Goal: Information Seeking & Learning: Learn about a topic

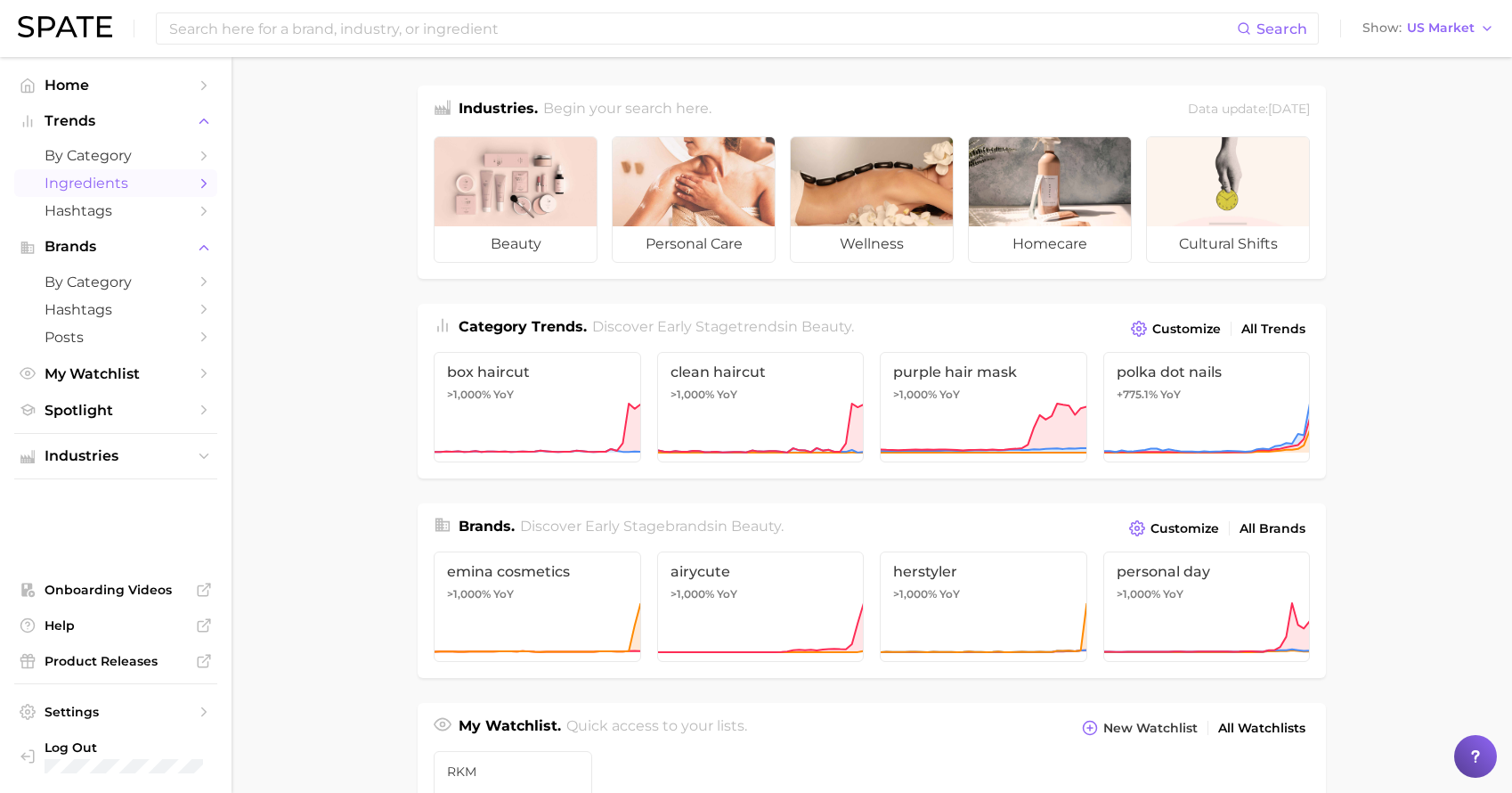
click at [94, 187] on span "Ingredients" at bounding box center [116, 183] width 142 height 17
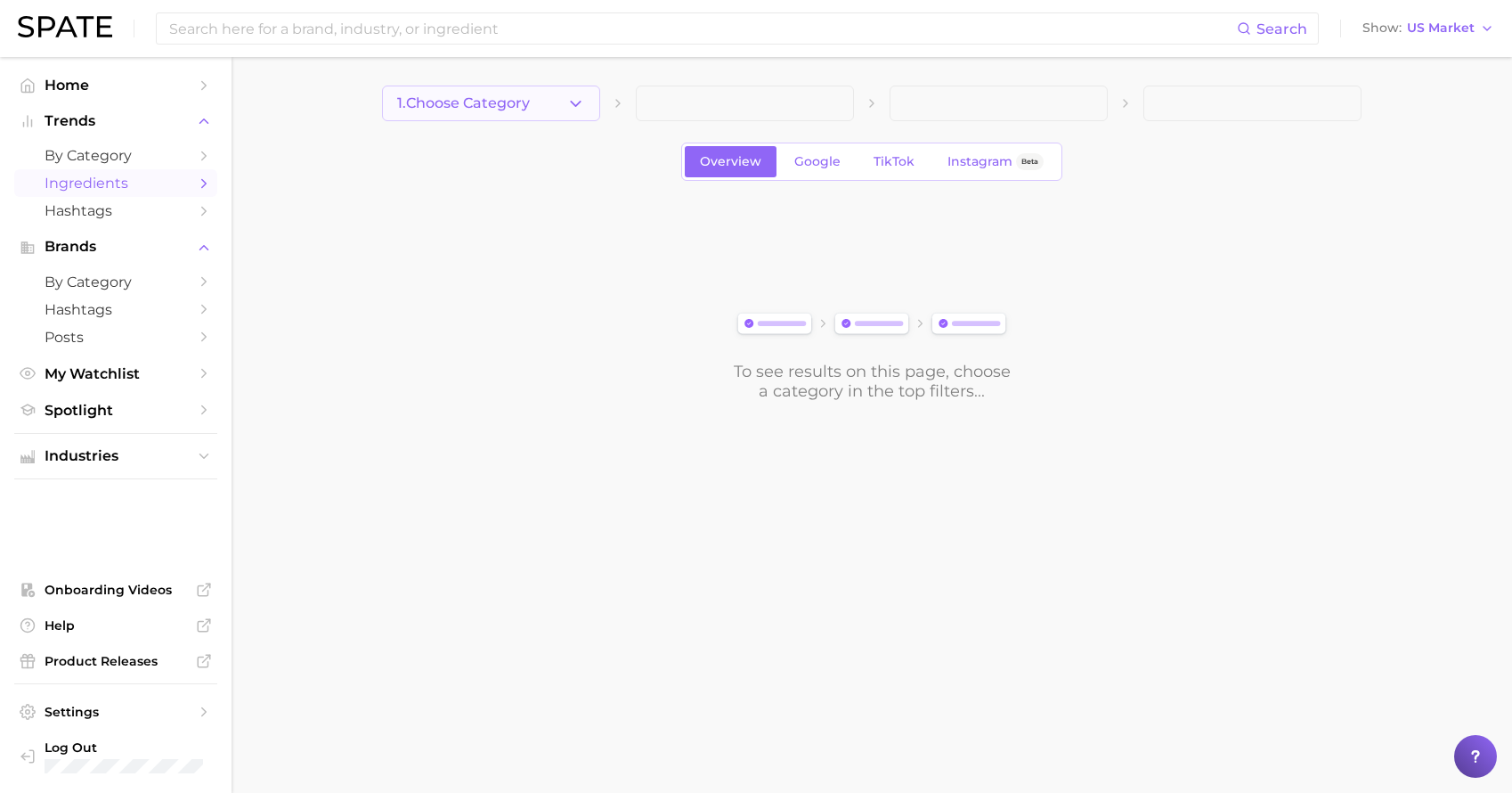
click at [565, 111] on button "1. Choose Category" at bounding box center [491, 103] width 218 height 36
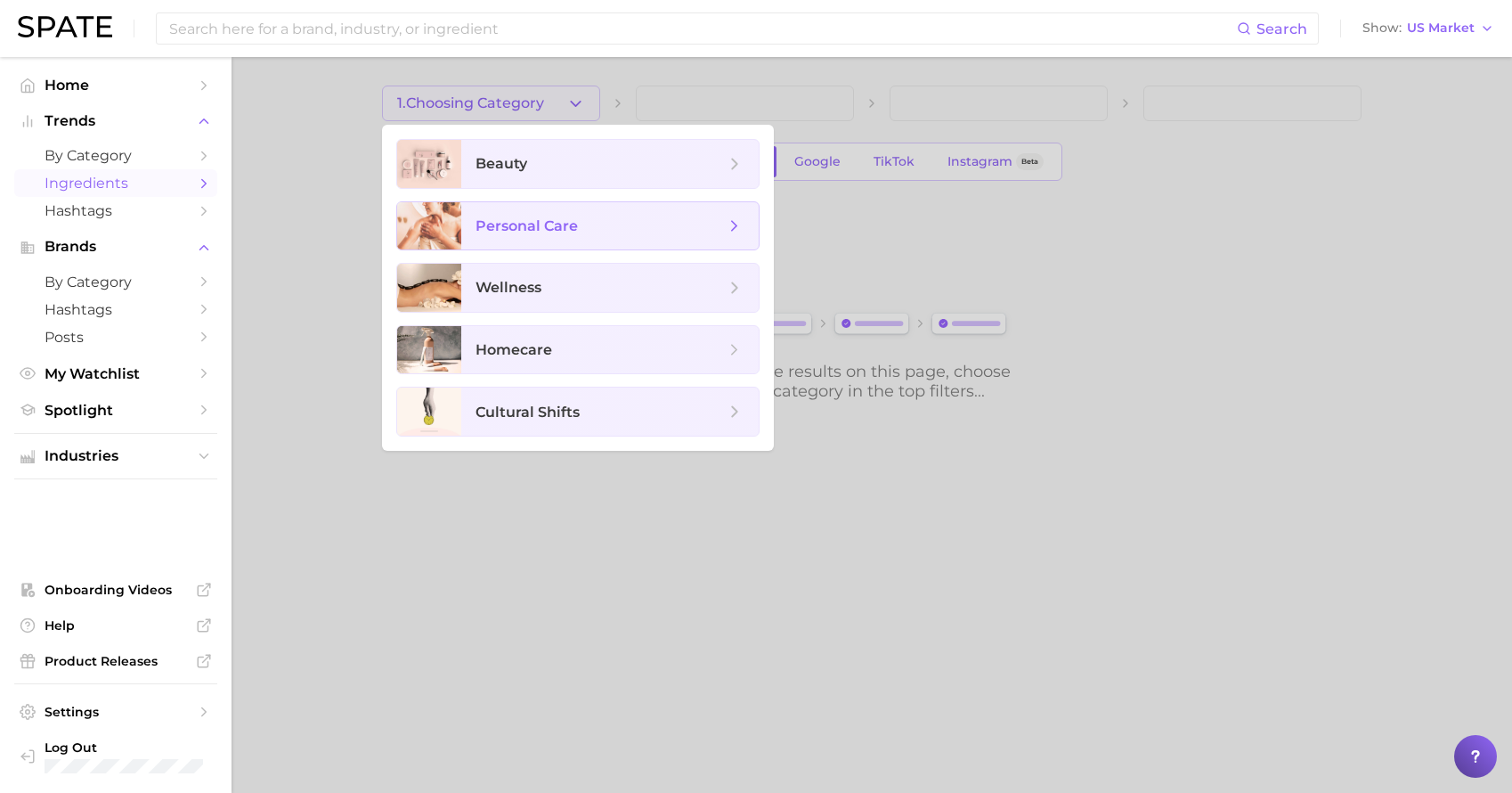
click at [584, 225] on span "personal care" at bounding box center [600, 226] width 250 height 19
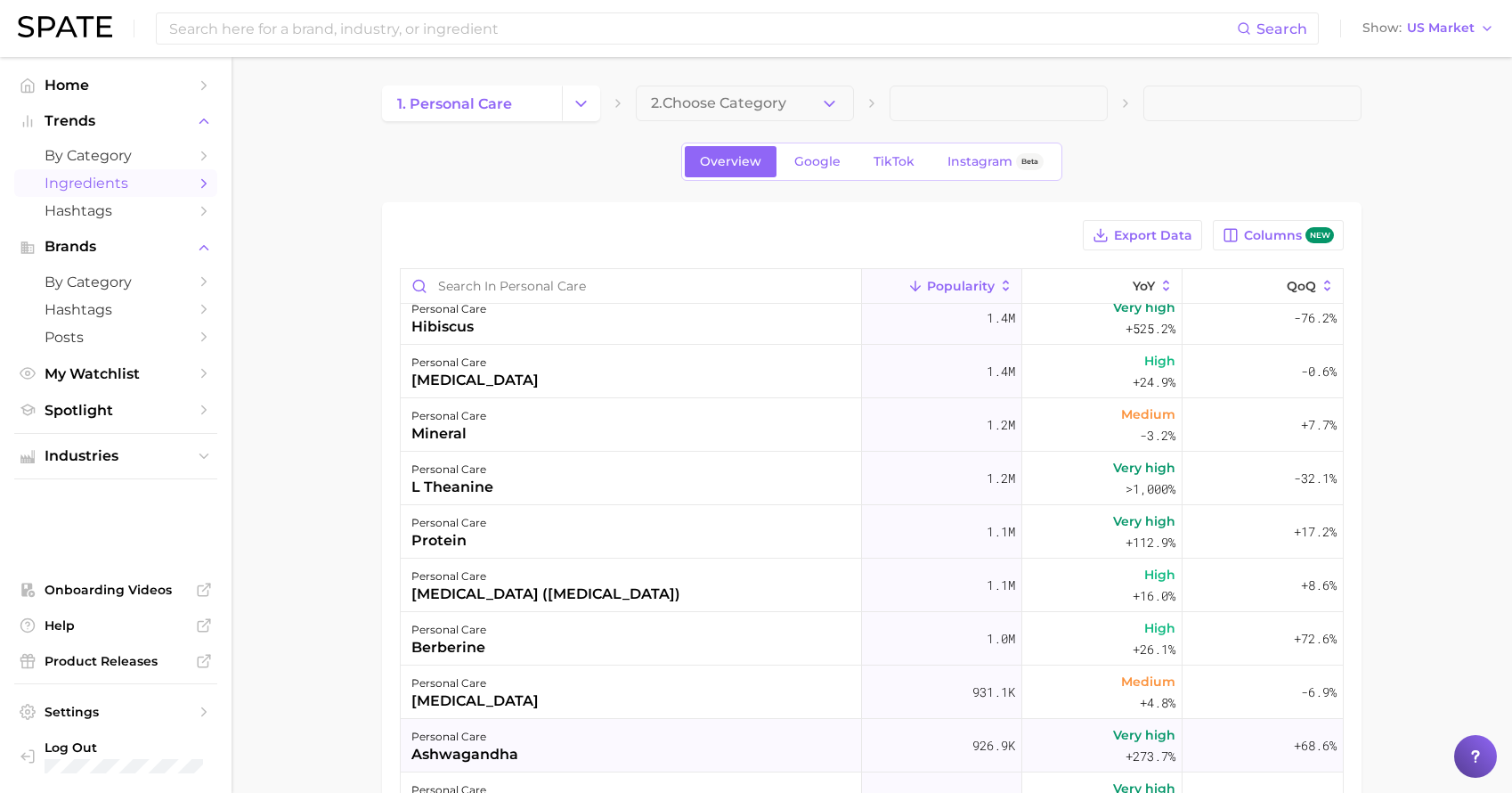
scroll to position [600, 0]
click at [661, 418] on div "personal care mineral" at bounding box center [631, 426] width 461 height 53
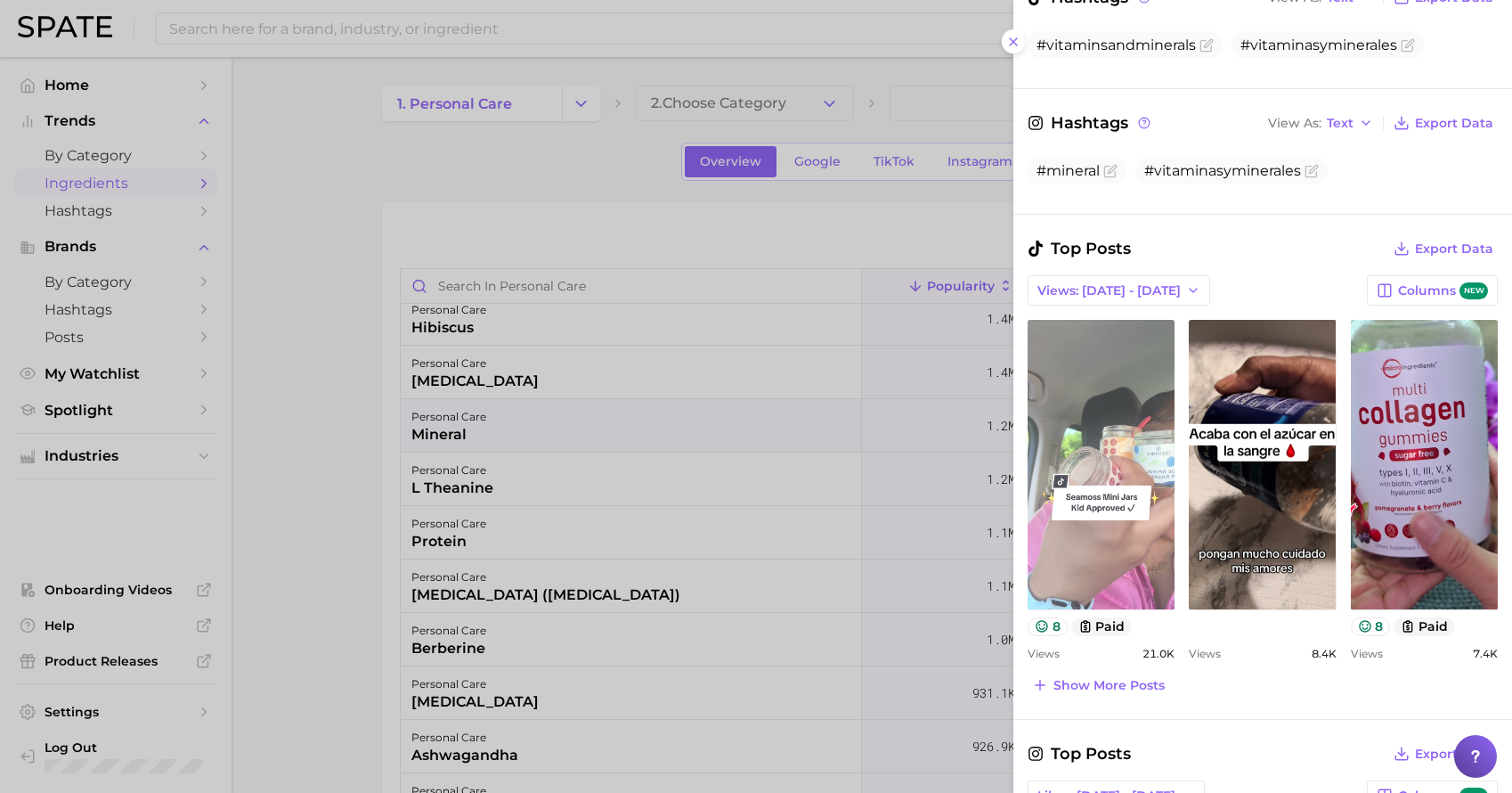
scroll to position [506, 0]
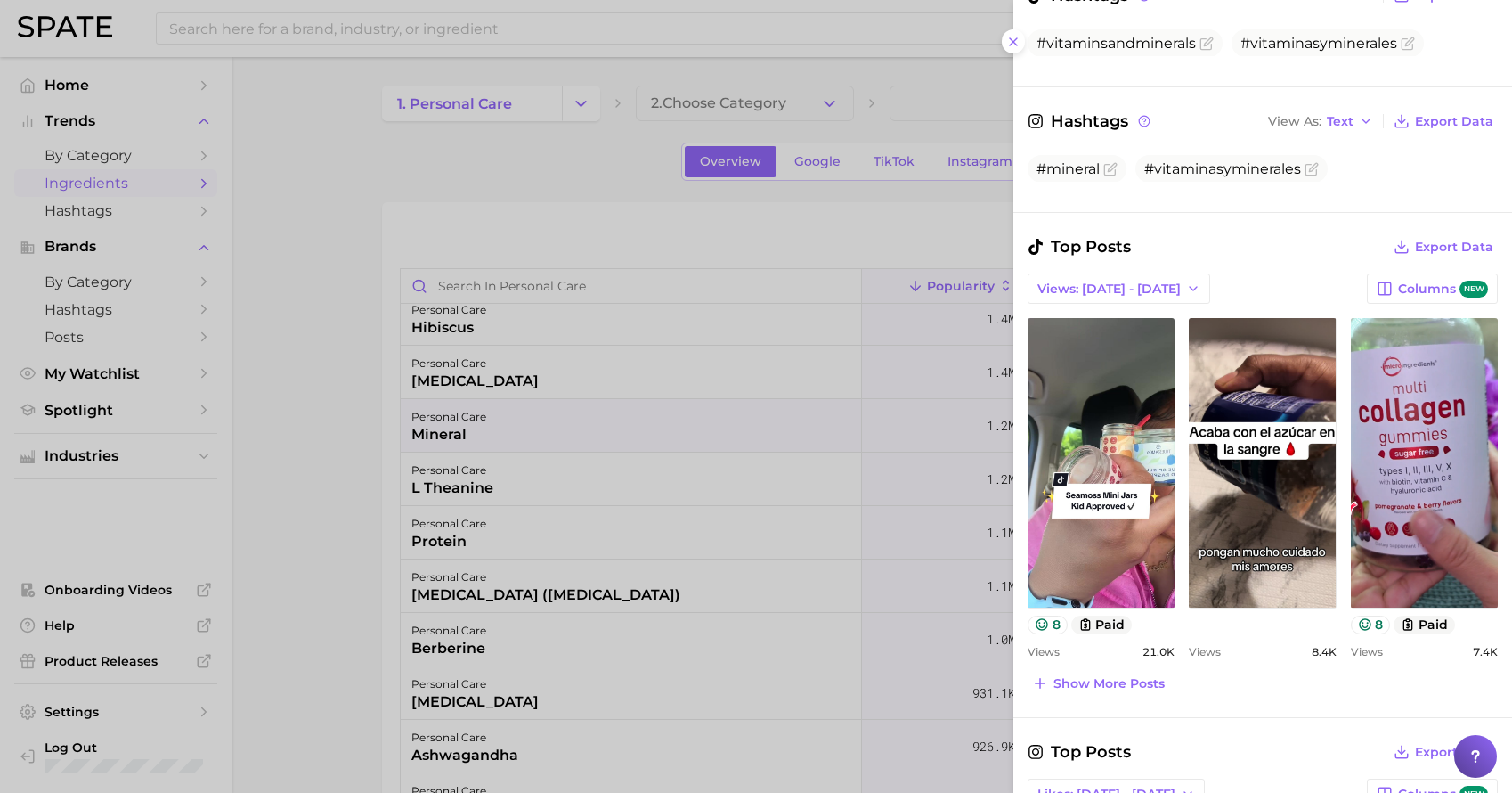
click at [558, 219] on div at bounding box center [756, 396] width 1512 height 793
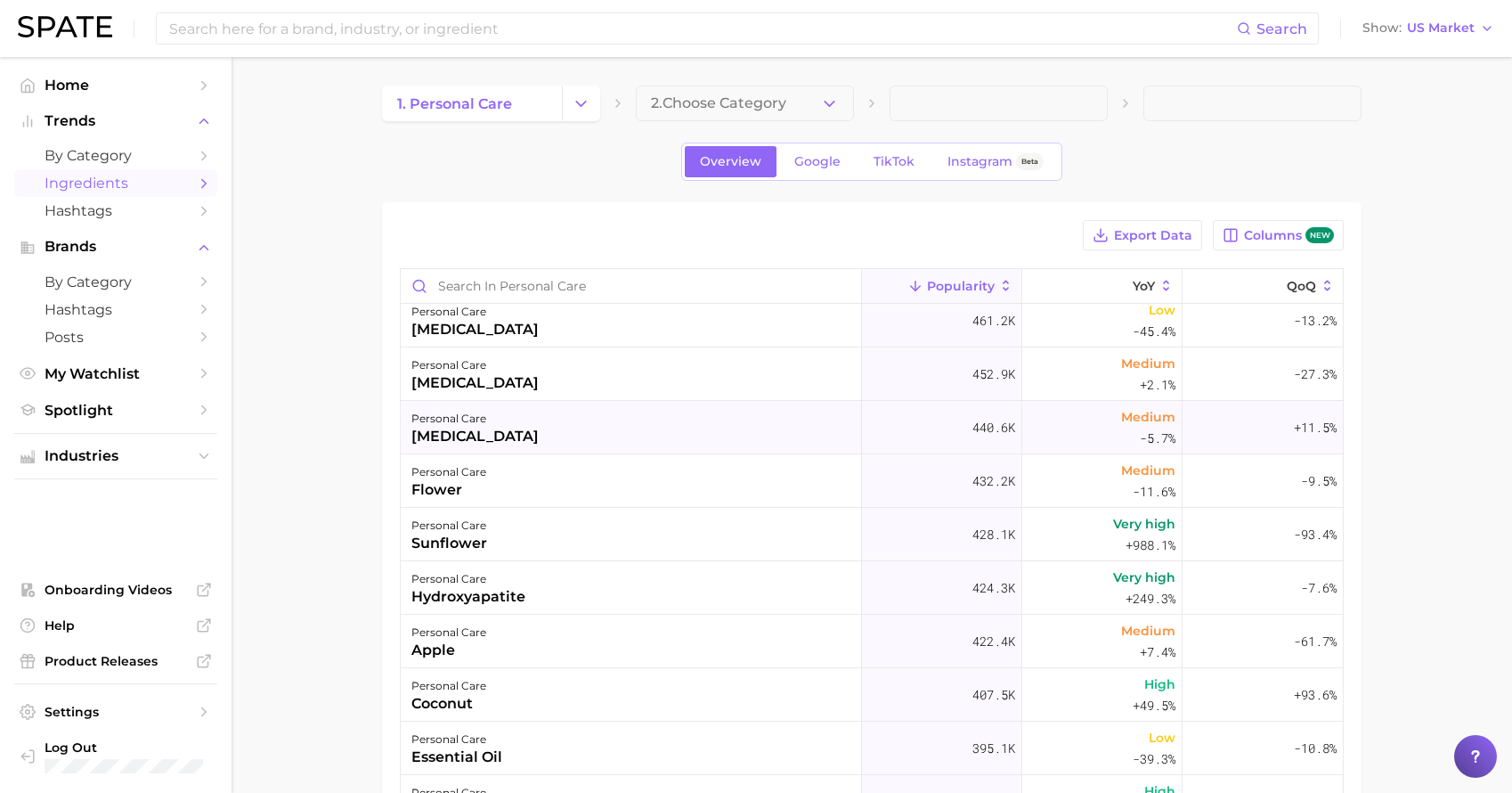
scroll to position [2364, 0]
click at [588, 586] on div "personal care hydroxyapatite" at bounding box center [631, 587] width 461 height 53
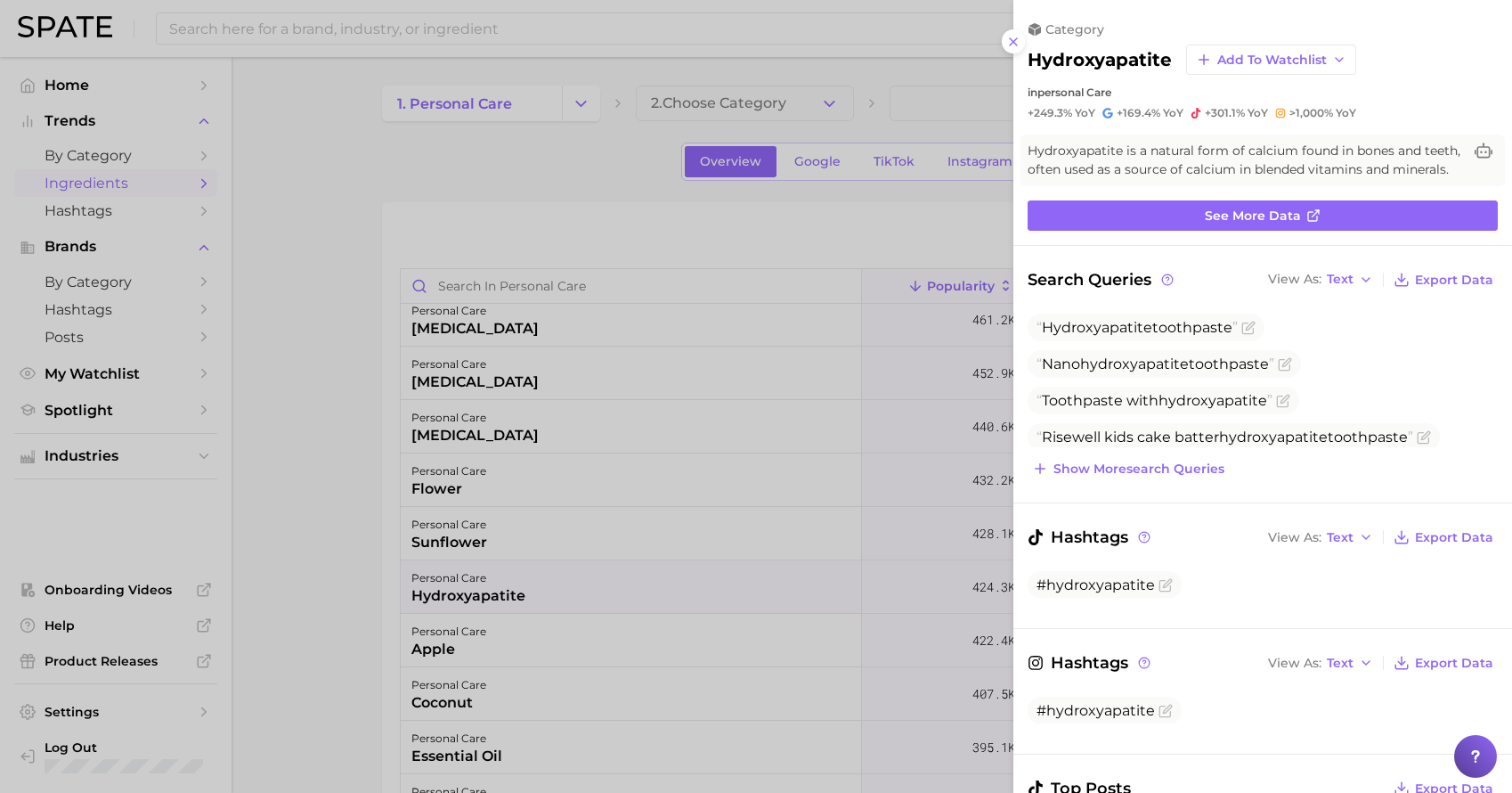
scroll to position [-1, 0]
click at [906, 180] on div at bounding box center [756, 396] width 1512 height 793
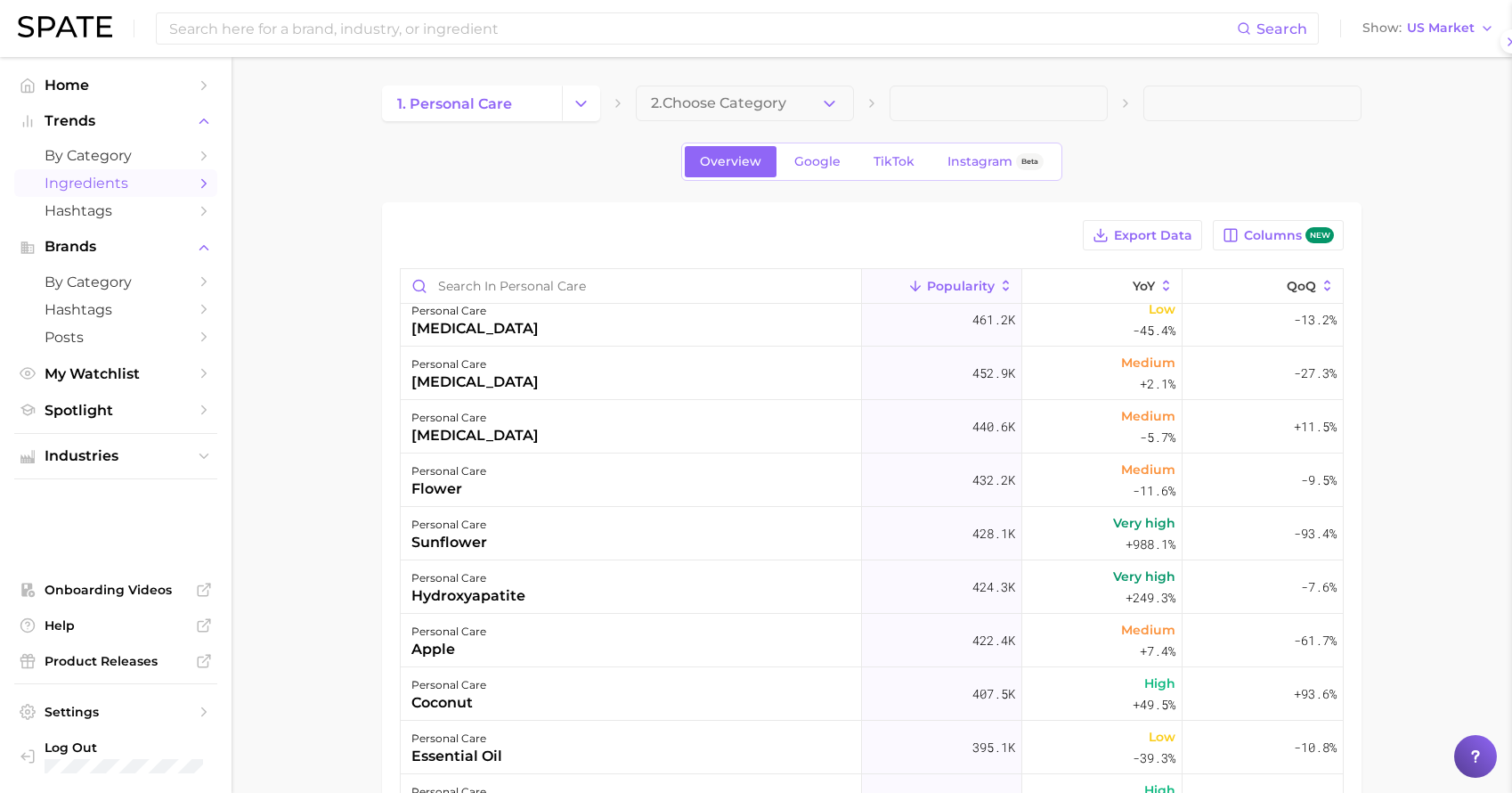
scroll to position [0, 0]
click at [748, 106] on span "2. Choose Category" at bounding box center [719, 103] width 136 height 16
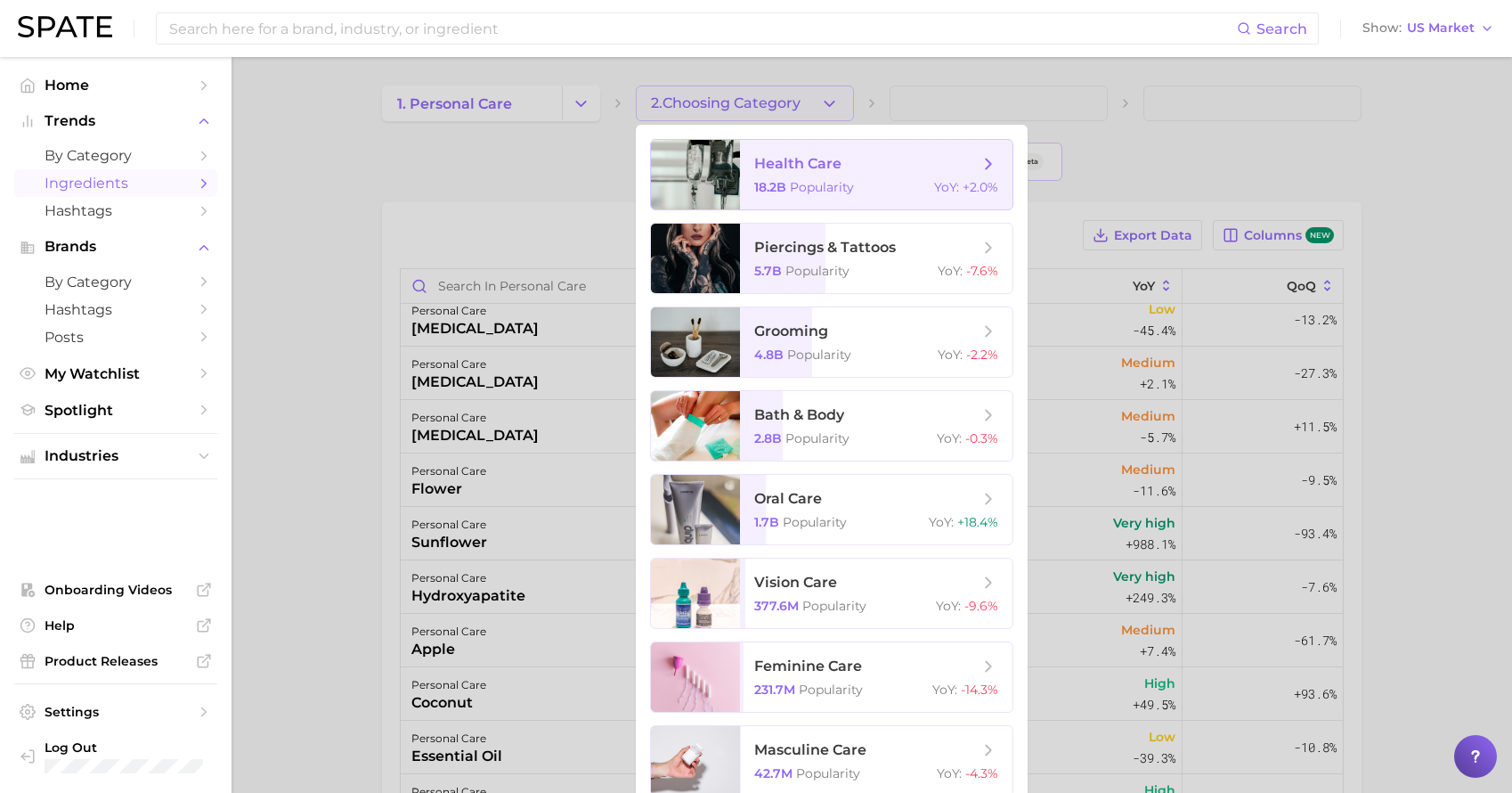
click at [789, 167] on span "health care" at bounding box center [797, 163] width 87 height 17
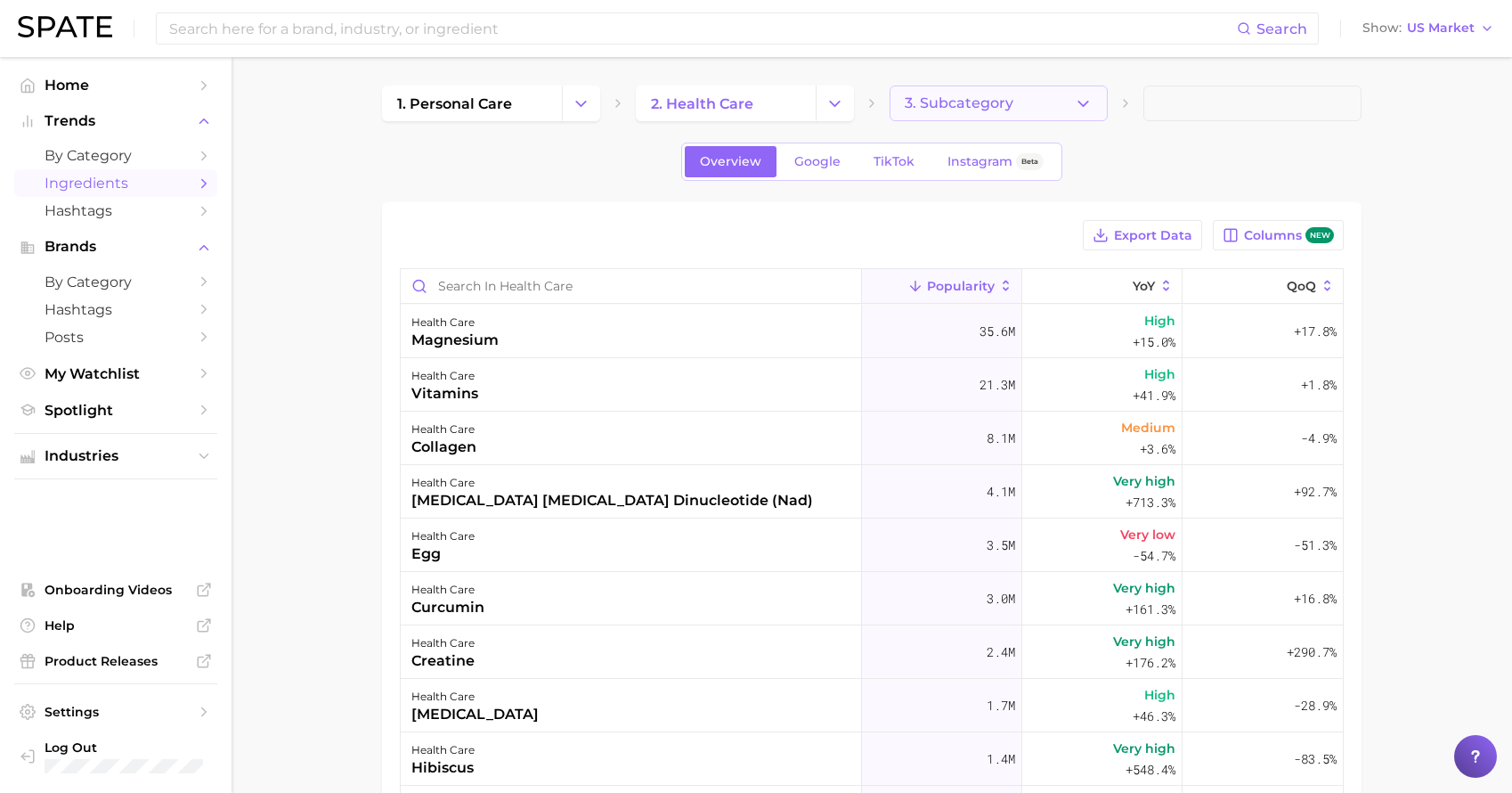
click at [987, 106] on span "3. Subcategory" at bounding box center [959, 103] width 108 height 16
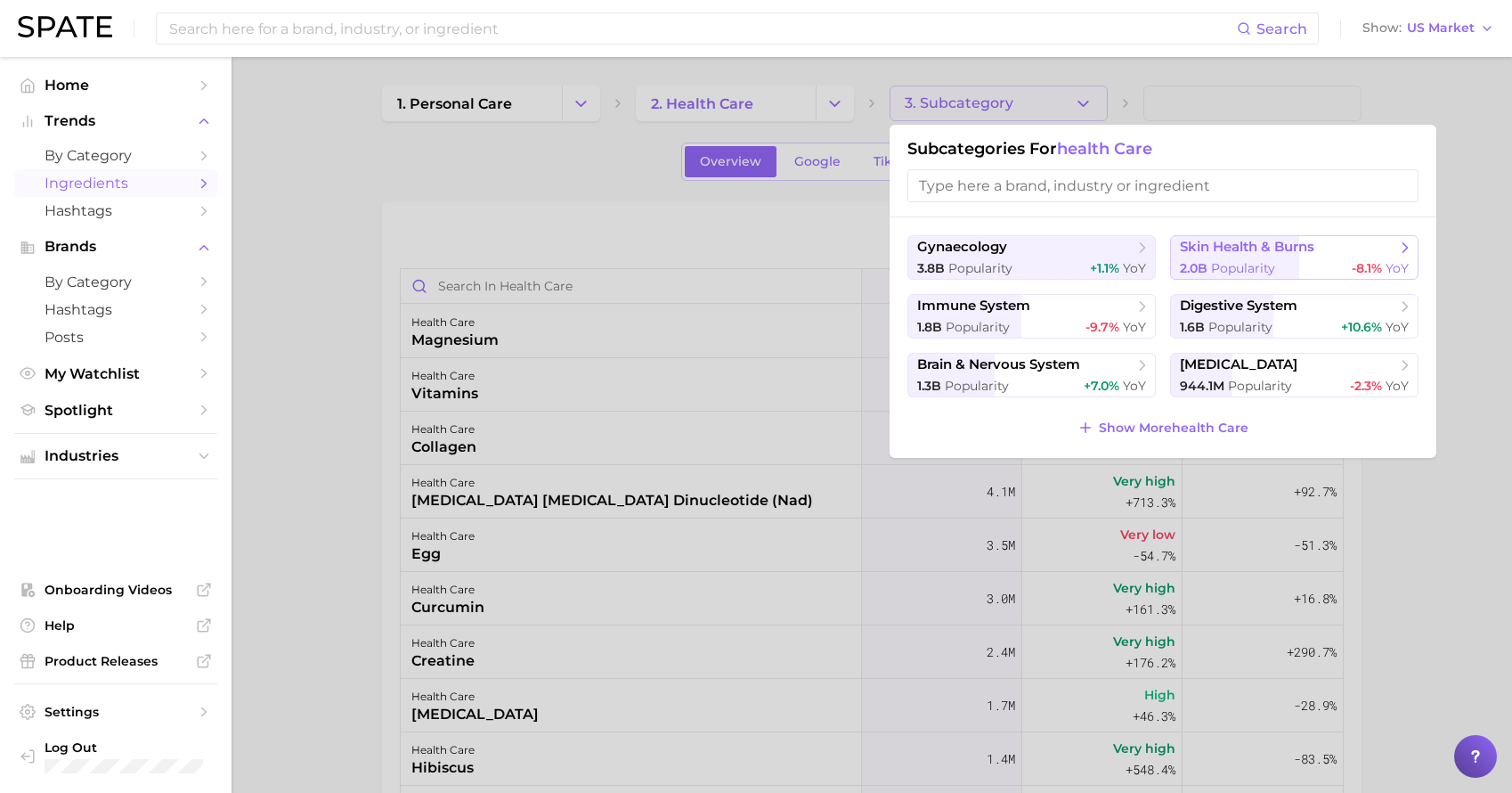
click at [1264, 250] on span "skin health & burns" at bounding box center [1247, 247] width 135 height 17
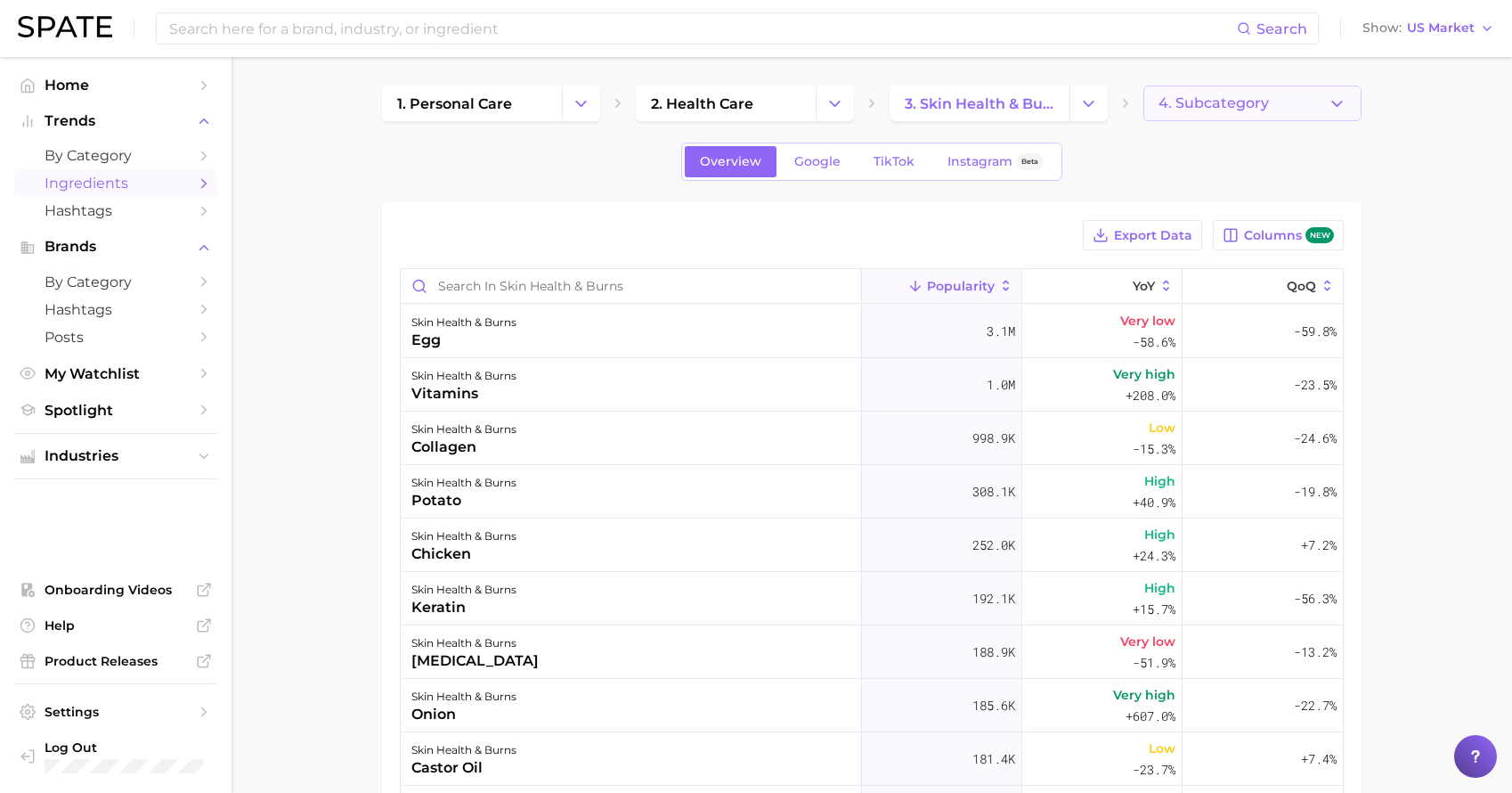
click at [1205, 116] on button "4. Subcategory" at bounding box center [1253, 103] width 218 height 36
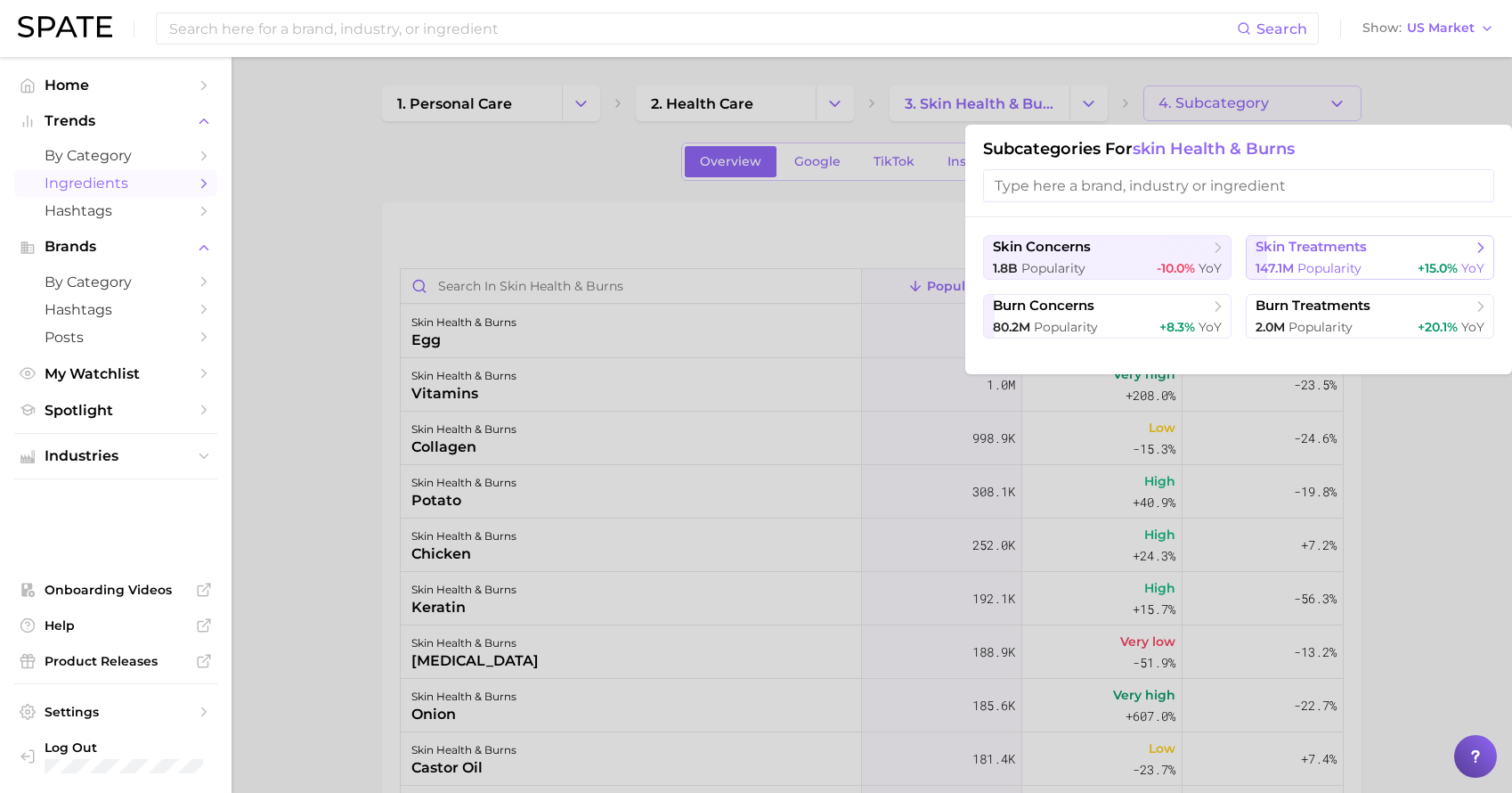
click at [1323, 257] on span "skin treatments" at bounding box center [1364, 247] width 217 height 17
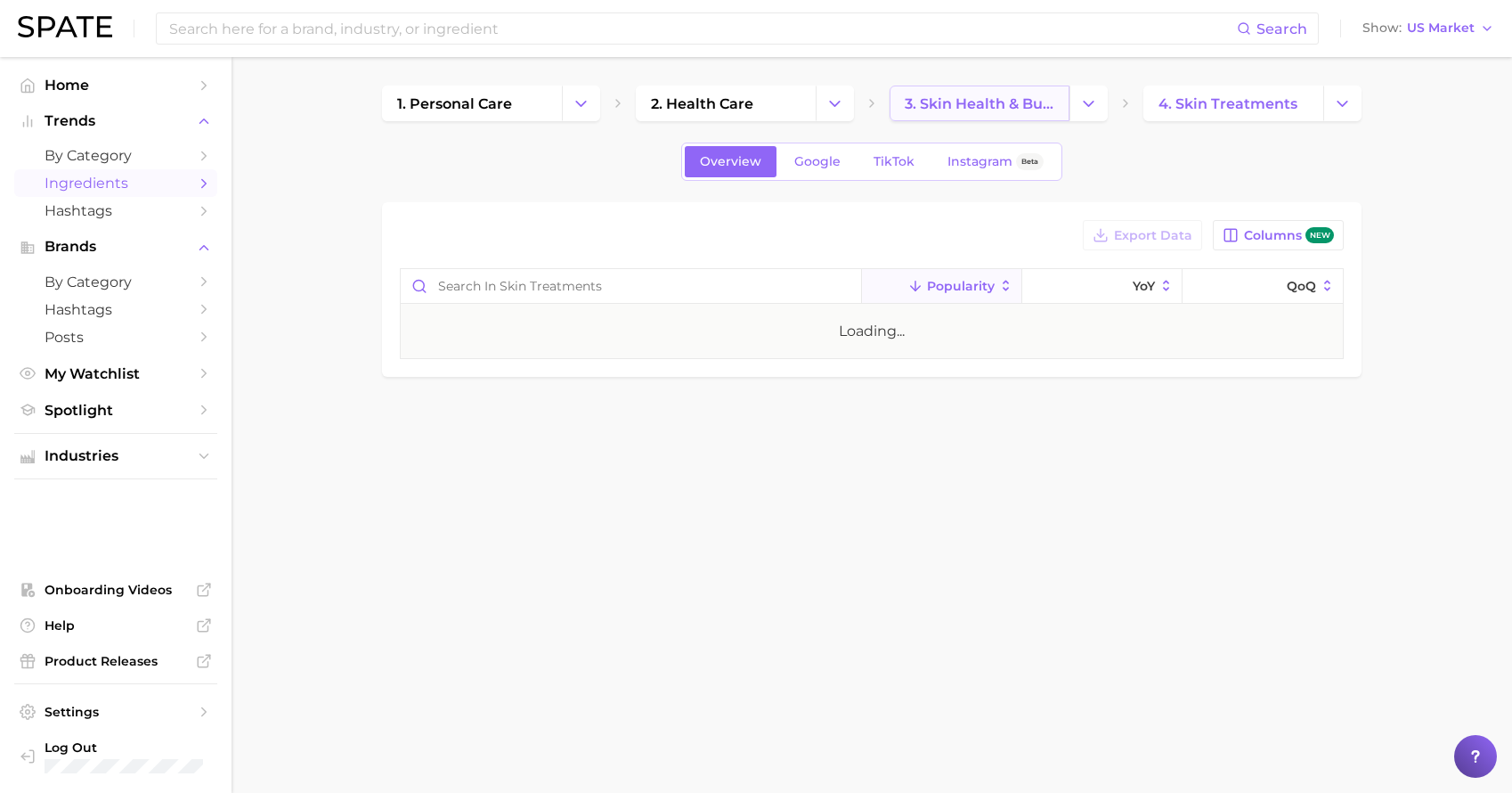
click at [982, 108] on span "3. skin health & burns" at bounding box center [979, 104] width 150 height 17
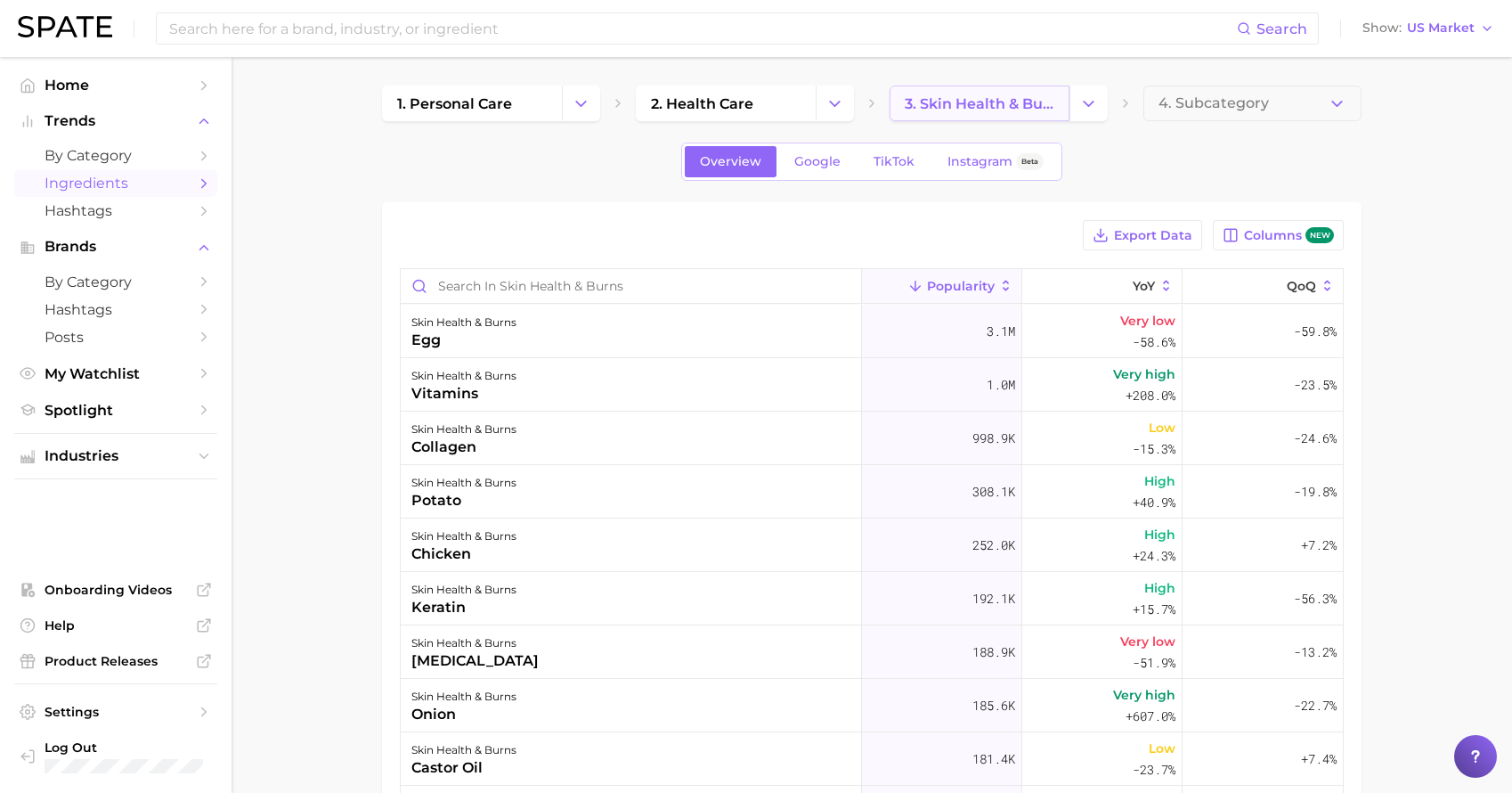
click at [1035, 87] on link "3. skin health & burns" at bounding box center [980, 103] width 180 height 36
click at [1096, 104] on icon "Change Category" at bounding box center [1089, 104] width 18 height 18
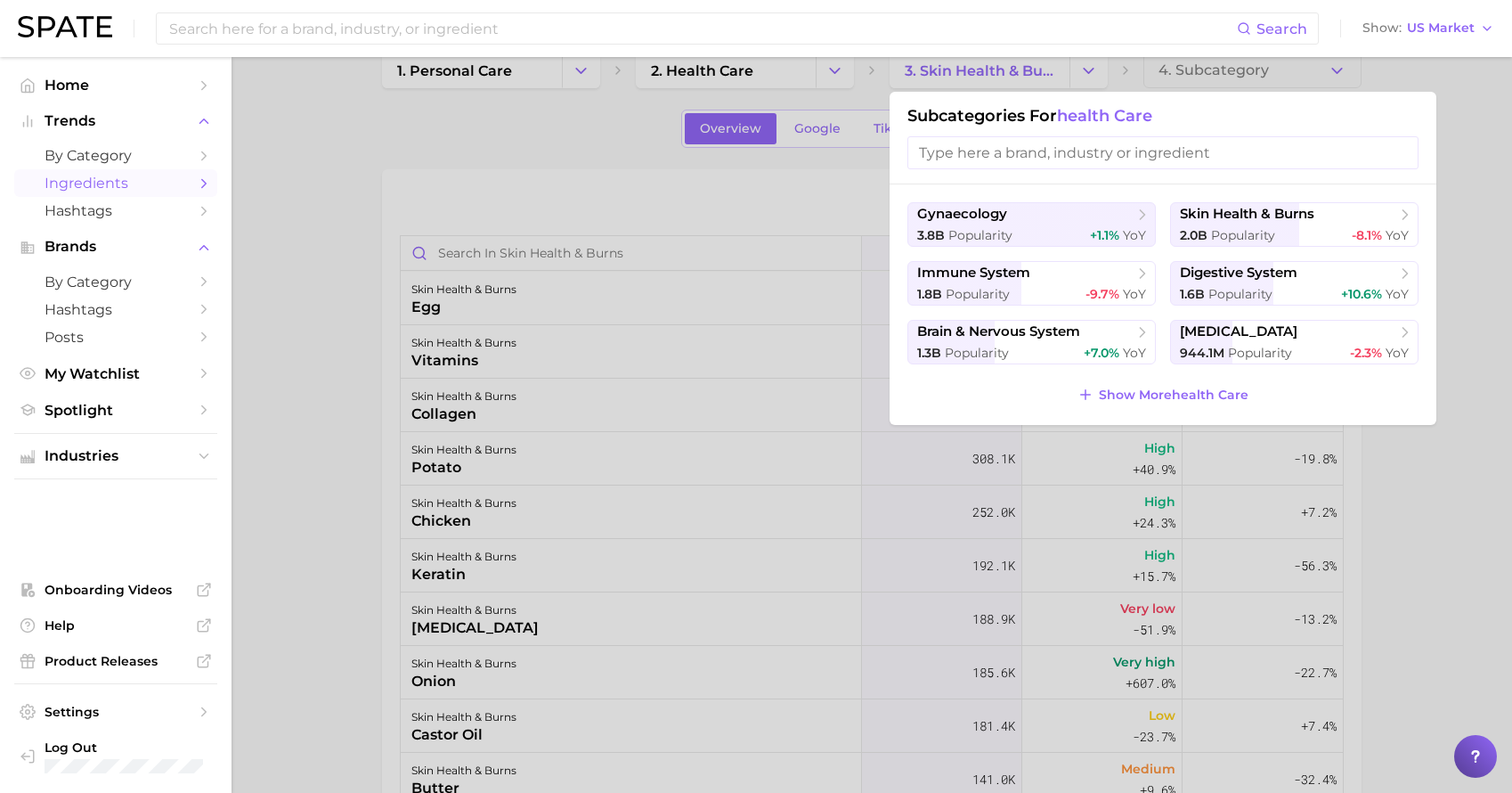
scroll to position [35, 0]
click at [1135, 391] on span "Show More health care" at bounding box center [1173, 393] width 150 height 16
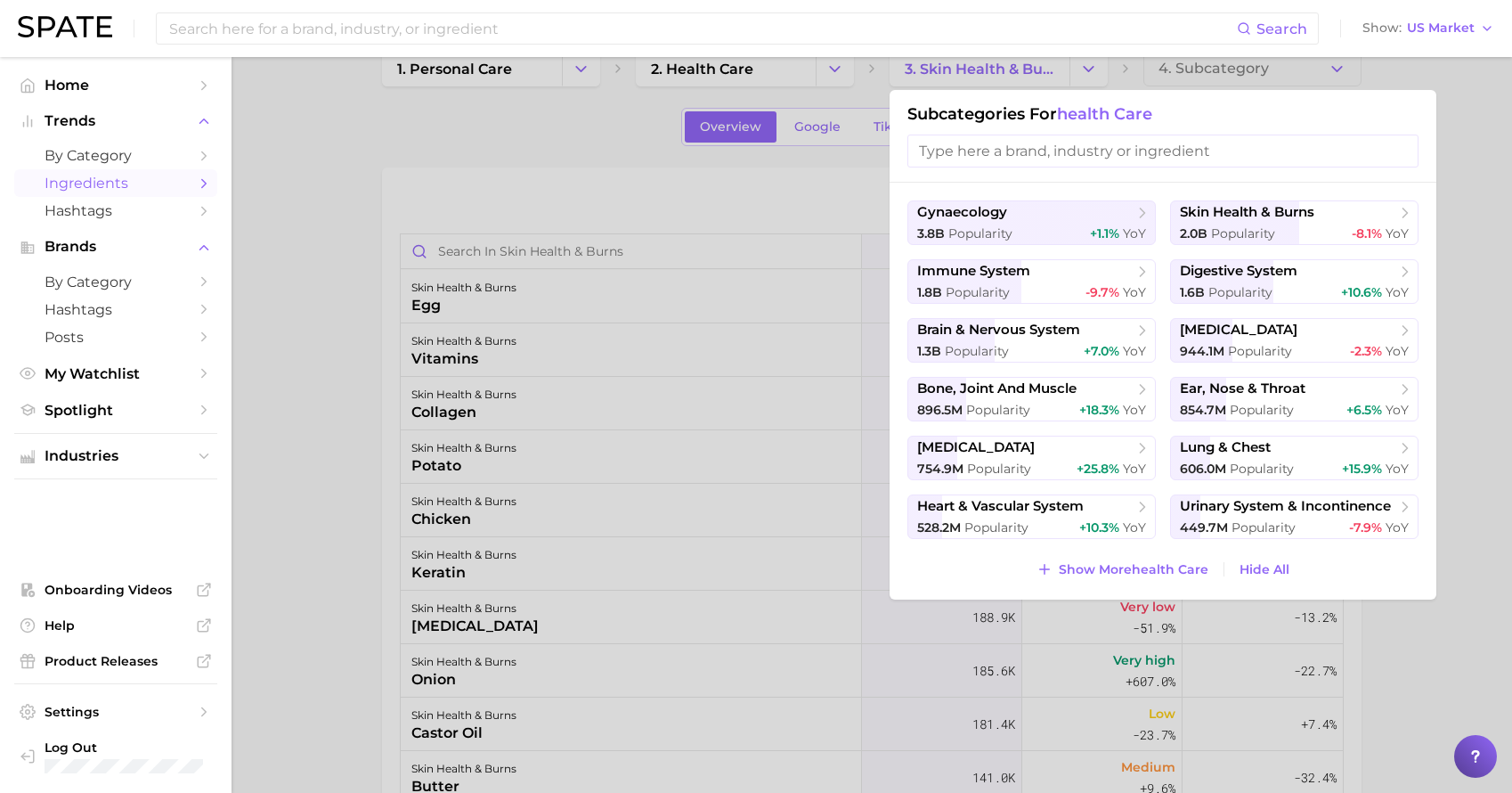
click at [1084, 141] on input "search" at bounding box center [1162, 151] width 511 height 33
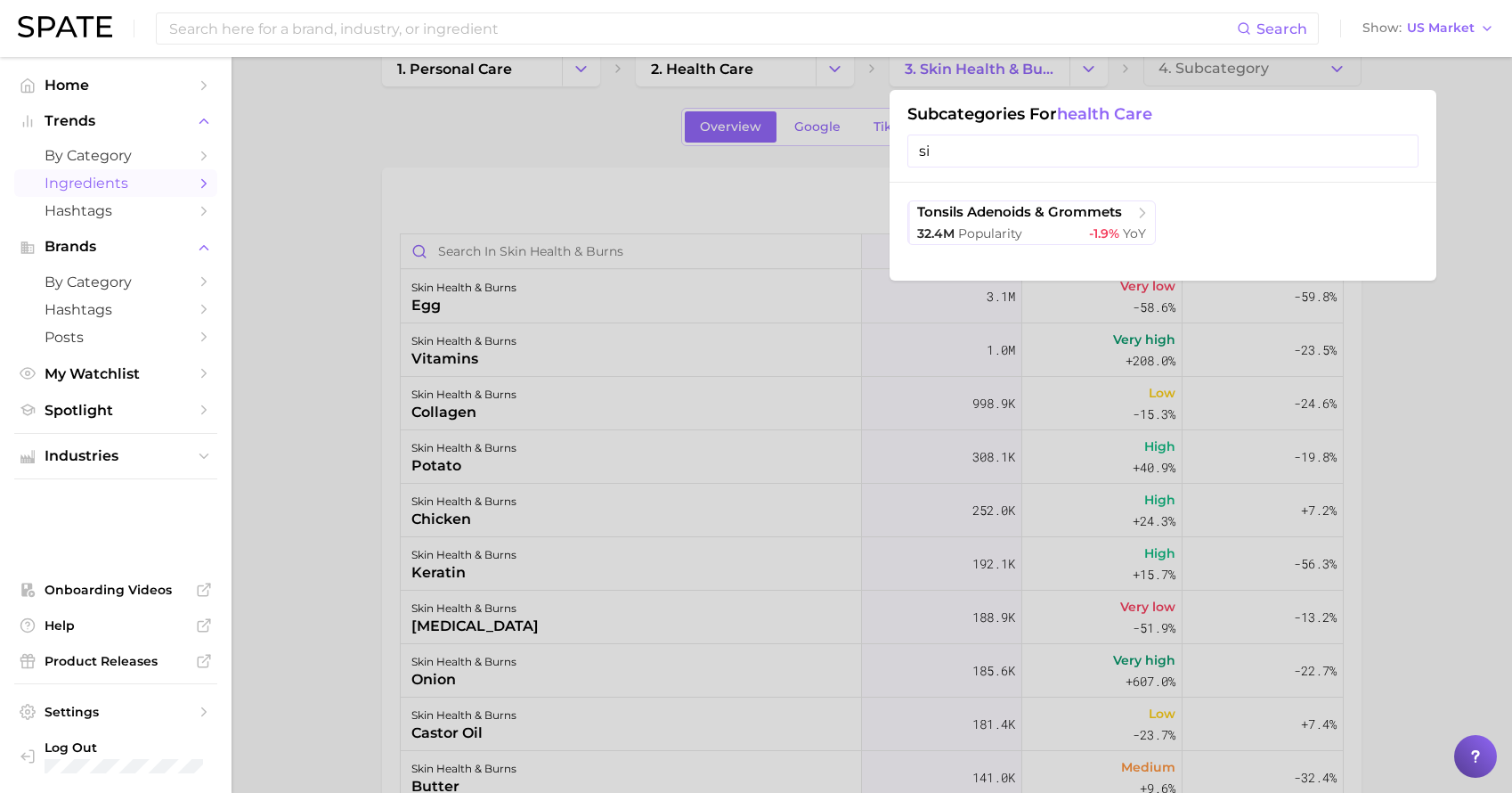
type input "s"
type input "k"
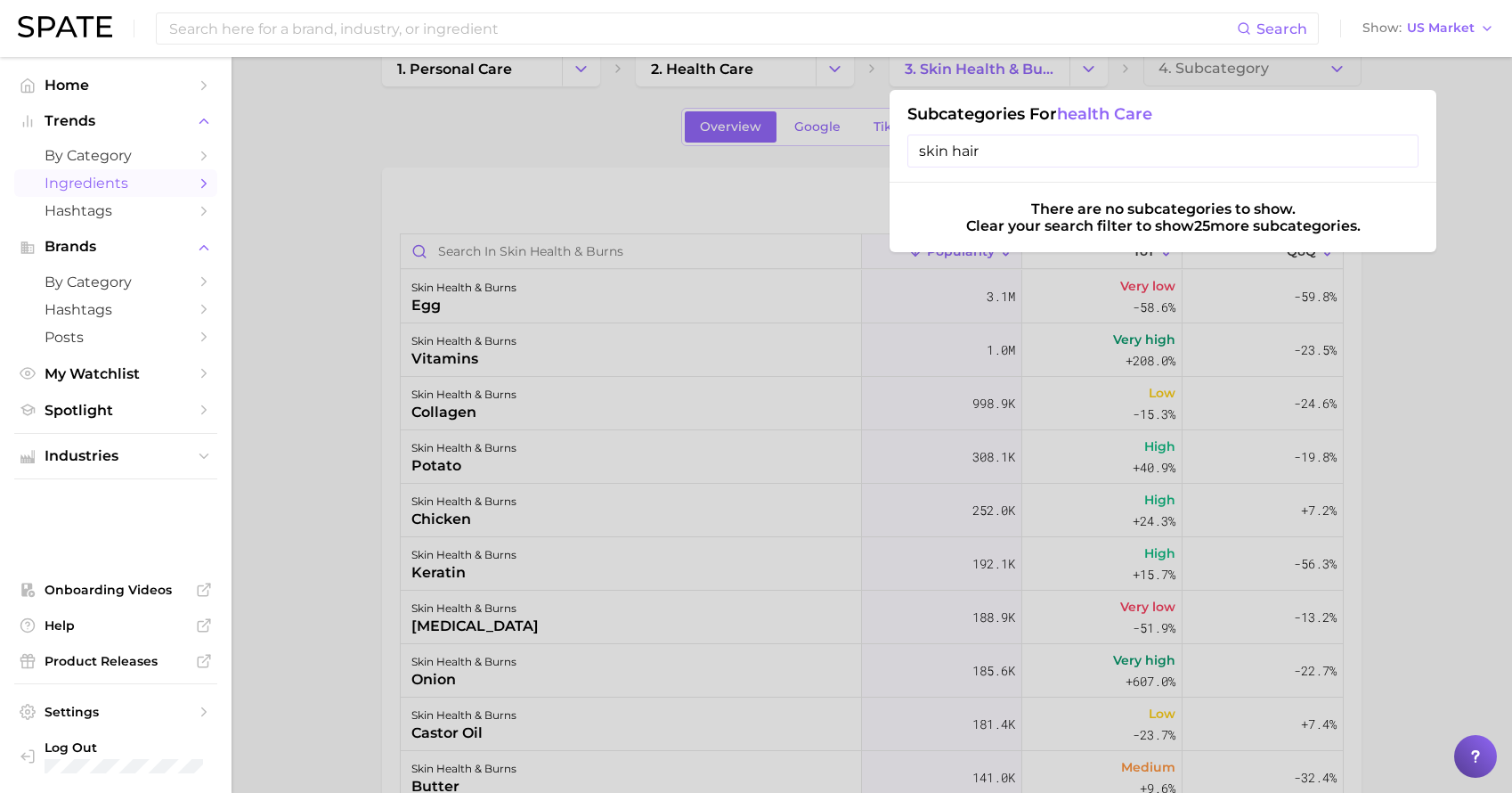
type input "skin hair"
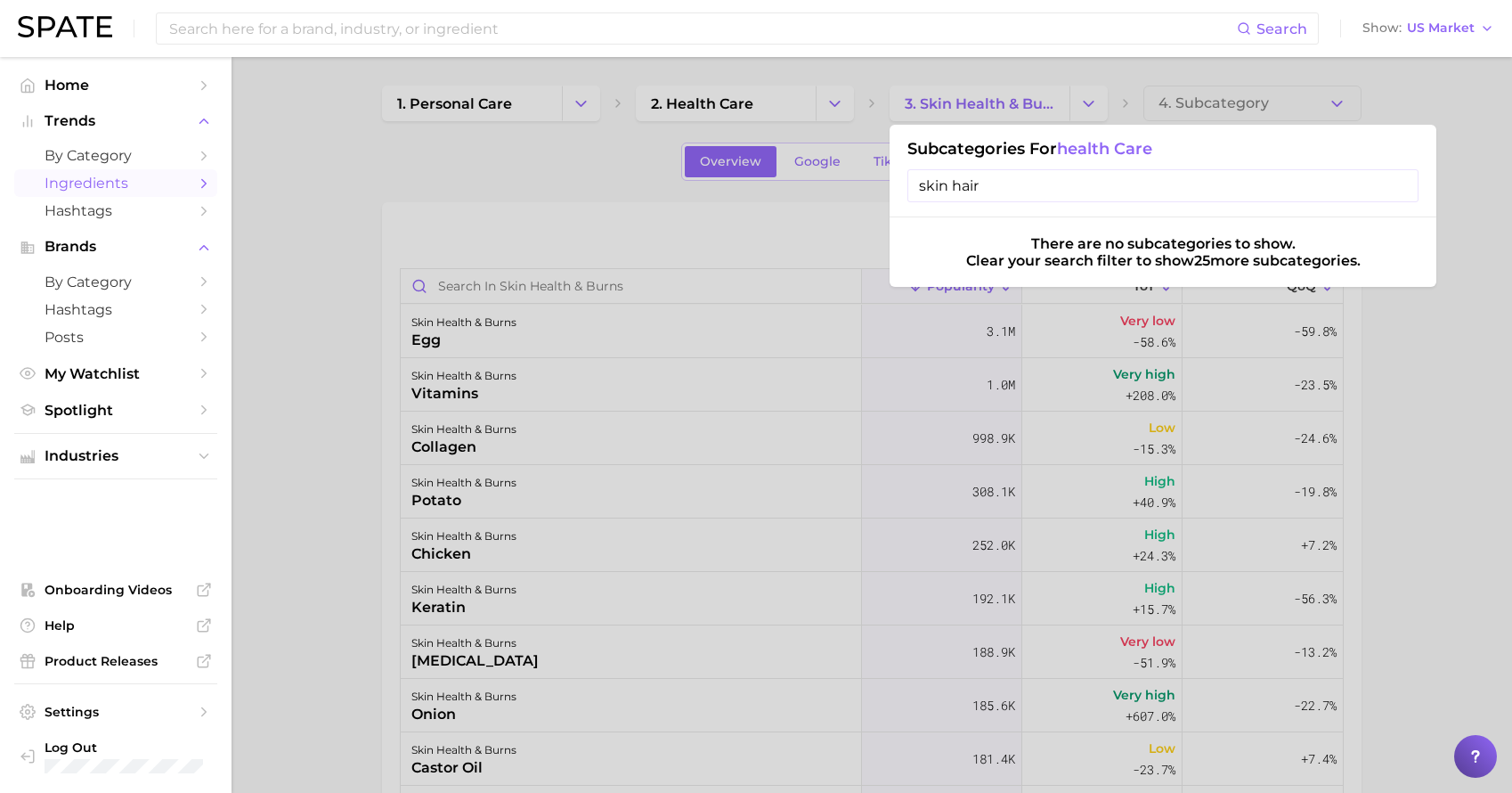
scroll to position [0, 0]
click at [587, 110] on div at bounding box center [756, 396] width 1512 height 793
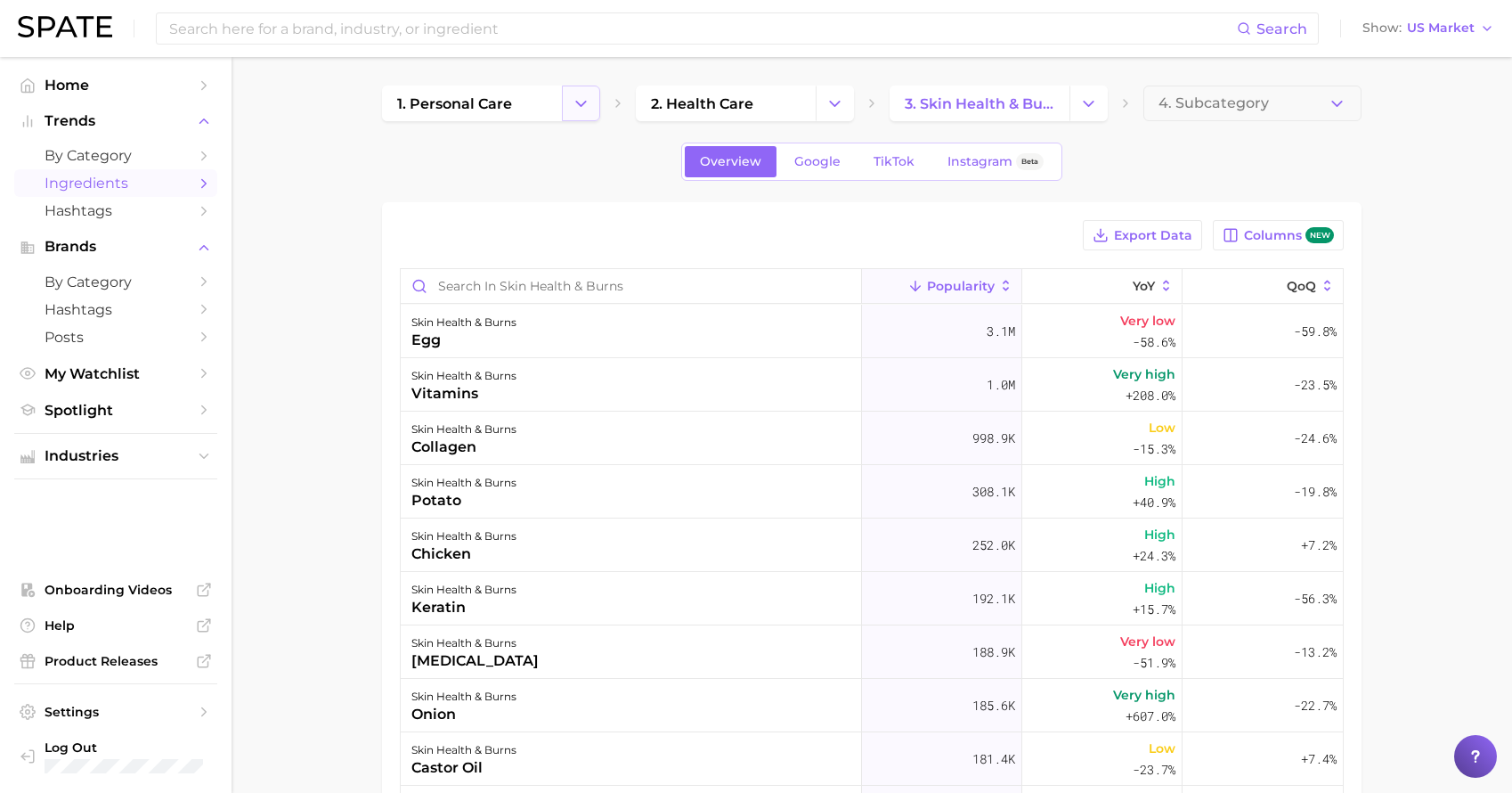
click at [572, 99] on icon "Change Category" at bounding box center [581, 104] width 18 height 18
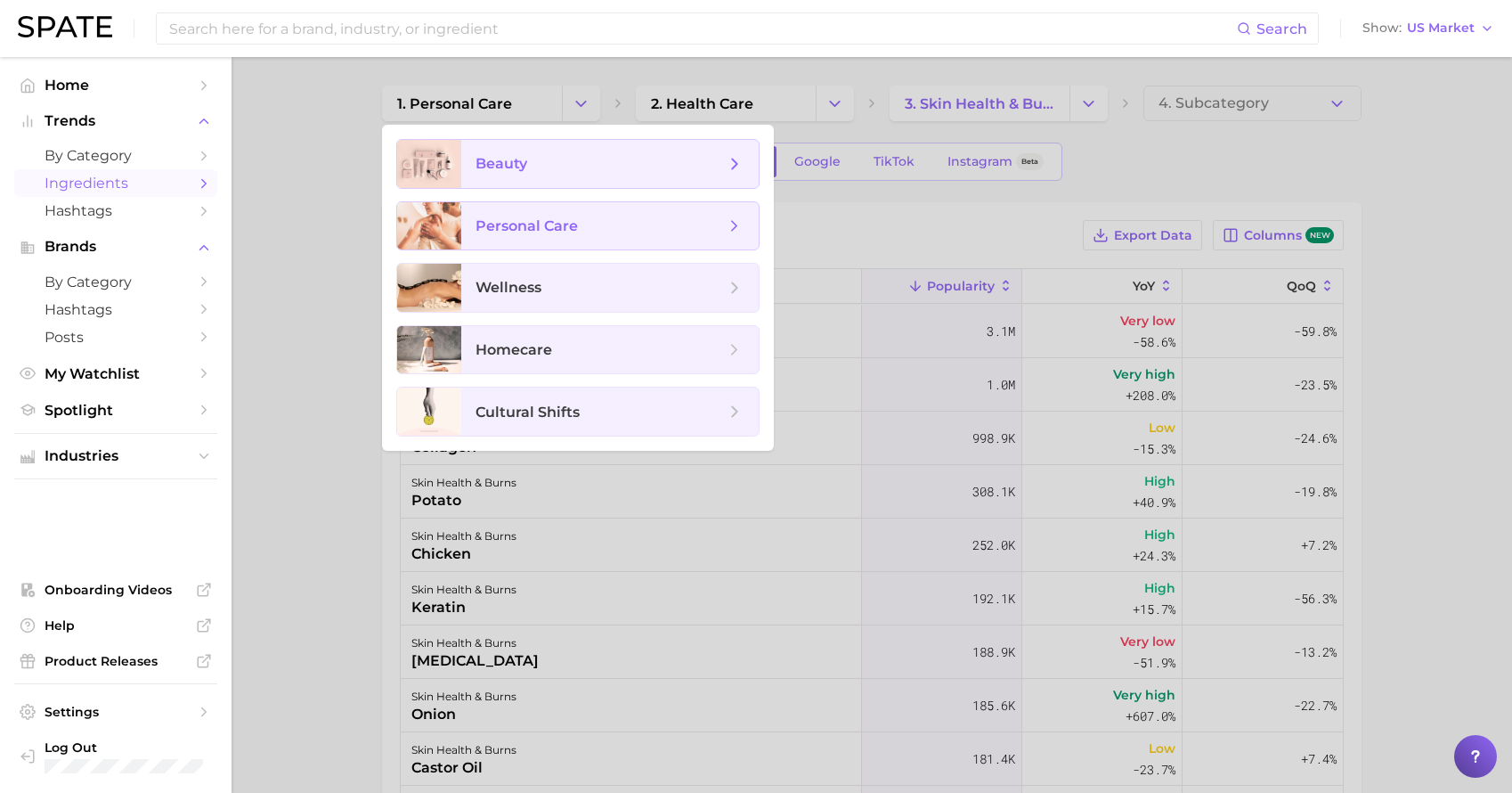
click at [521, 173] on span "beauty" at bounding box center [610, 163] width 297 height 48
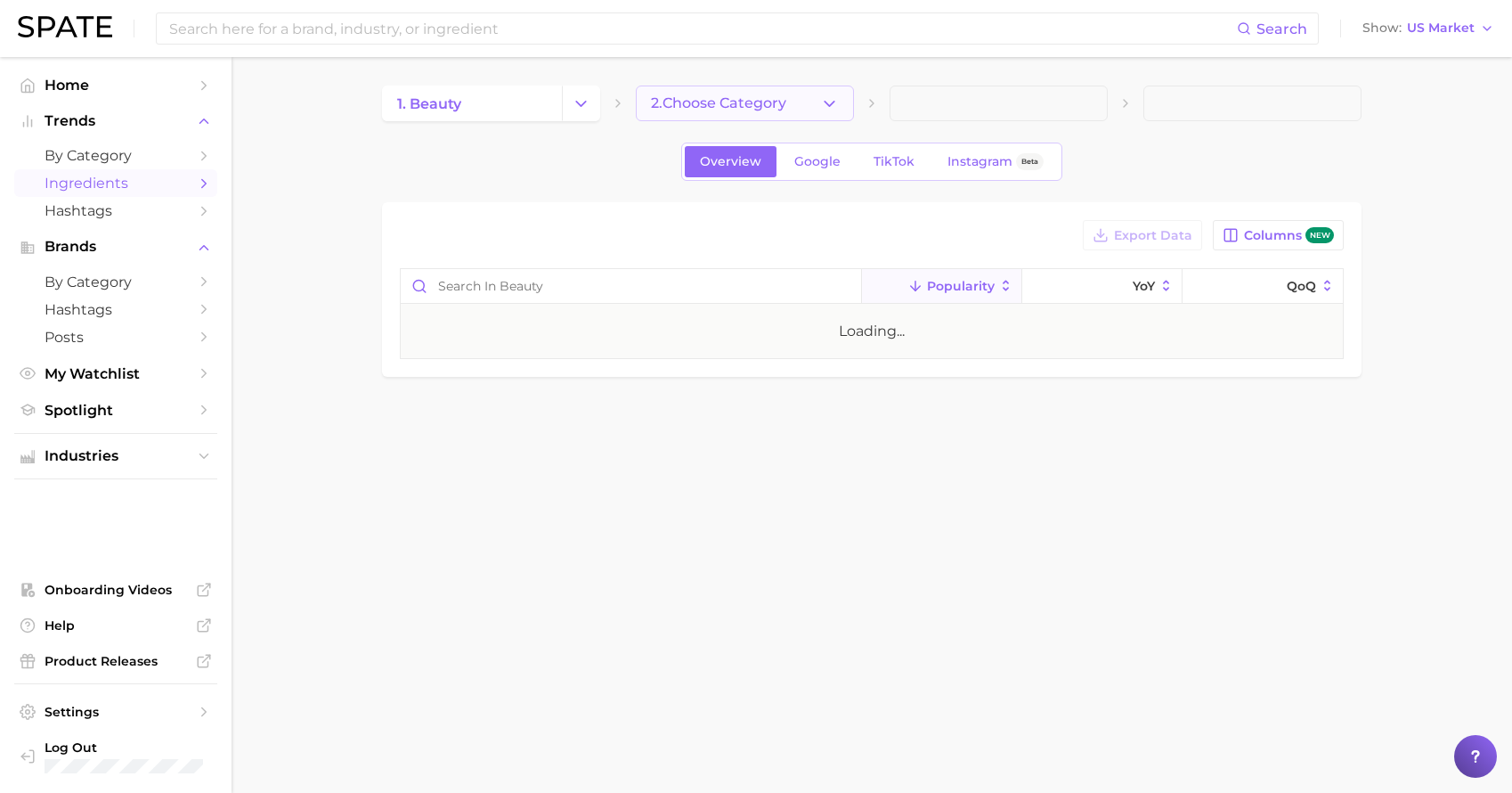
click at [756, 106] on span "2. Choose Category" at bounding box center [719, 103] width 136 height 16
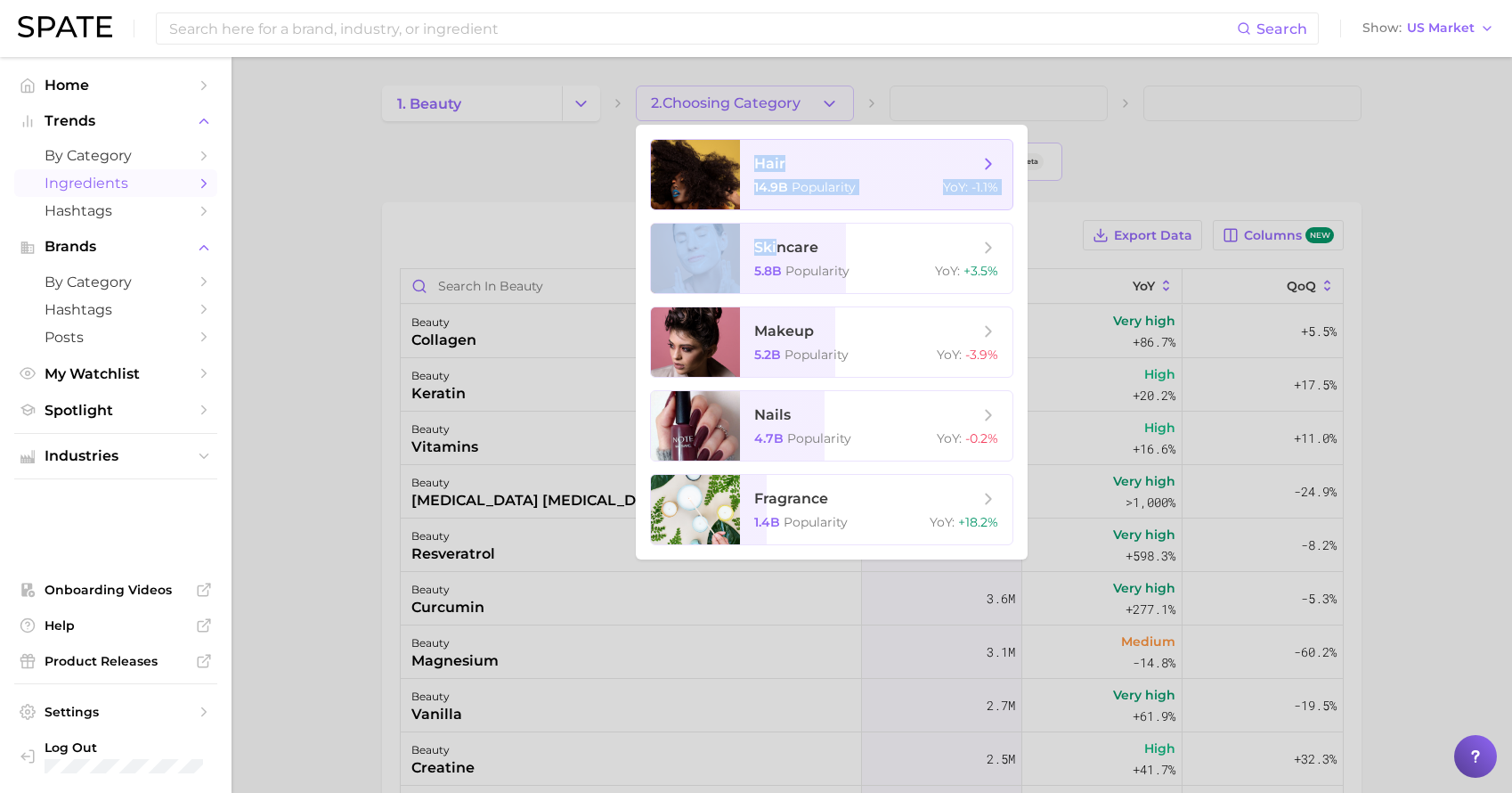
drag, startPoint x: 777, startPoint y: 251, endPoint x: 735, endPoint y: 184, distance: 79.1
click at [735, 184] on ul "hair 14.9b Popularity YoY : -1.1% skincare 5.8b Popularity YoY : +3.5% makeup 5…" at bounding box center [831, 342] width 392 height 435
click at [728, 257] on div at bounding box center [695, 259] width 89 height 70
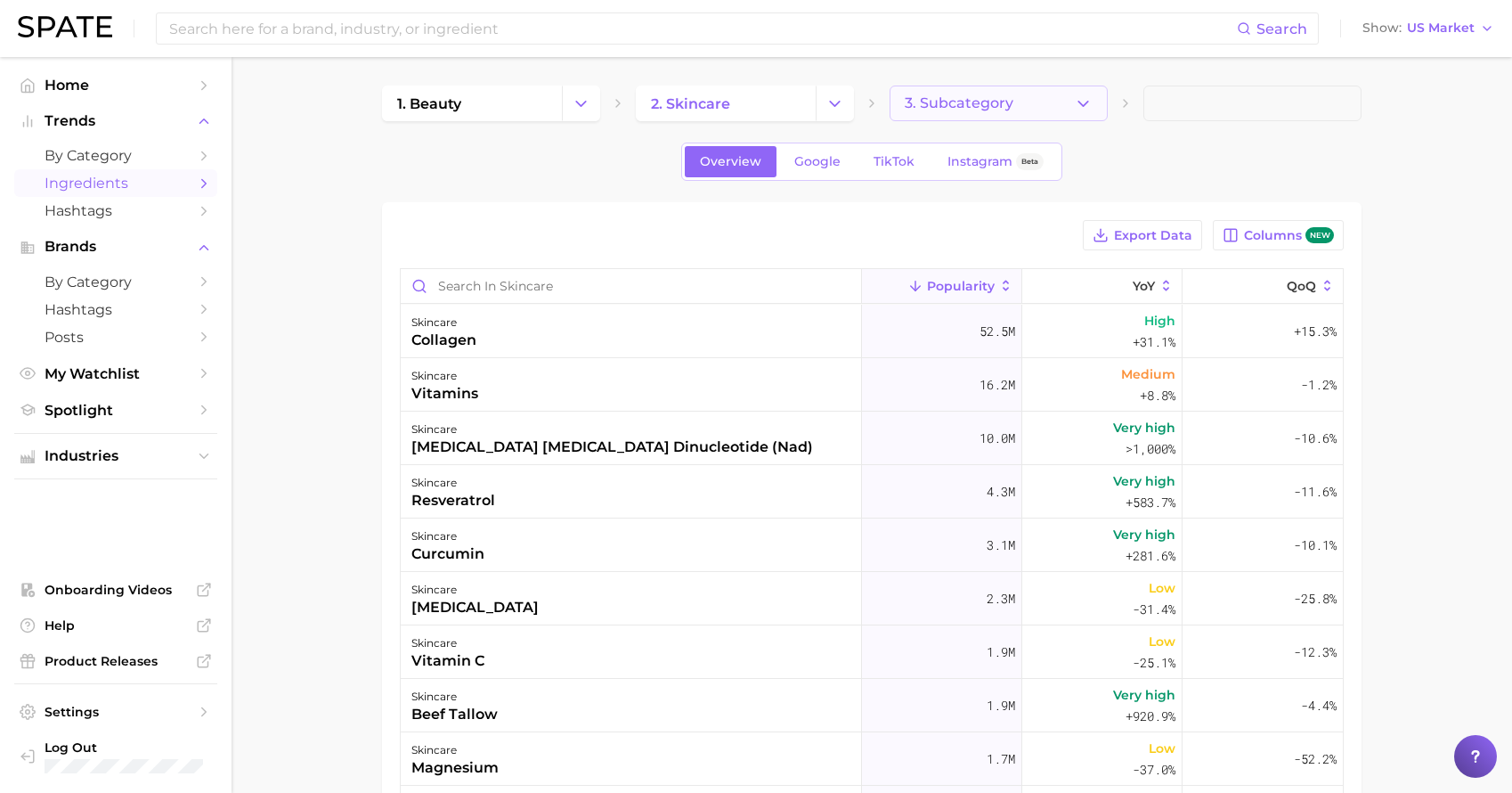
click at [942, 101] on span "3. Subcategory" at bounding box center [959, 103] width 108 height 16
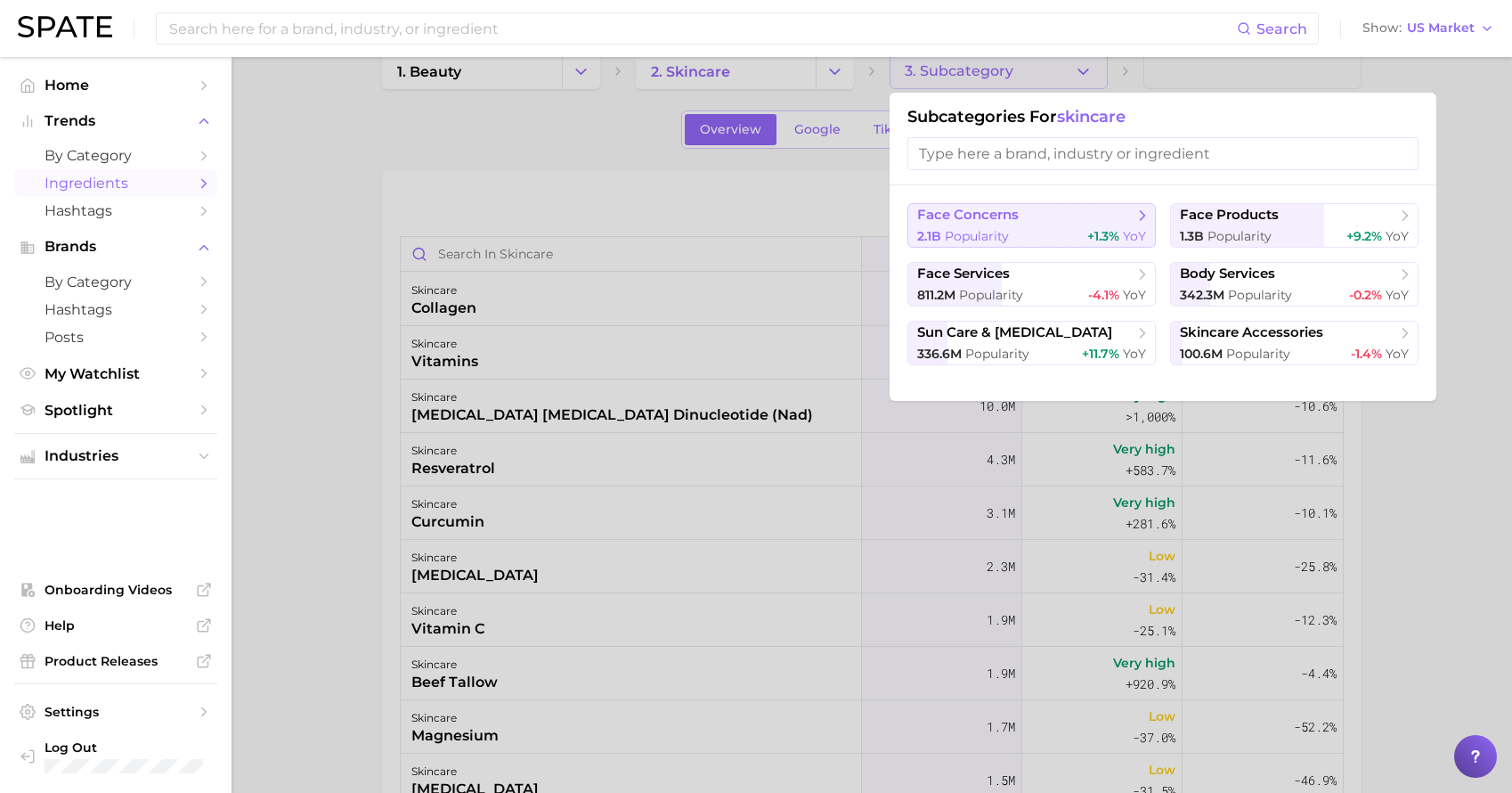
scroll to position [33, 0]
click at [643, 193] on div at bounding box center [756, 396] width 1512 height 793
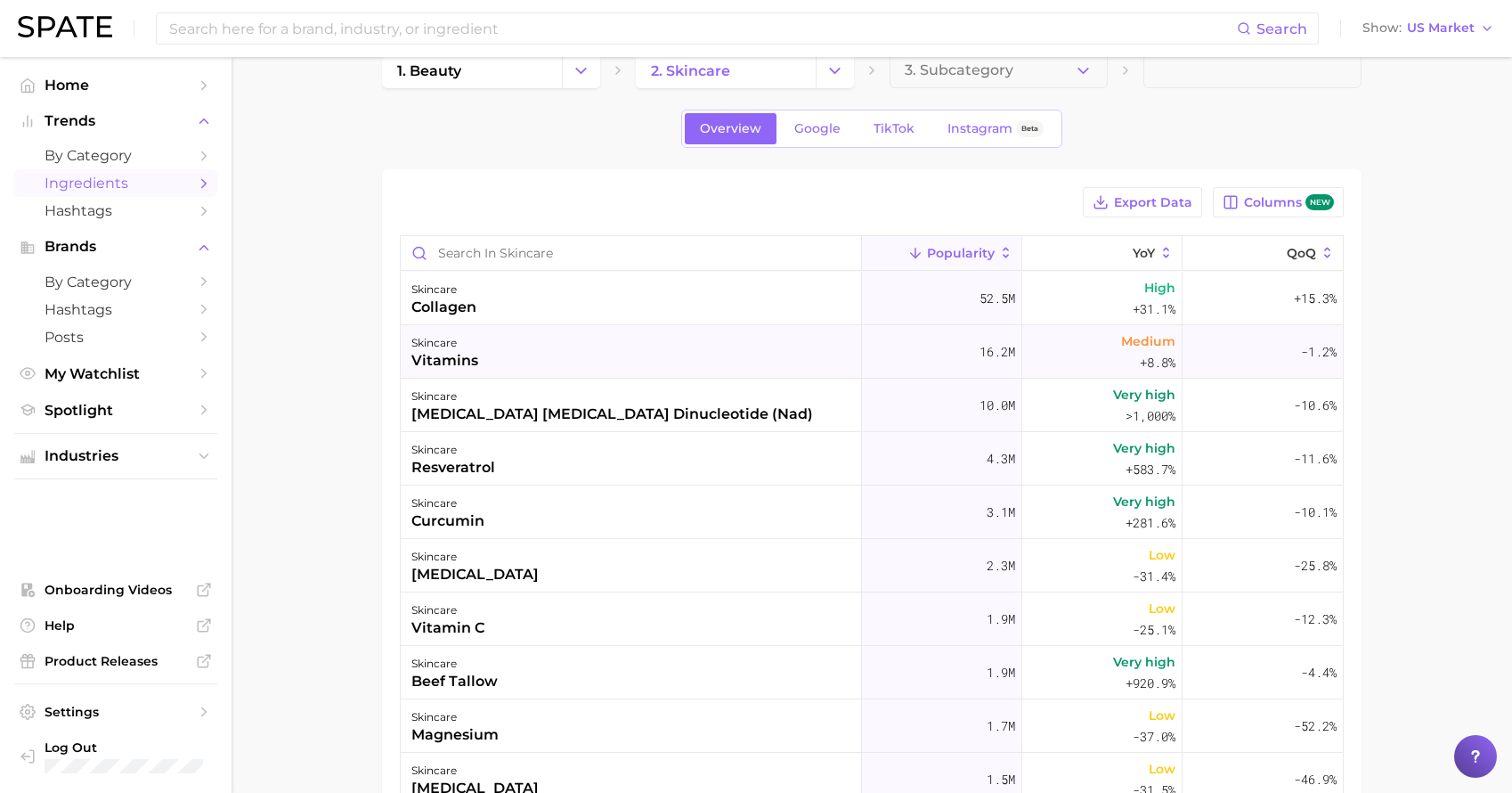
click at [706, 370] on div "skincare vitamins" at bounding box center [631, 352] width 461 height 53
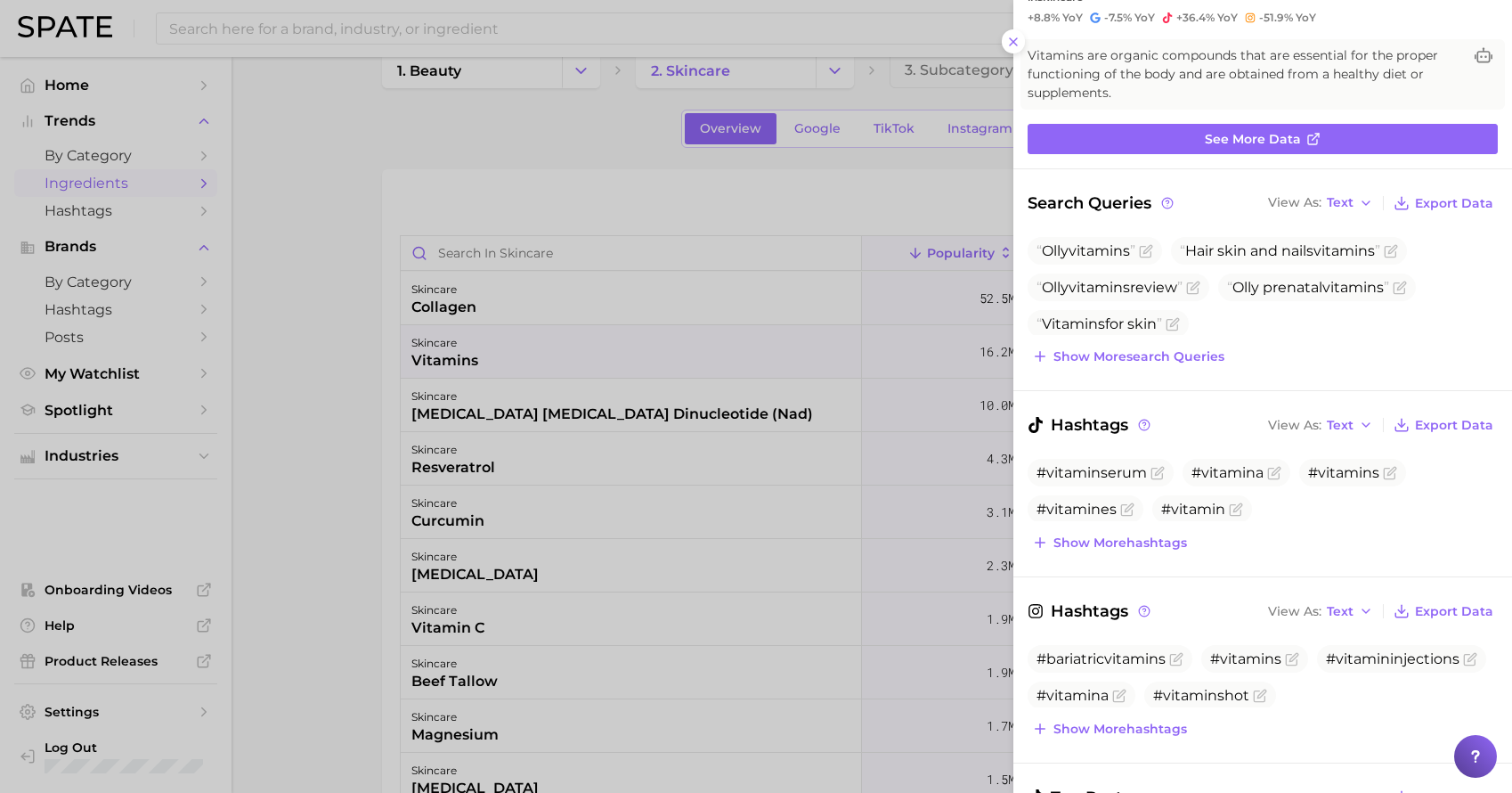
scroll to position [101, 0]
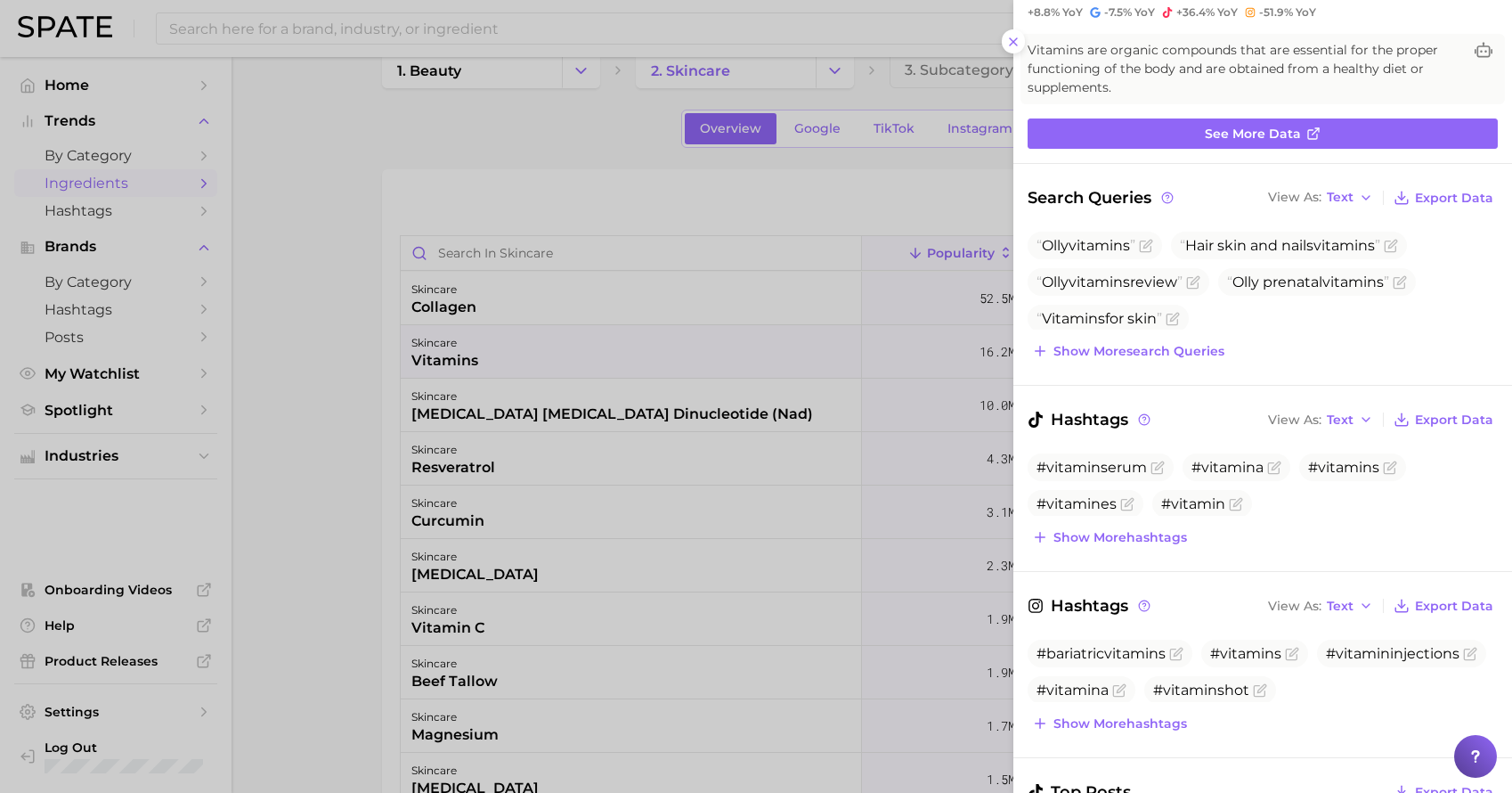
click at [616, 162] on div at bounding box center [756, 396] width 1512 height 793
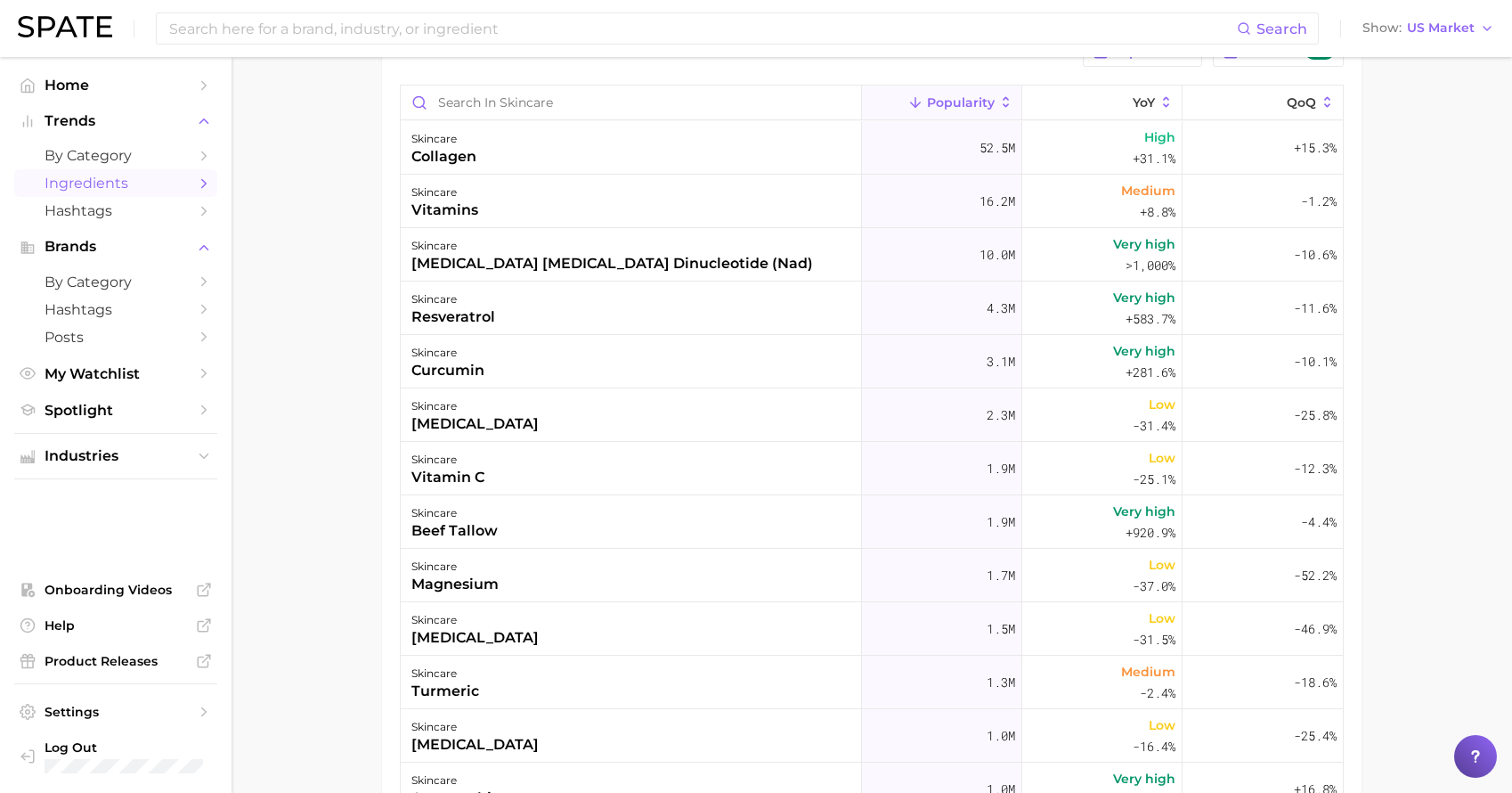
scroll to position [285, 0]
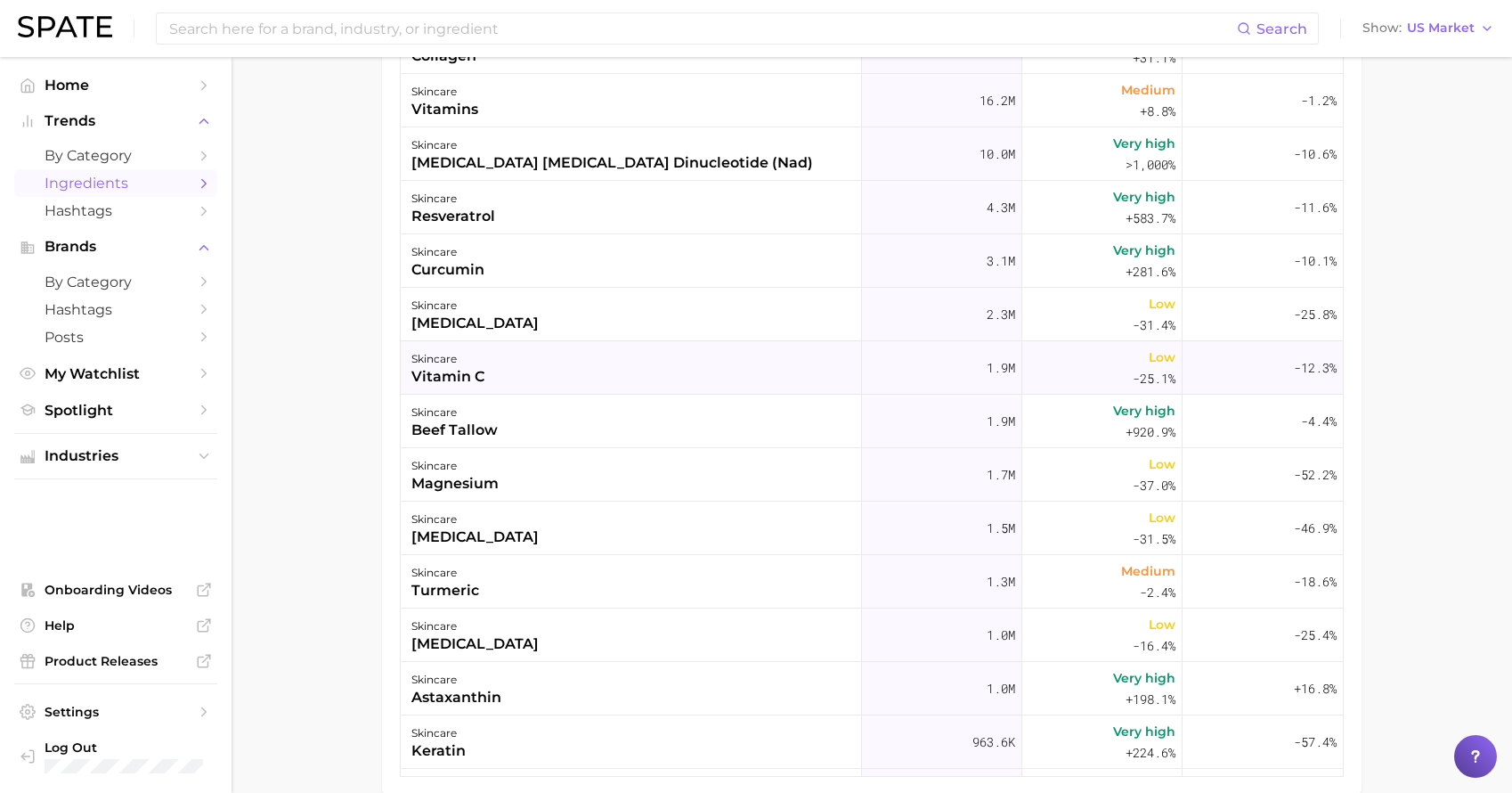
click at [575, 377] on div "skincare vitamin c" at bounding box center [631, 368] width 461 height 53
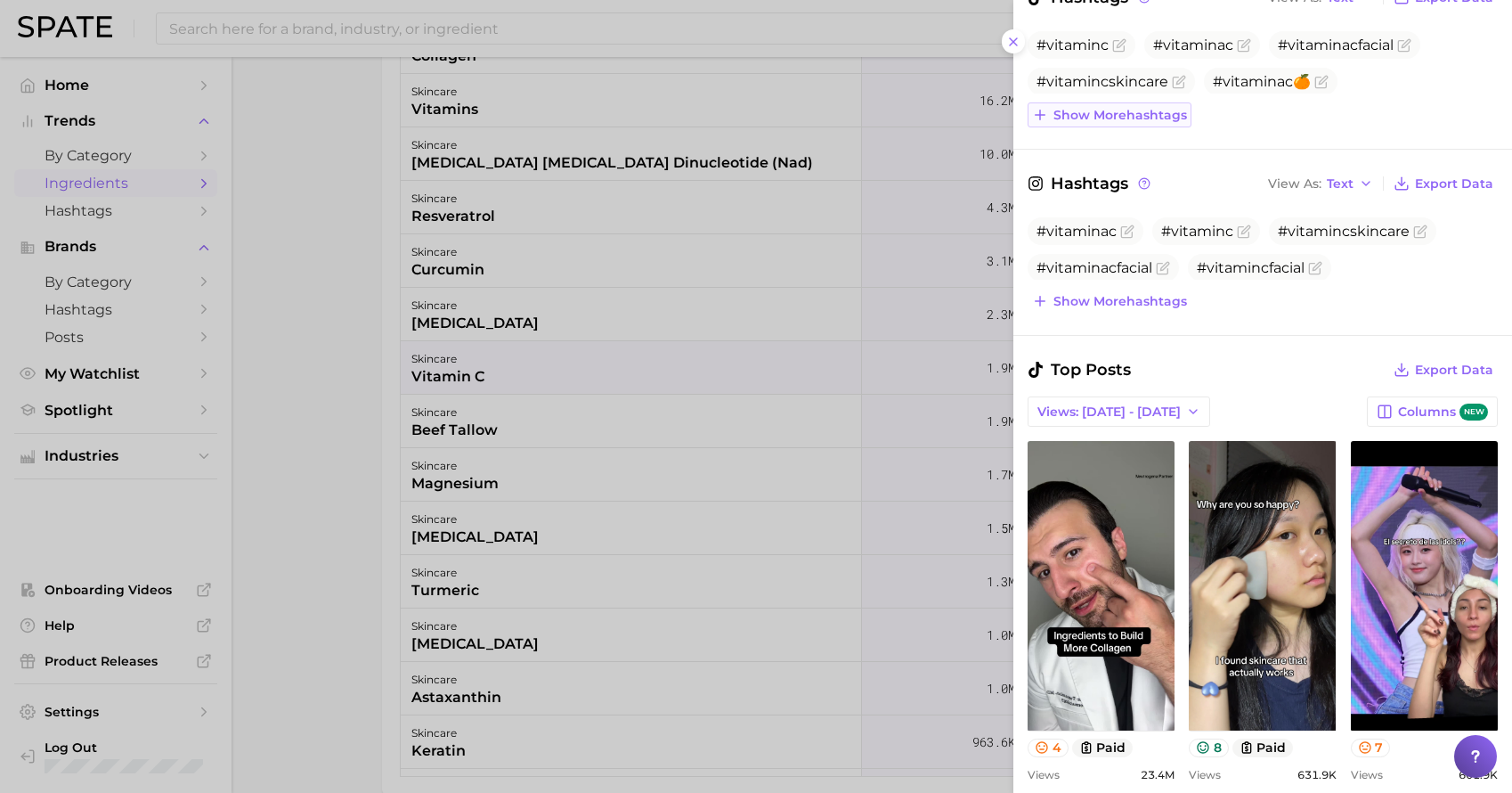
scroll to position [589, 0]
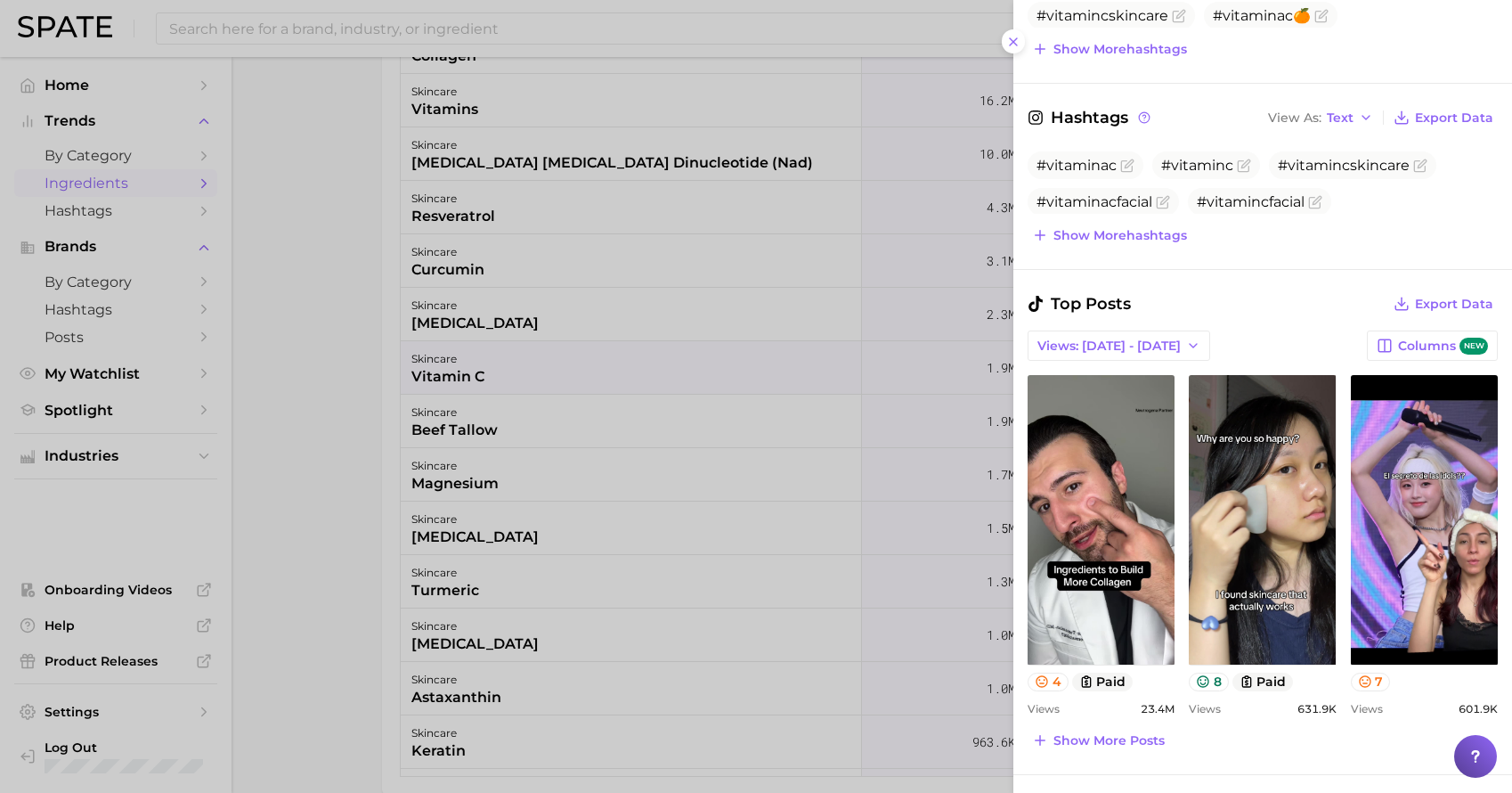
click at [609, 365] on div at bounding box center [756, 396] width 1512 height 793
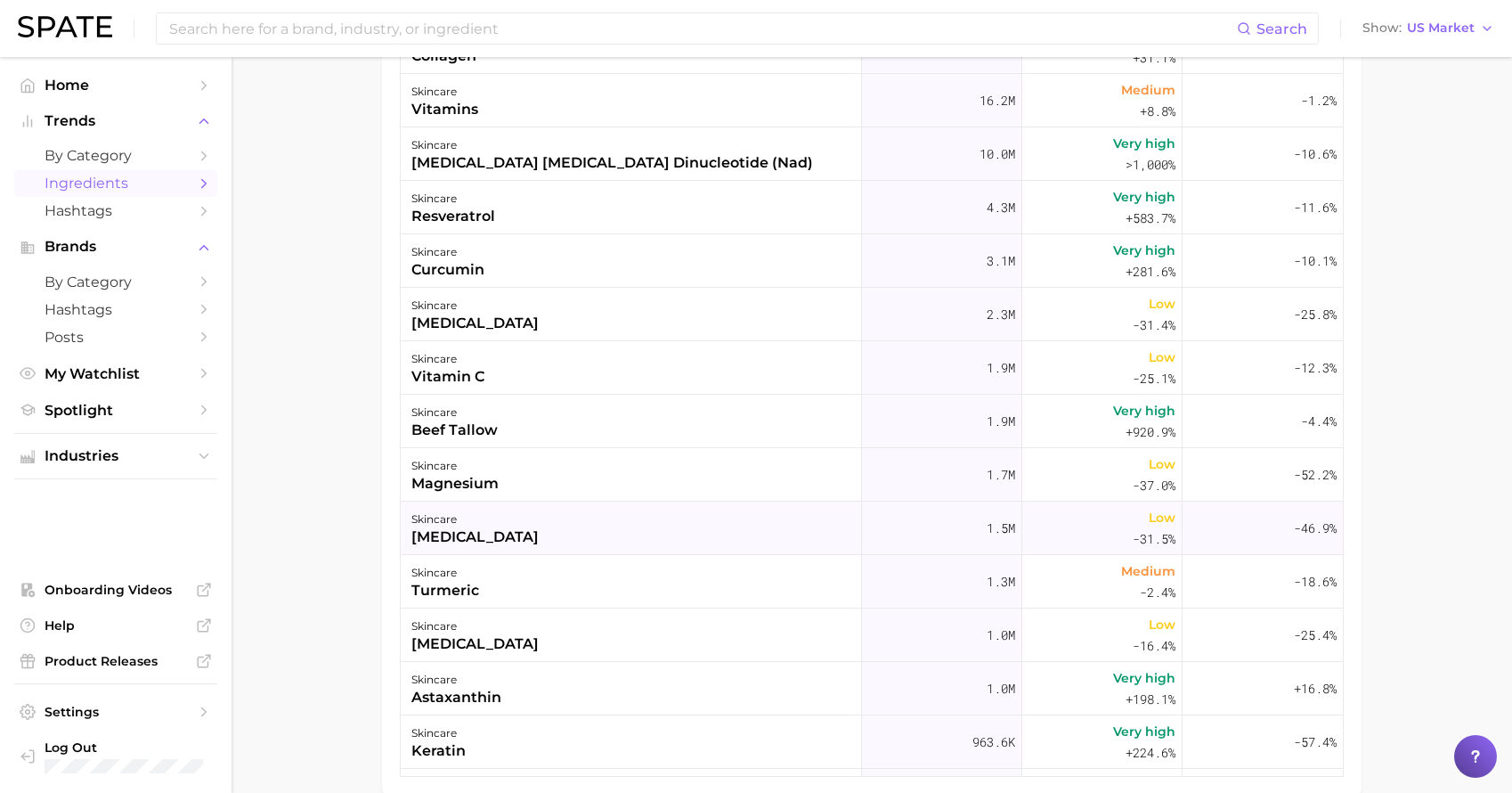
click at [610, 528] on div "skincare [MEDICAL_DATA]" at bounding box center [631, 529] width 461 height 53
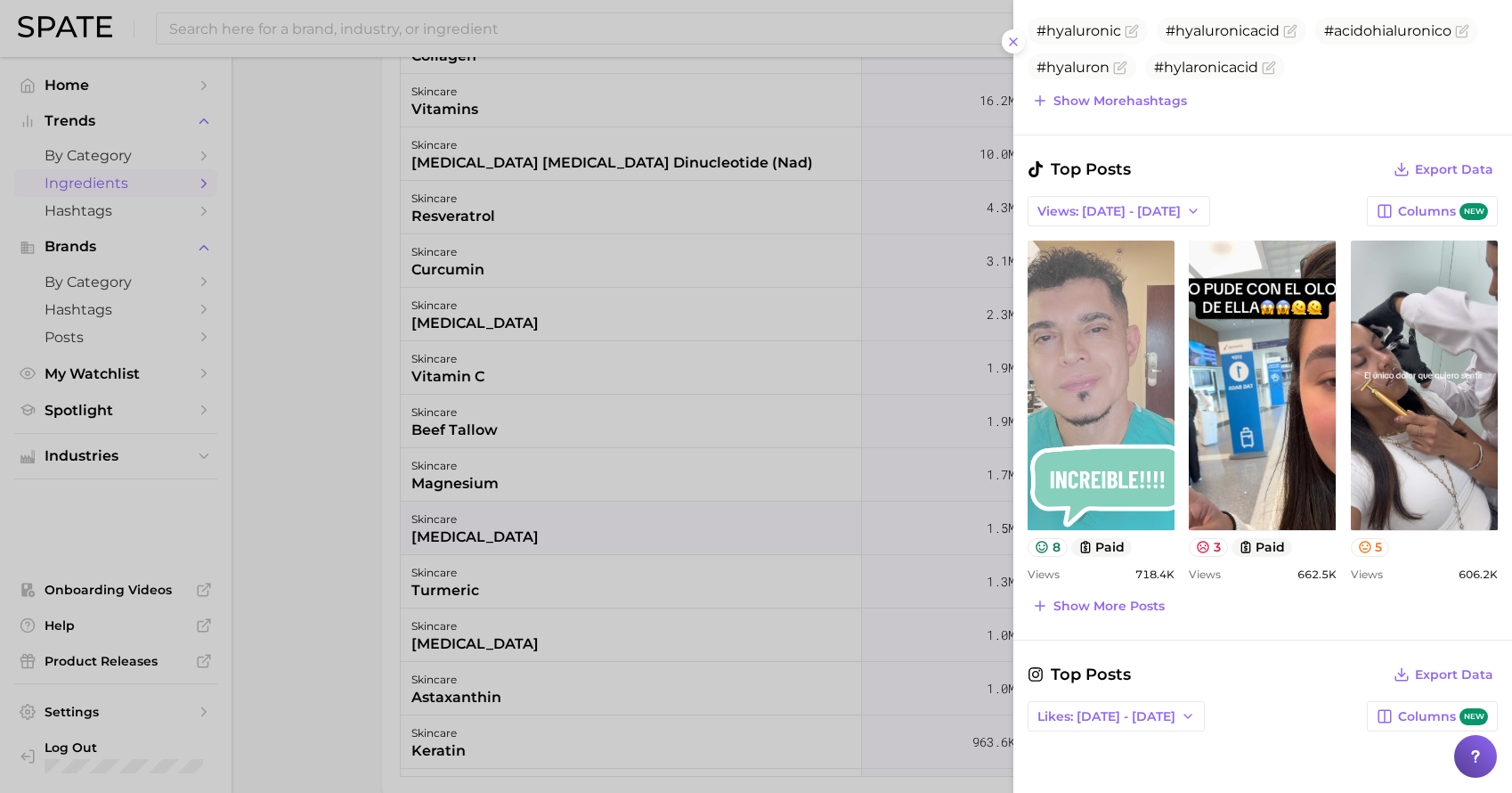
scroll to position [713, 0]
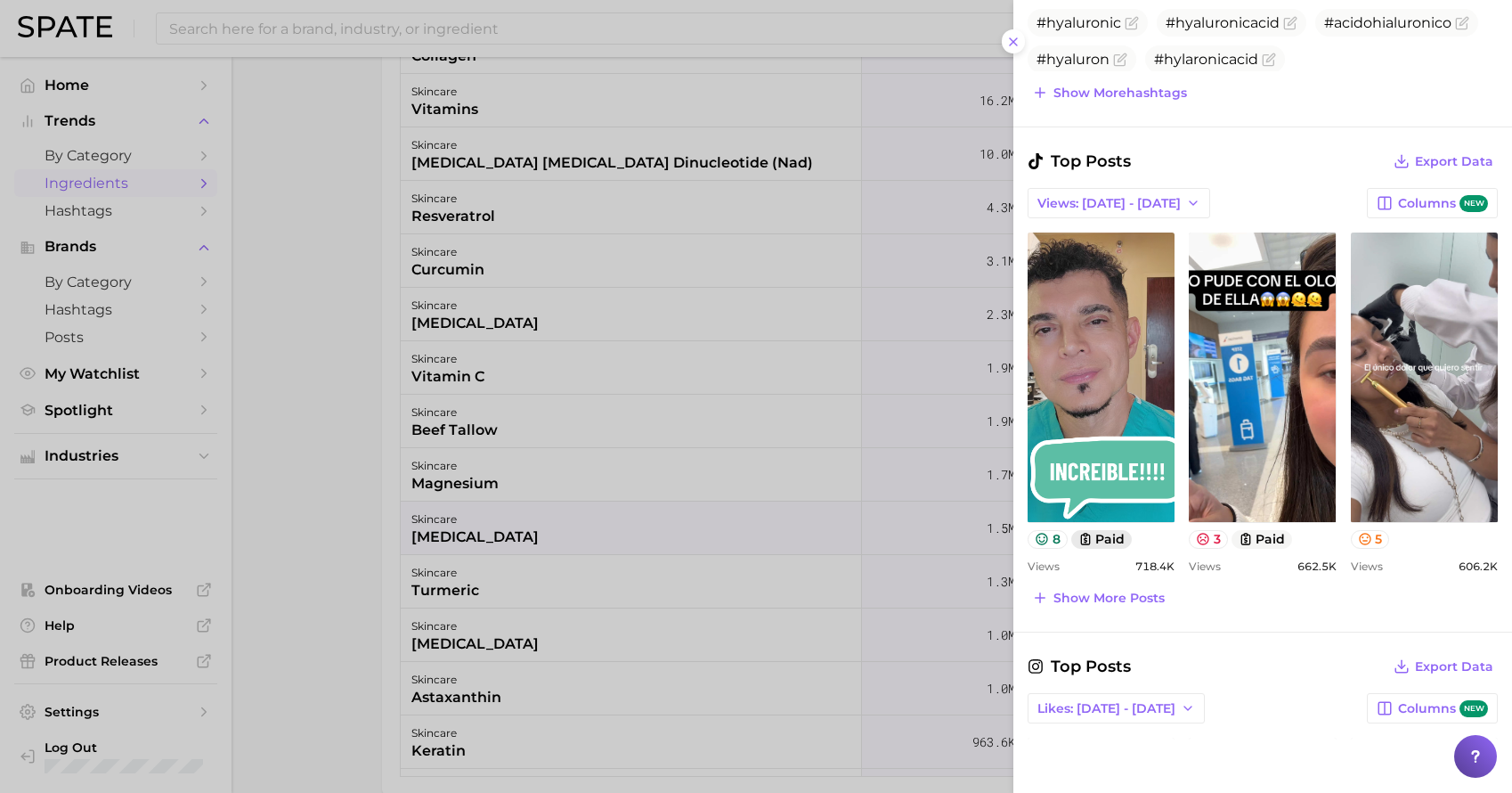
click at [1102, 537] on button "paid" at bounding box center [1102, 540] width 61 height 18
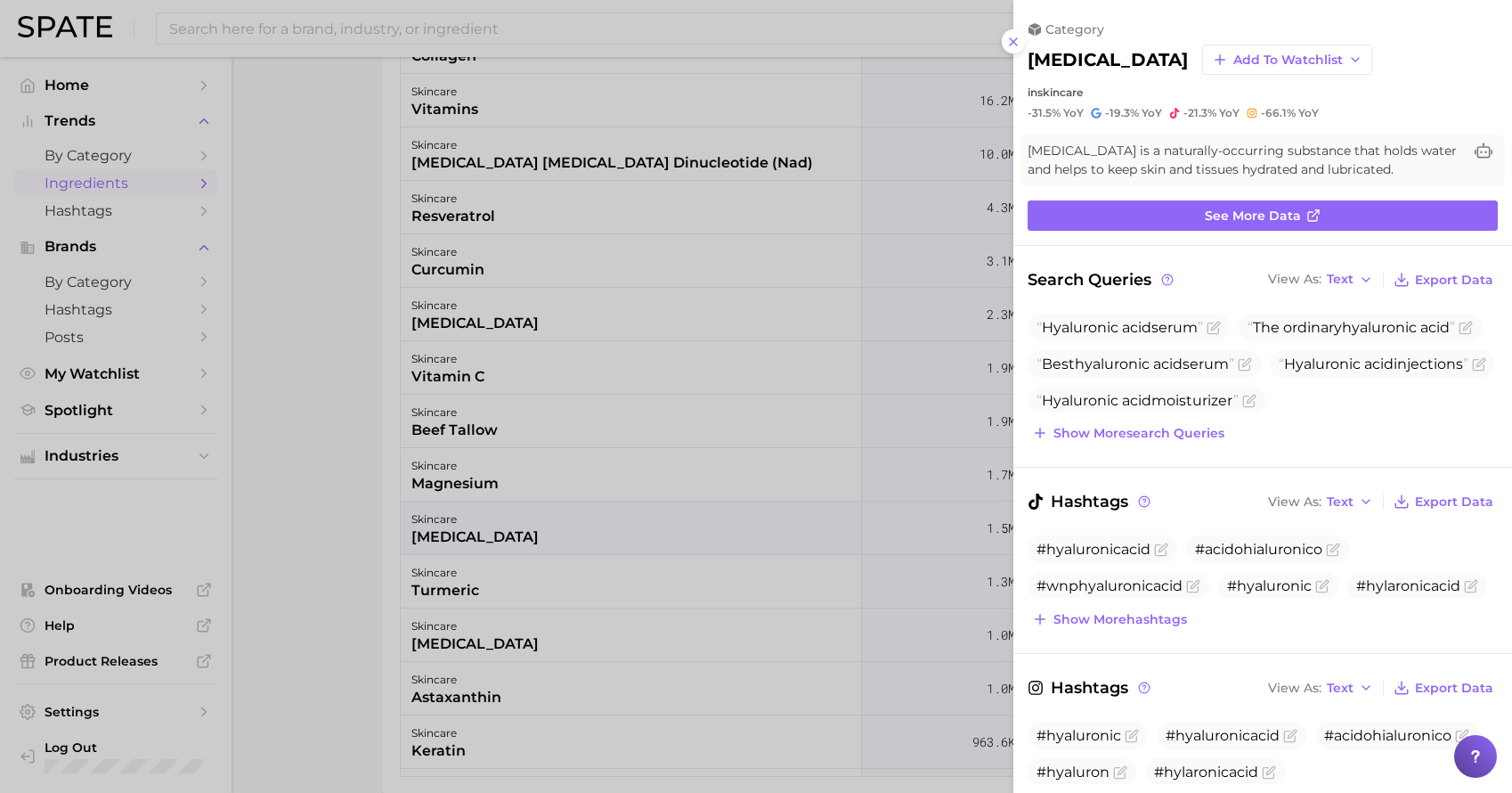
scroll to position [0, 0]
click at [584, 522] on div at bounding box center [756, 396] width 1512 height 793
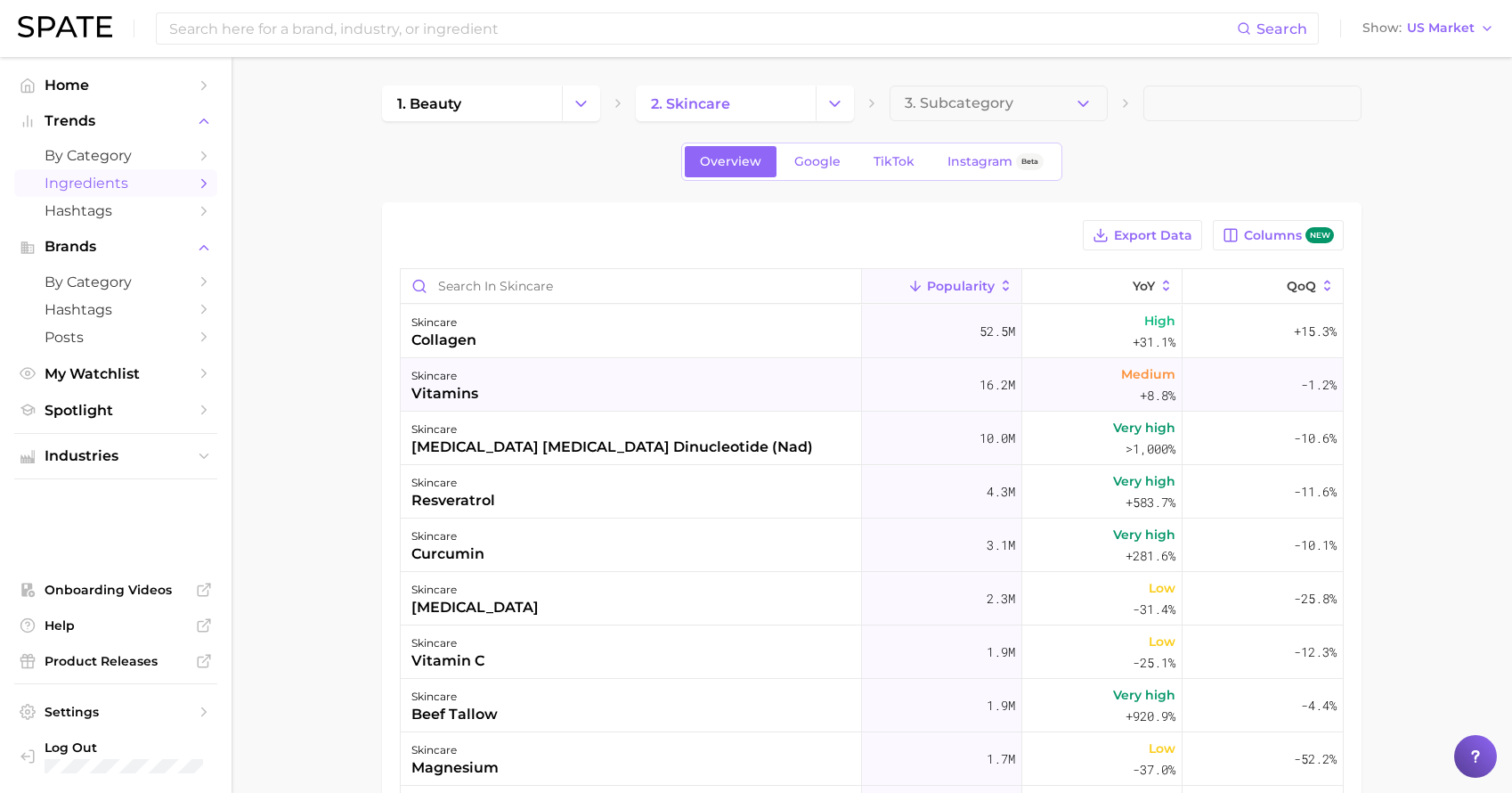
click at [561, 388] on div "skincare vitamins" at bounding box center [631, 385] width 461 height 53
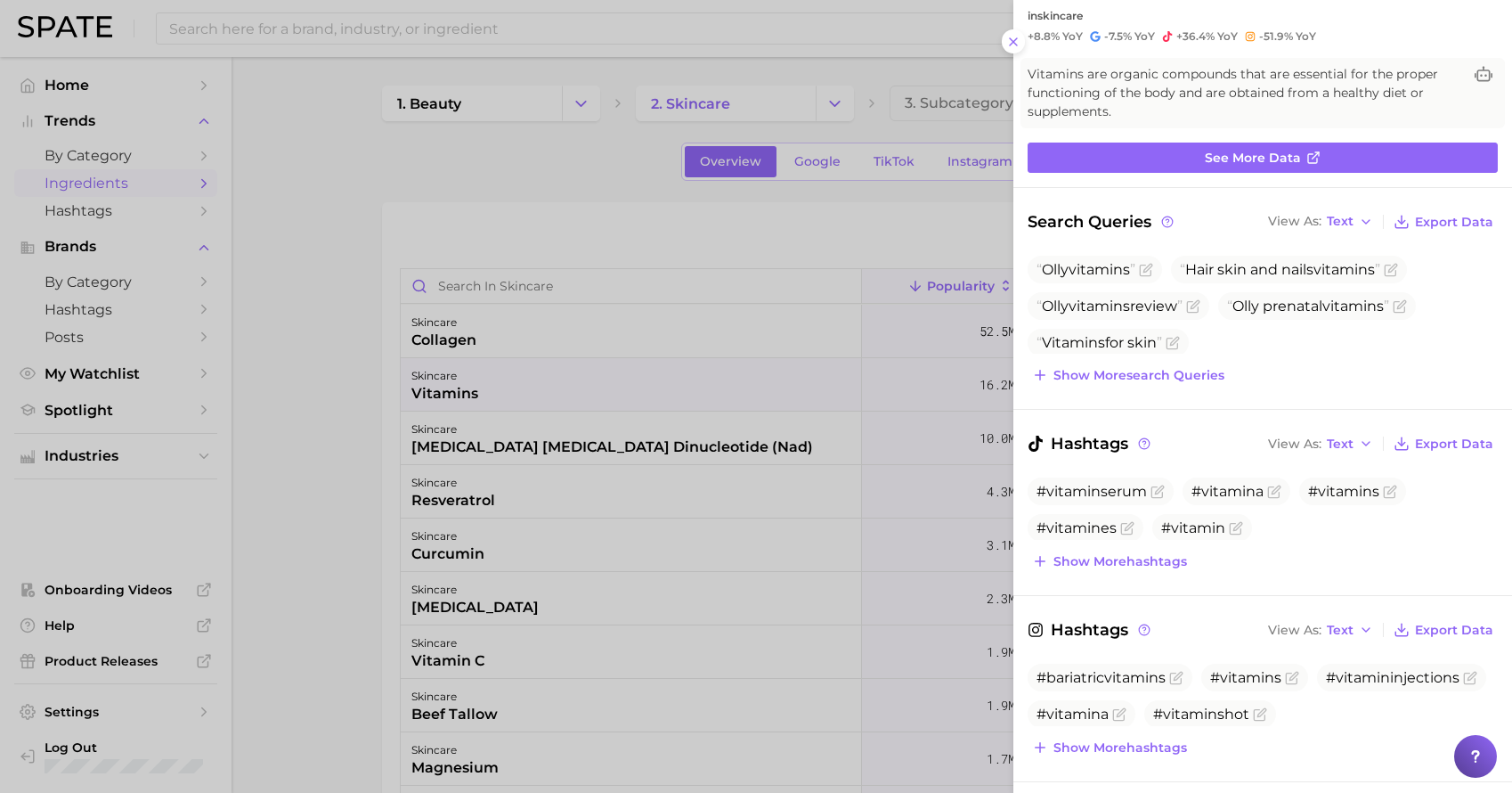
scroll to position [118, 0]
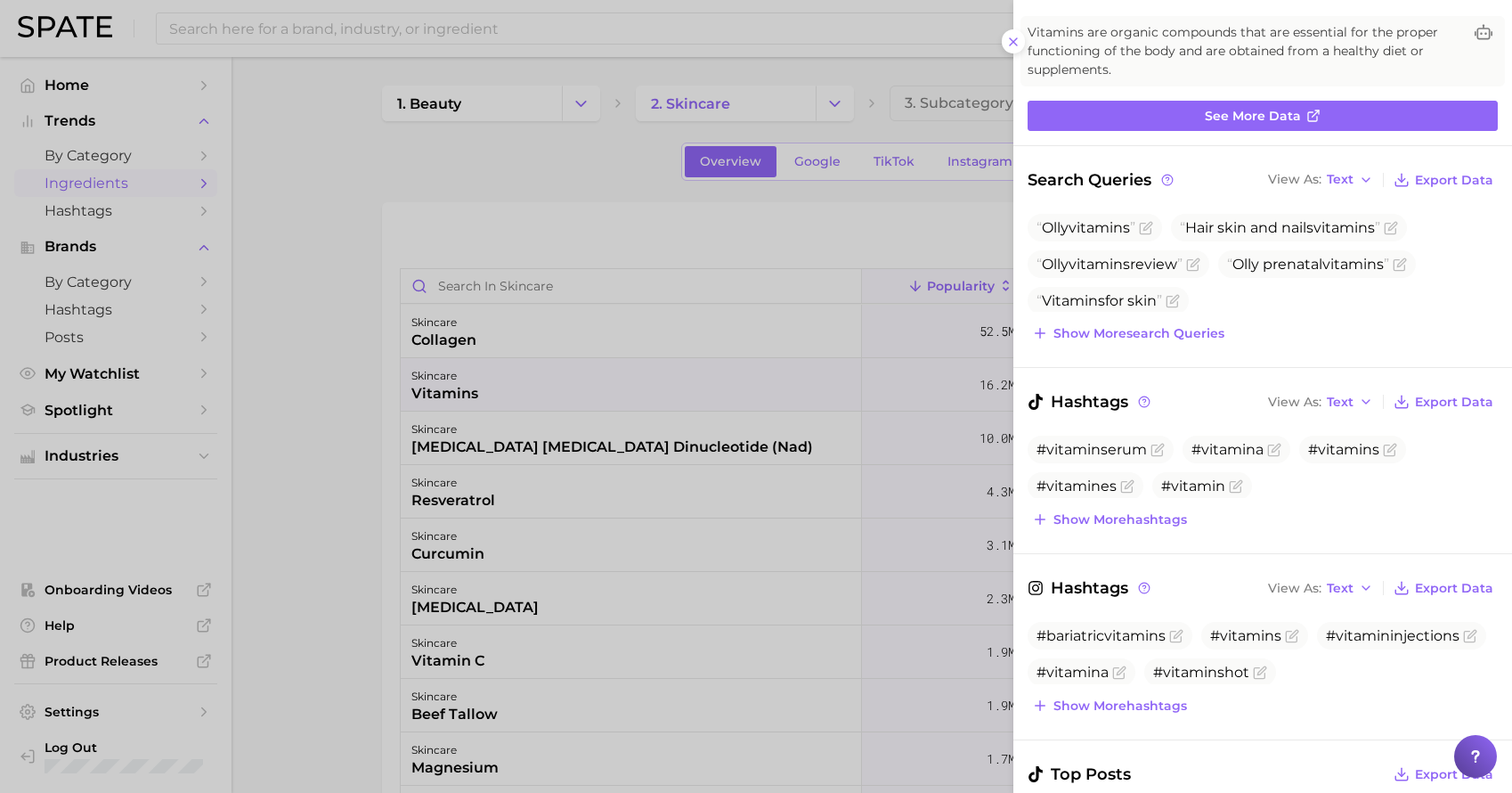
click at [598, 316] on div at bounding box center [756, 396] width 1512 height 793
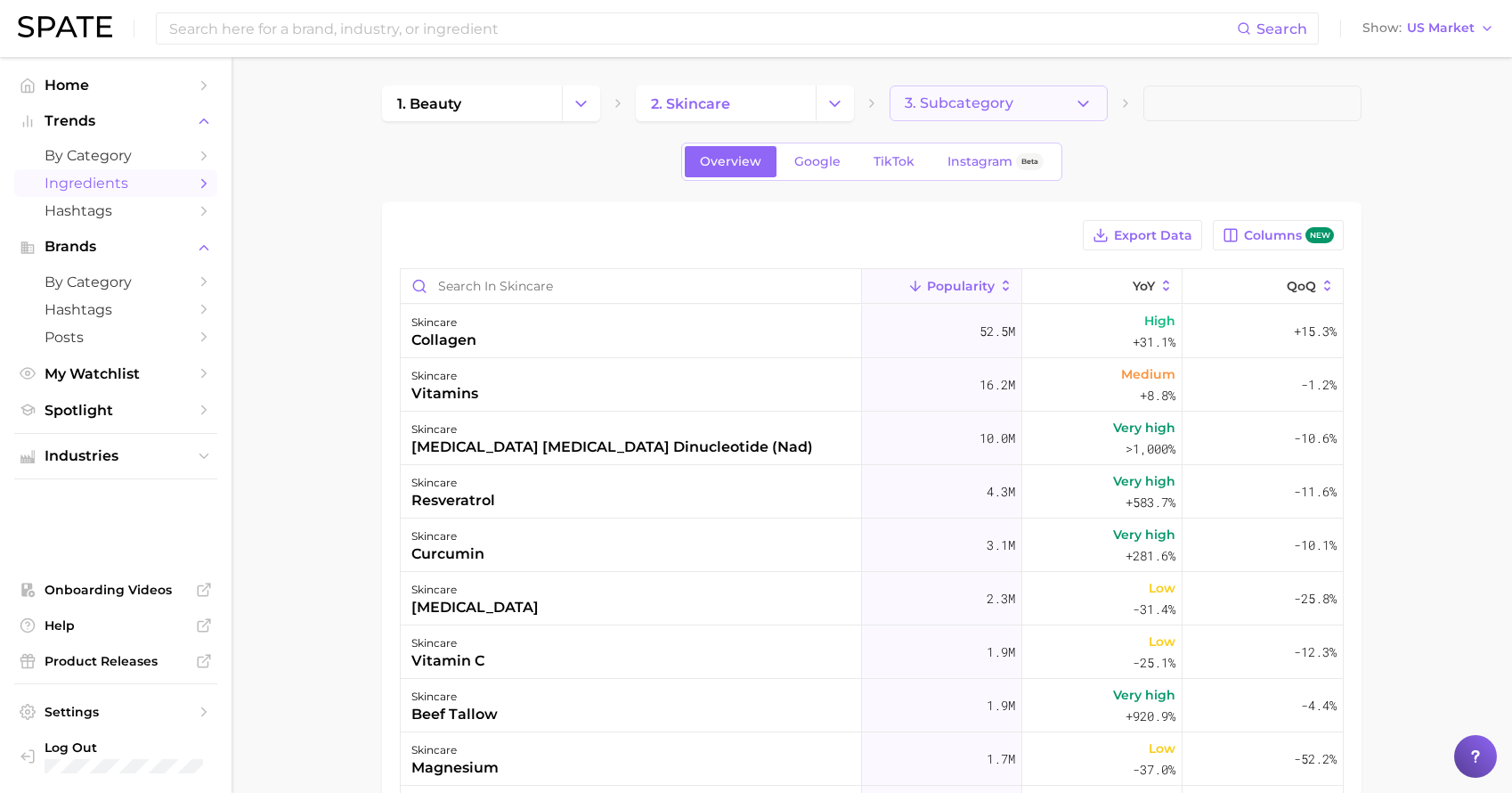
click at [1006, 109] on button "3. Subcategory" at bounding box center [999, 103] width 218 height 36
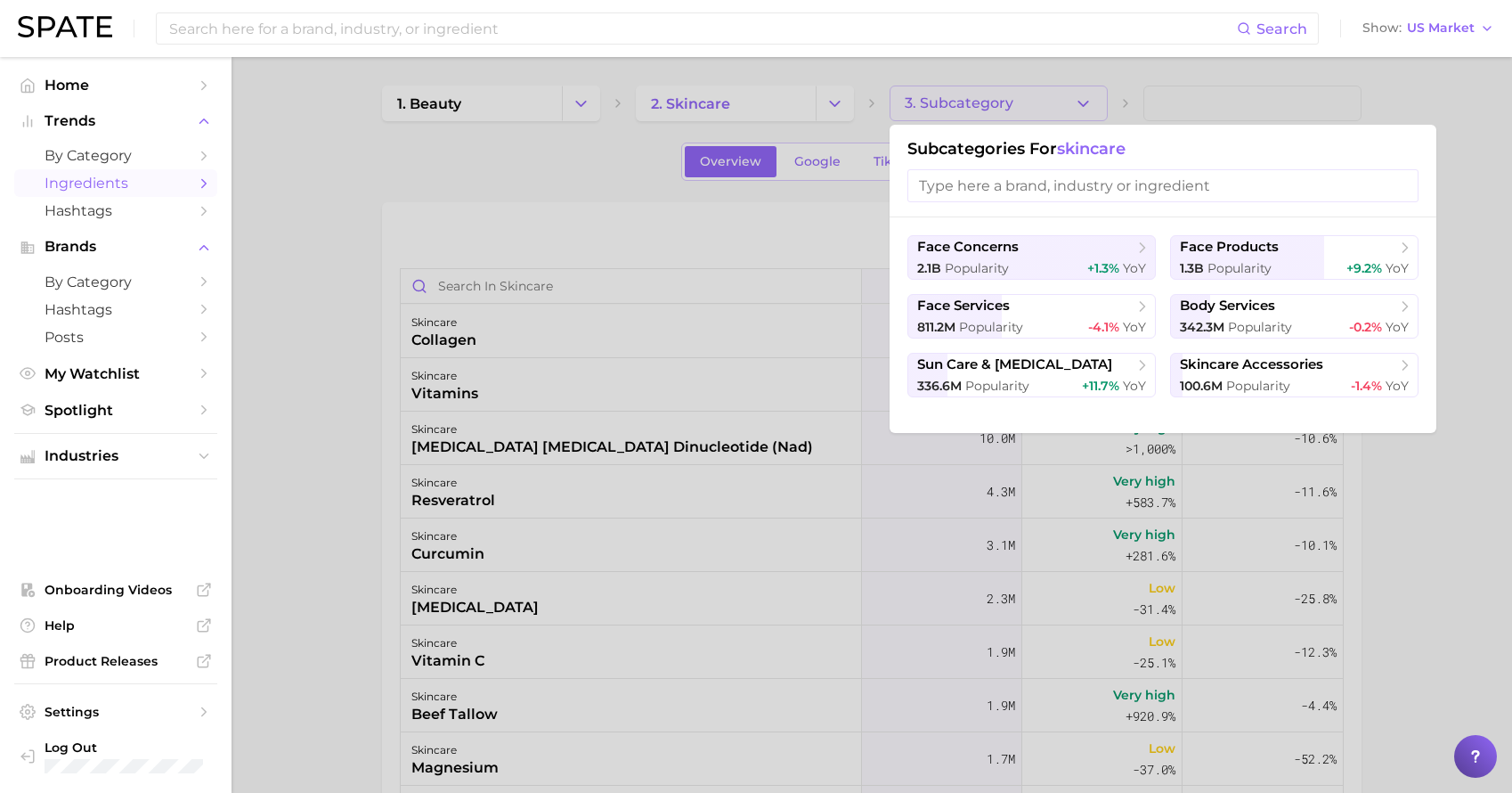
click at [1158, 188] on input "search" at bounding box center [1162, 185] width 511 height 33
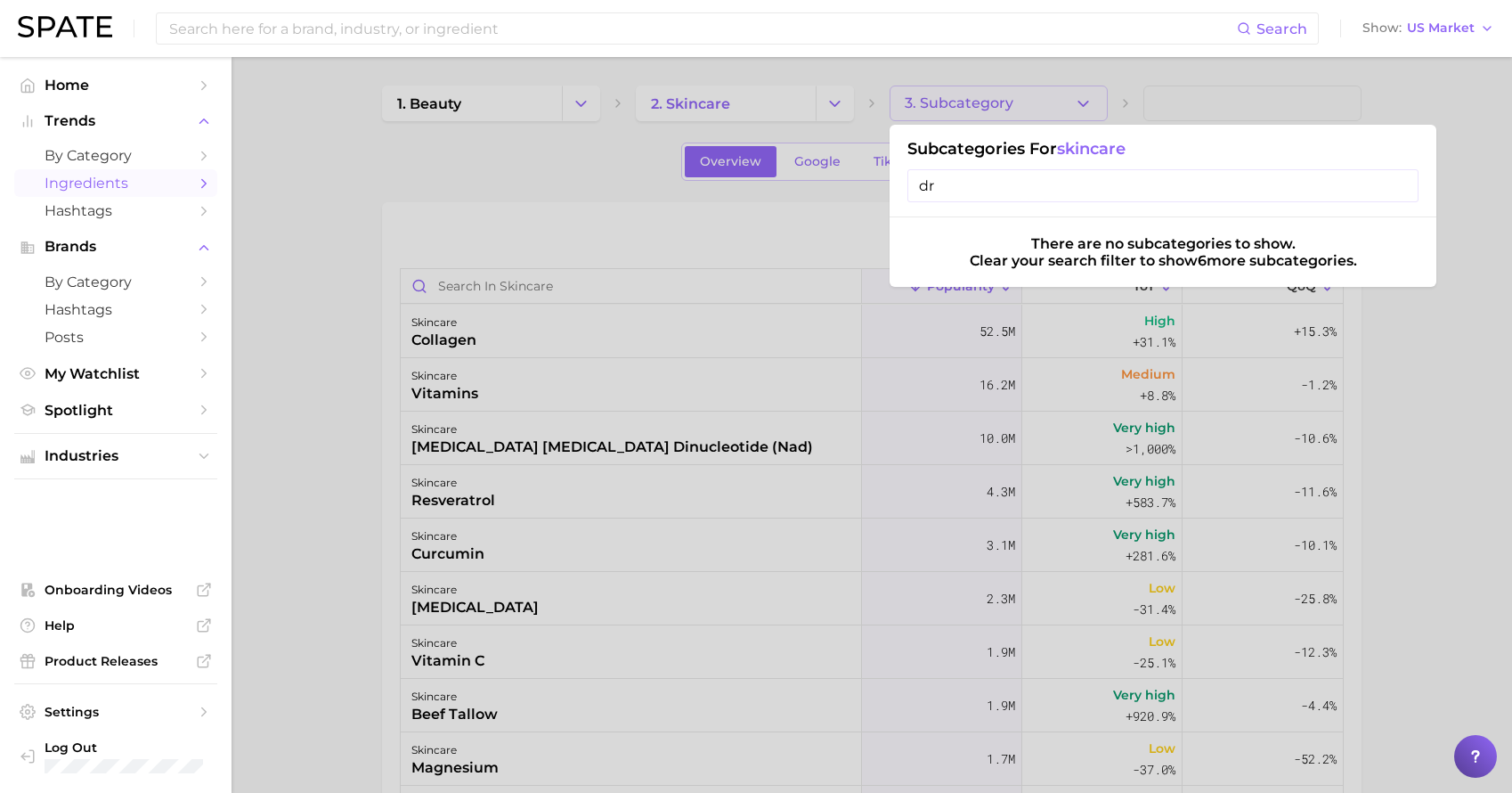
type input "d"
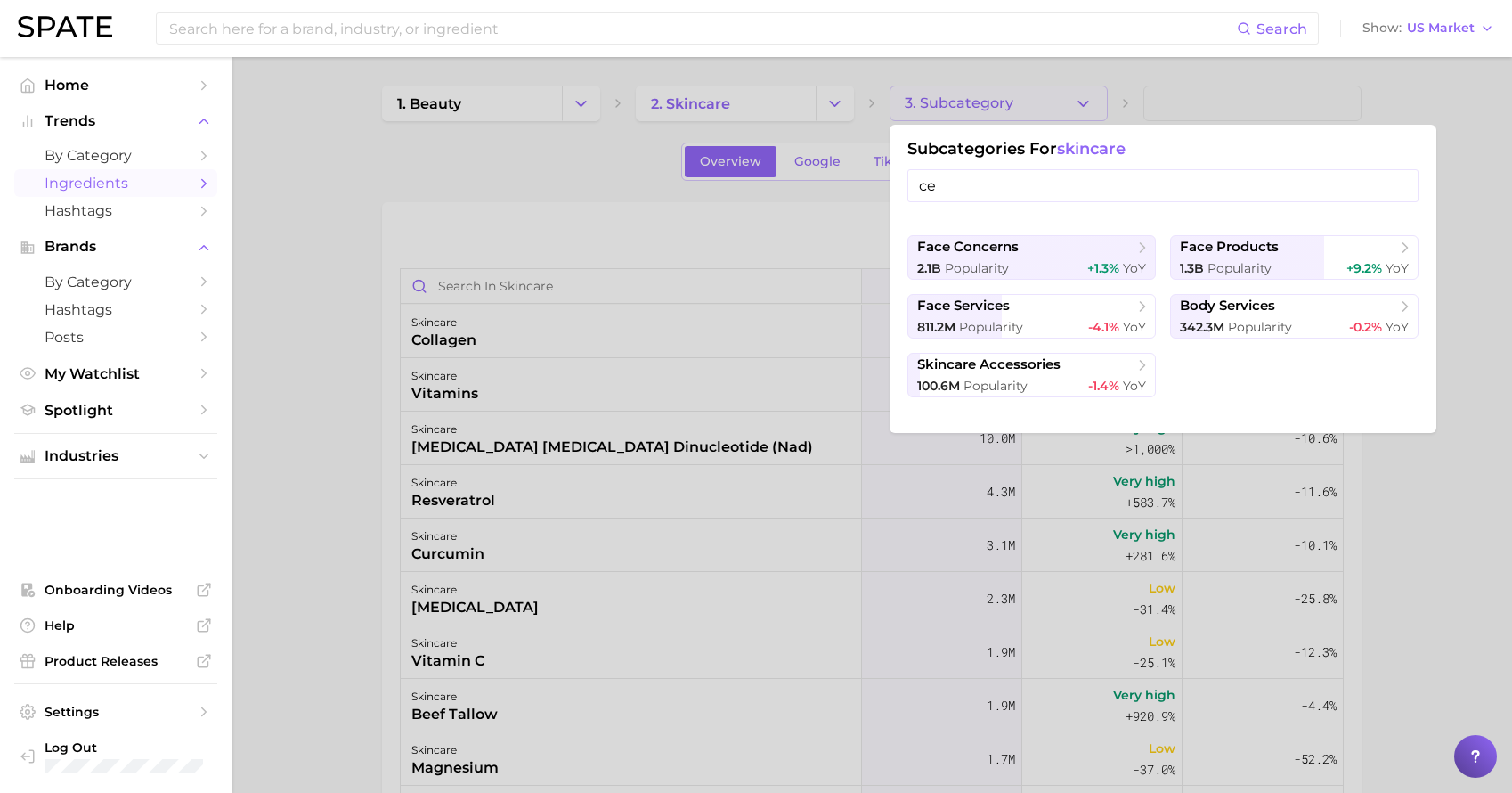
type input "c"
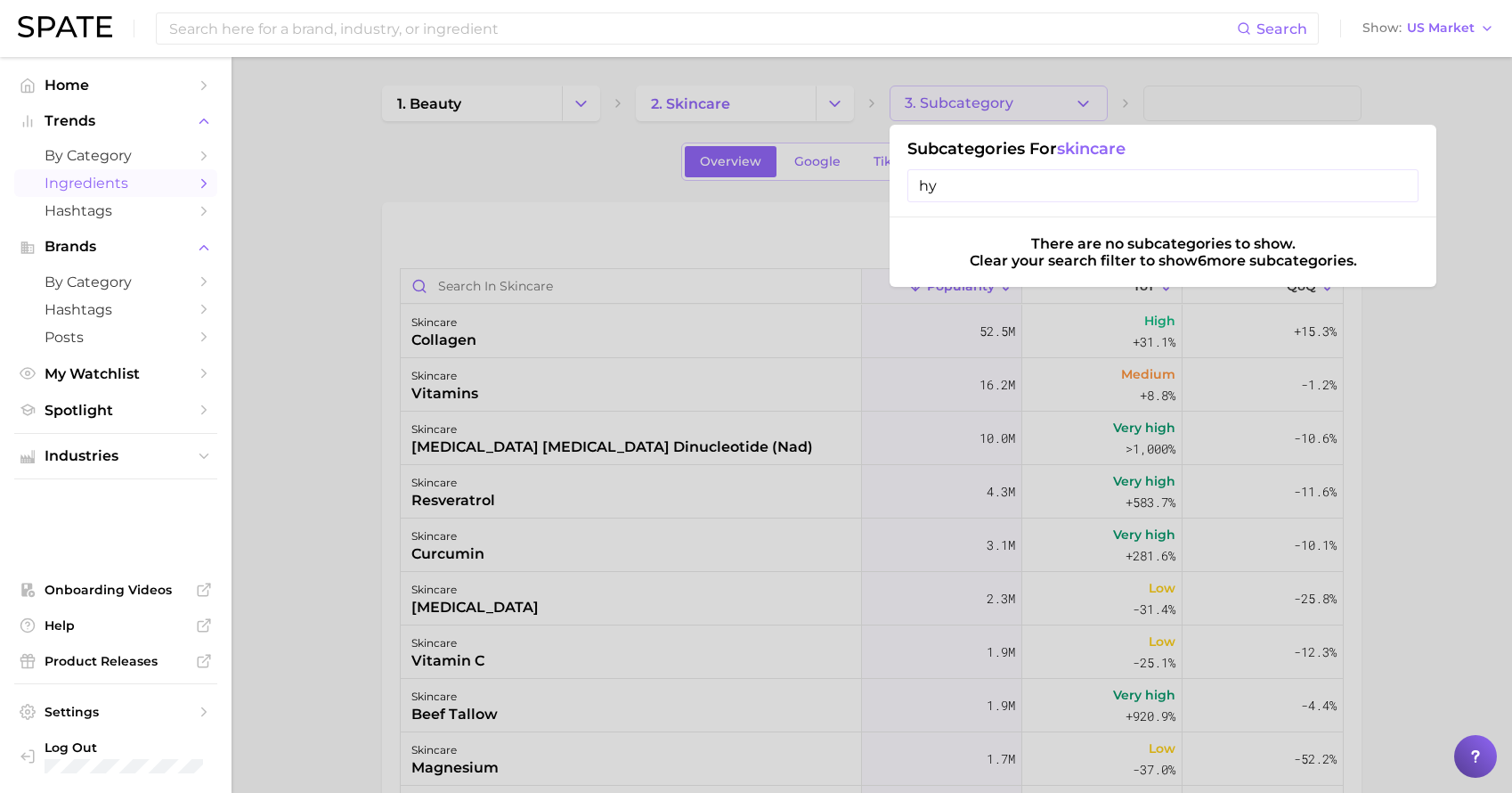
type input "h"
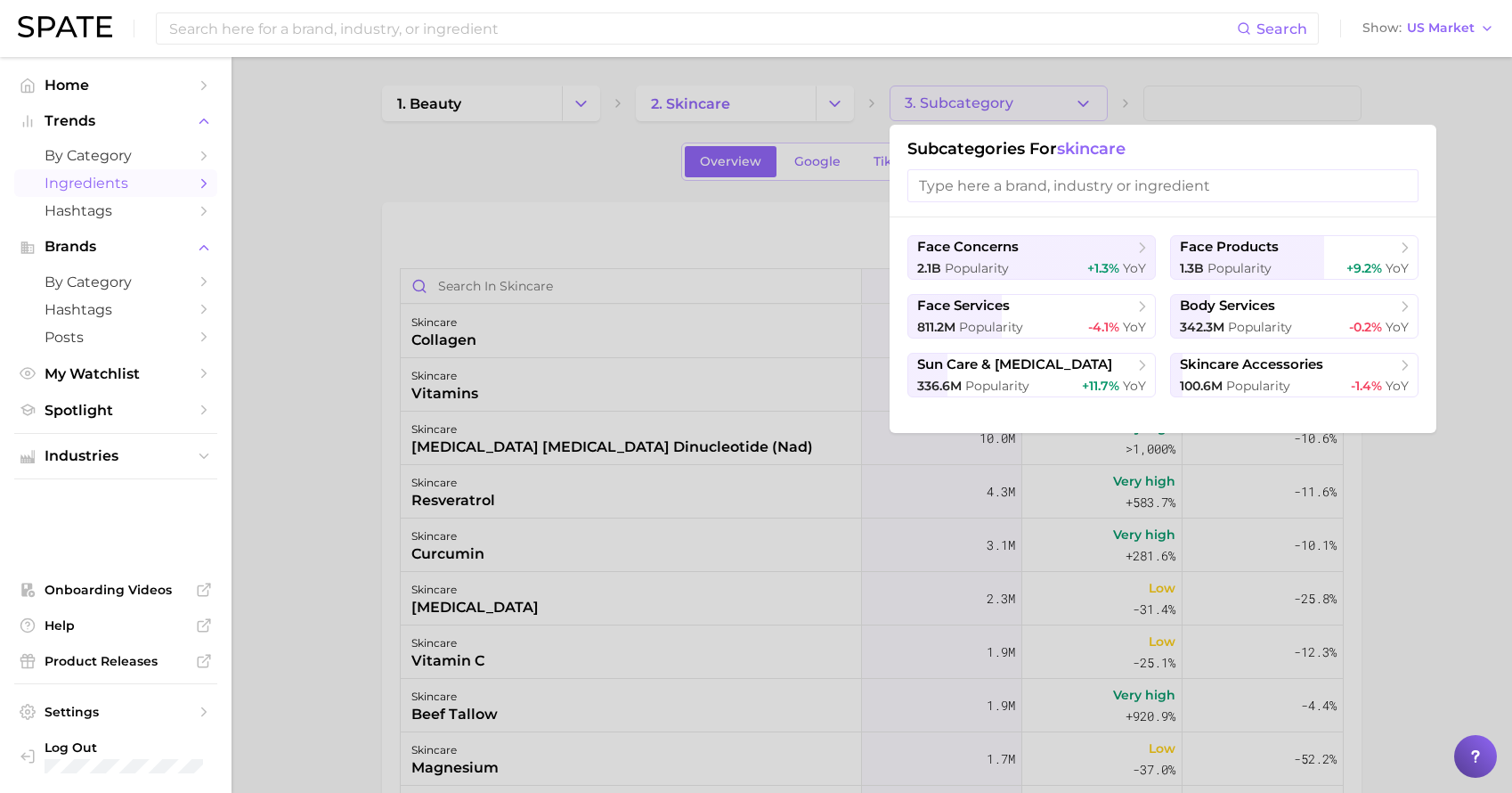
click at [749, 419] on div at bounding box center [756, 396] width 1512 height 793
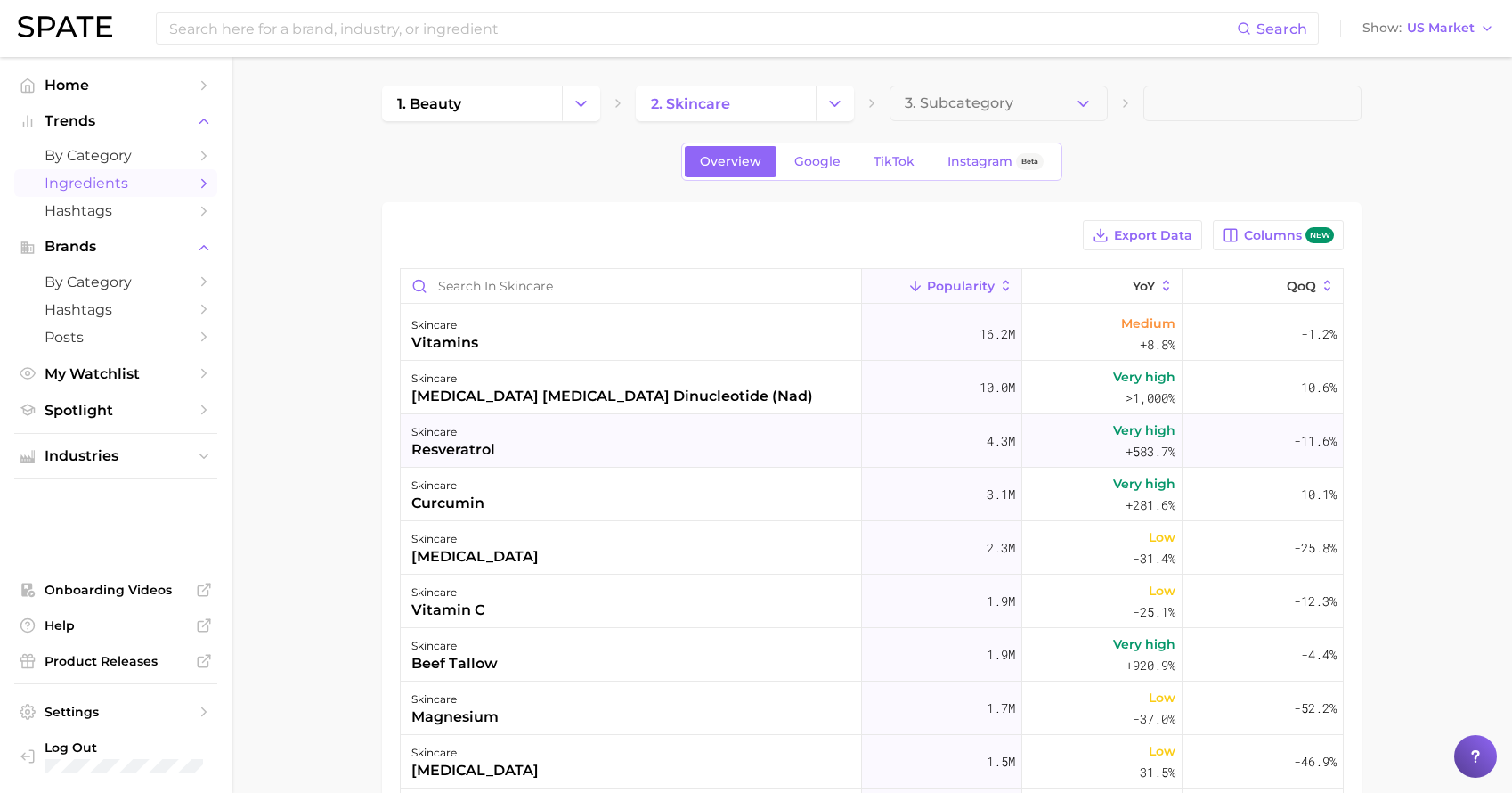
scroll to position [51, 0]
click at [570, 592] on div "skincare vitamin c" at bounding box center [631, 600] width 461 height 53
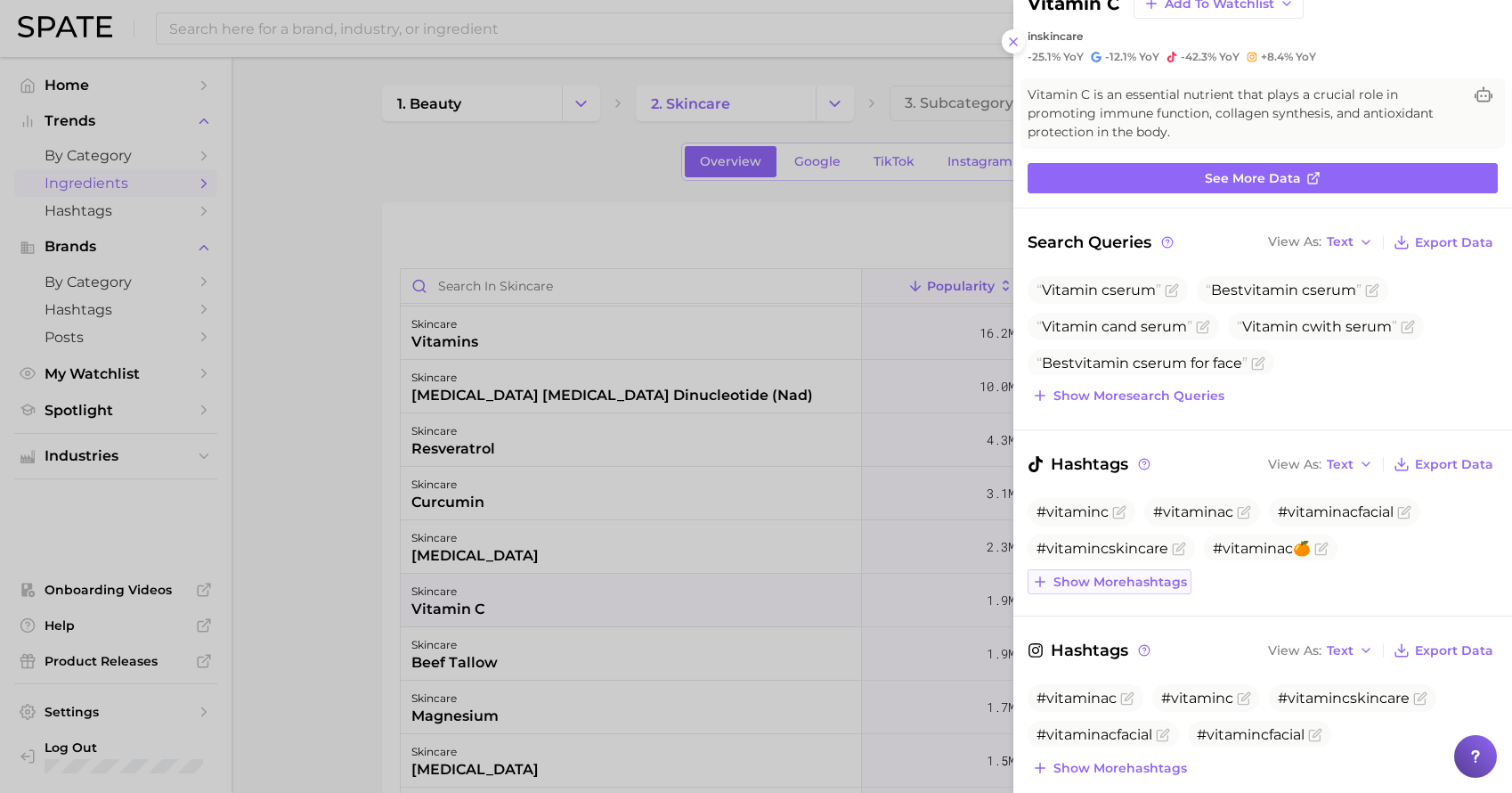
scroll to position [57, 0]
click at [1128, 574] on span "Show more hashtags" at bounding box center [1120, 581] width 134 height 16
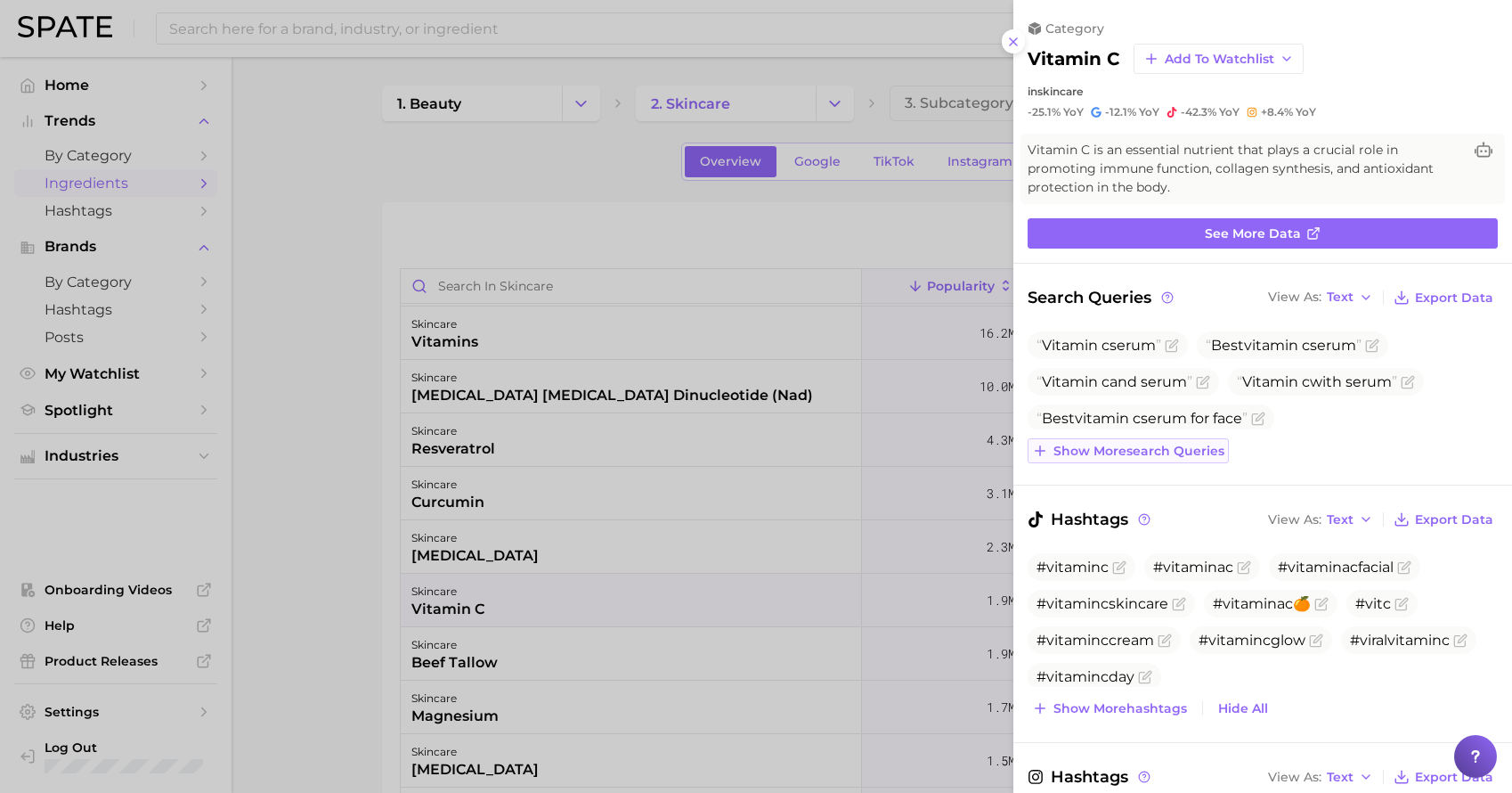
scroll to position [1, 0]
click at [1141, 443] on span "Show more search queries" at bounding box center [1139, 451] width 171 height 16
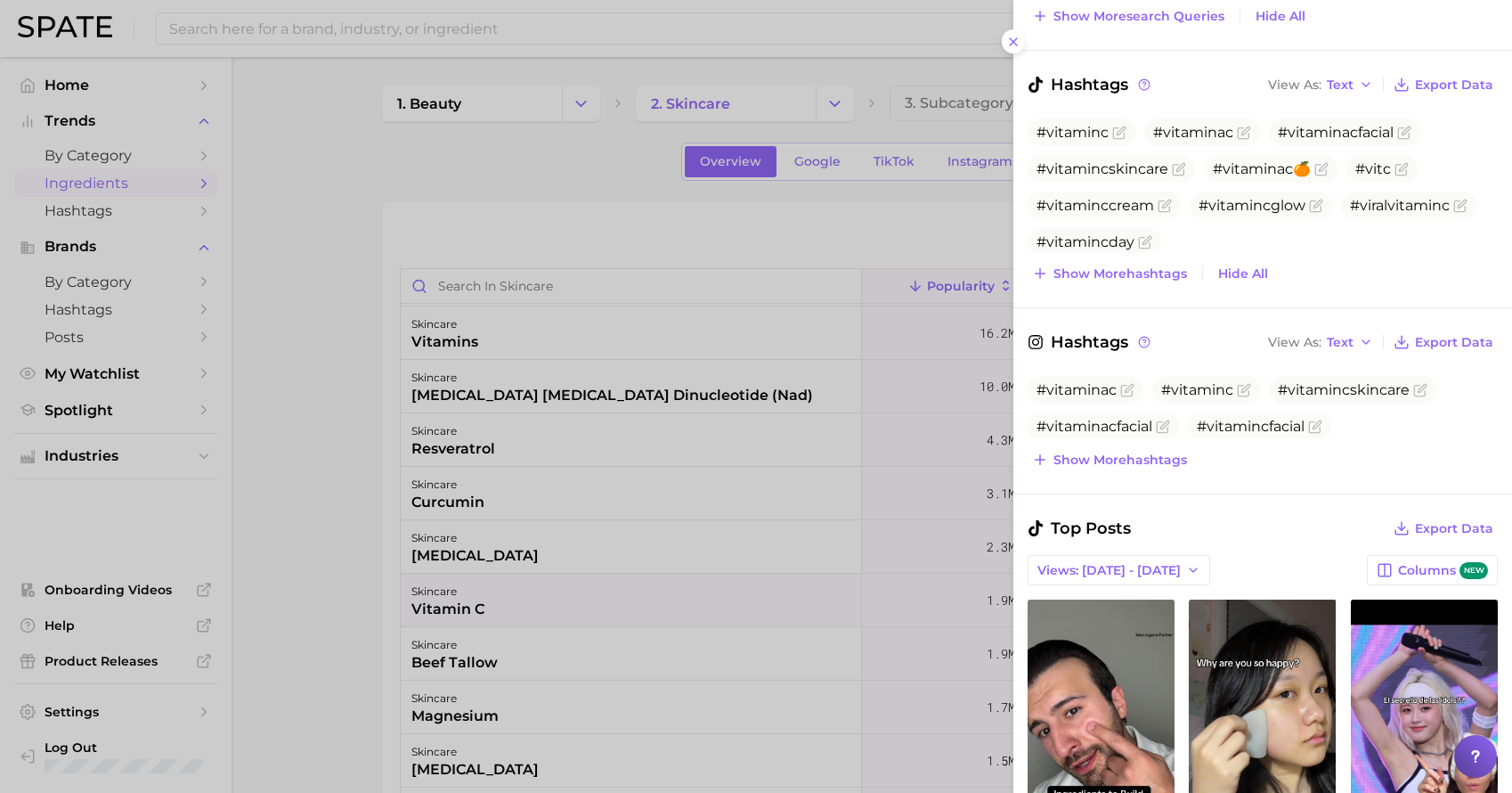
scroll to position [510, 0]
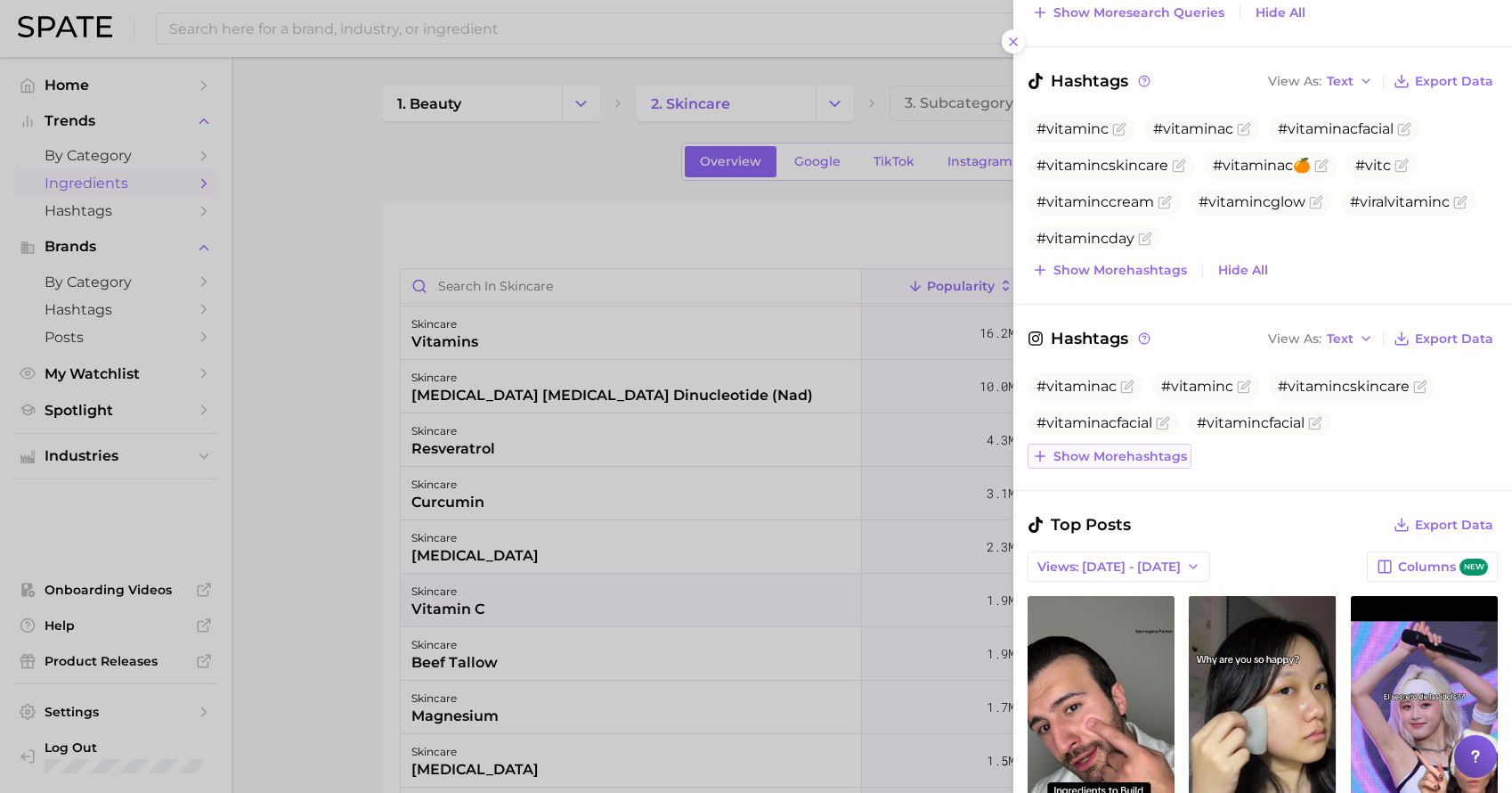
click at [1148, 449] on span "Show more hashtags" at bounding box center [1120, 456] width 134 height 16
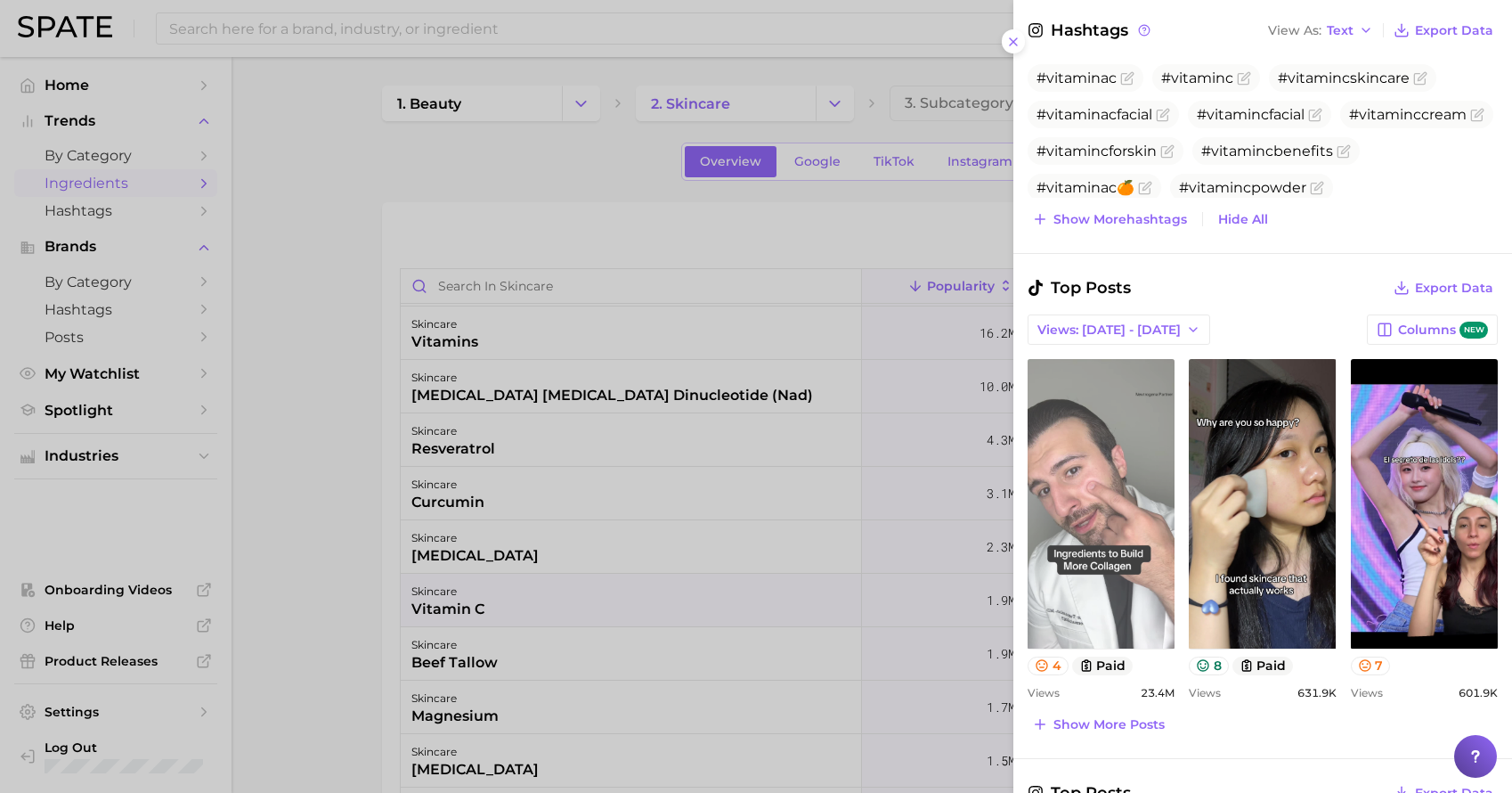
scroll to position [820, 0]
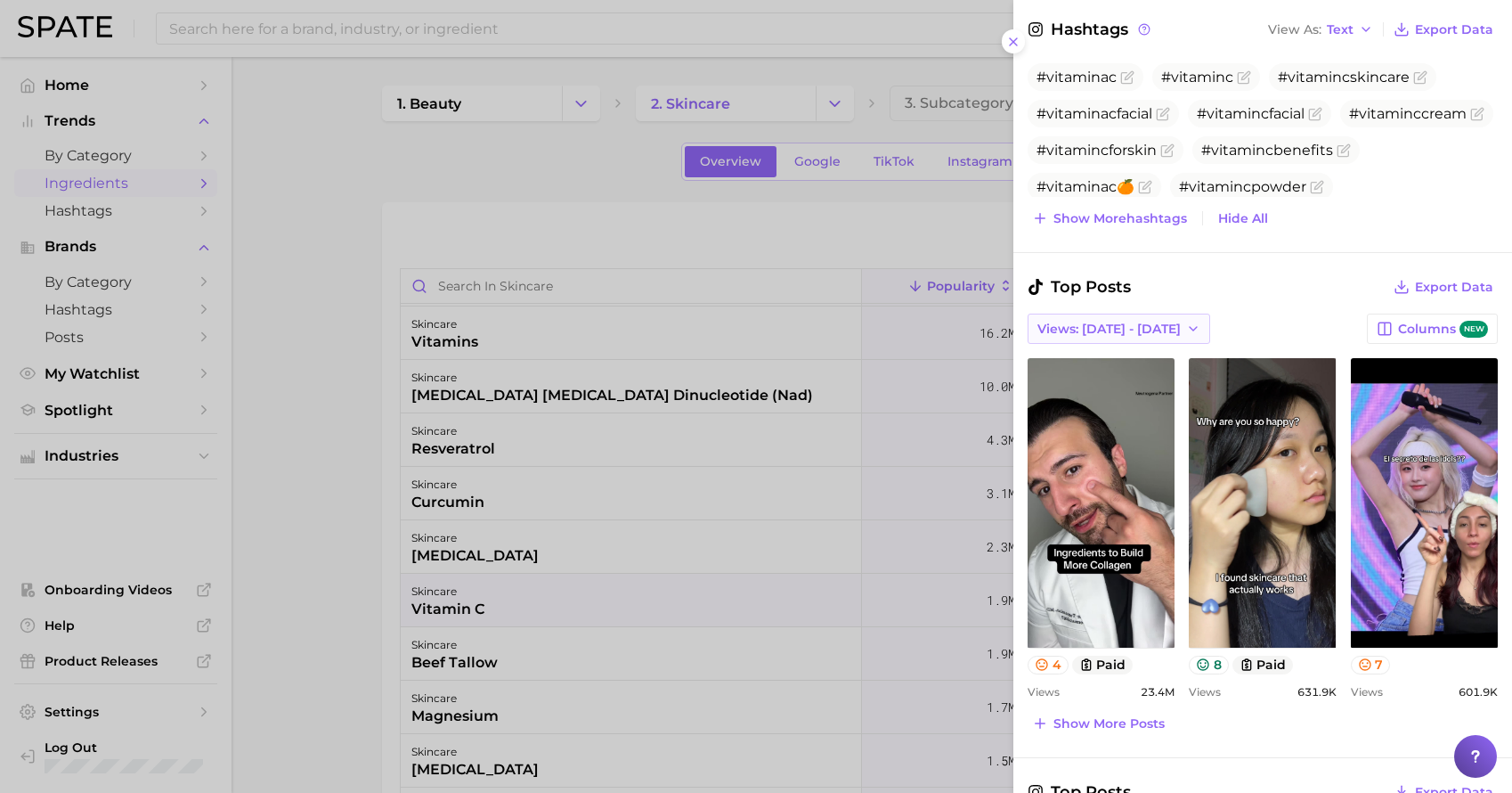
click at [1126, 321] on span "Views: [DATE] - [DATE]" at bounding box center [1109, 329] width 143 height 16
click at [1129, 378] on button "Total Views" at bounding box center [1126, 394] width 196 height 32
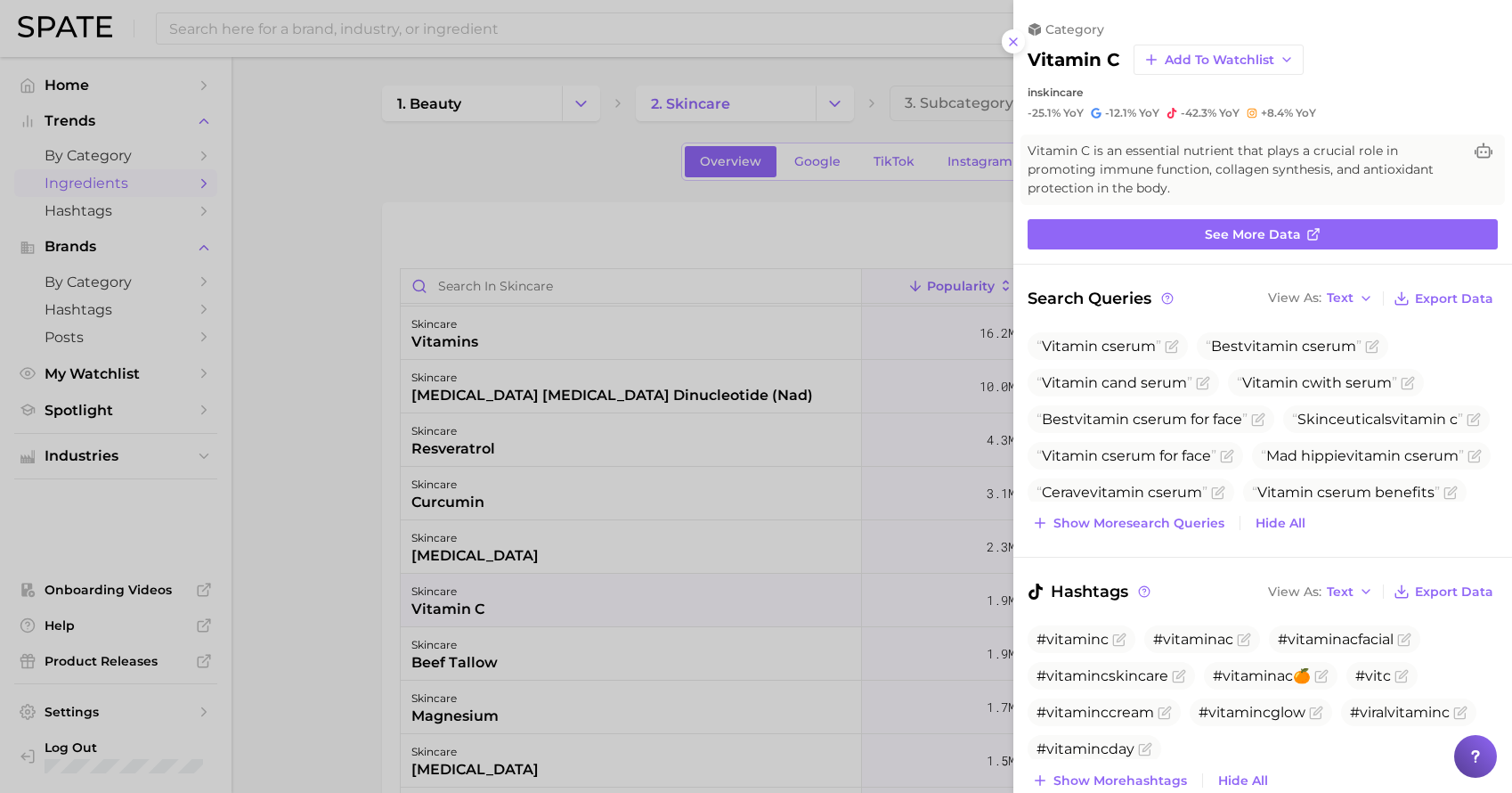
scroll to position [0, 0]
click at [1486, 150] on icon at bounding box center [1484, 150] width 17 height 16
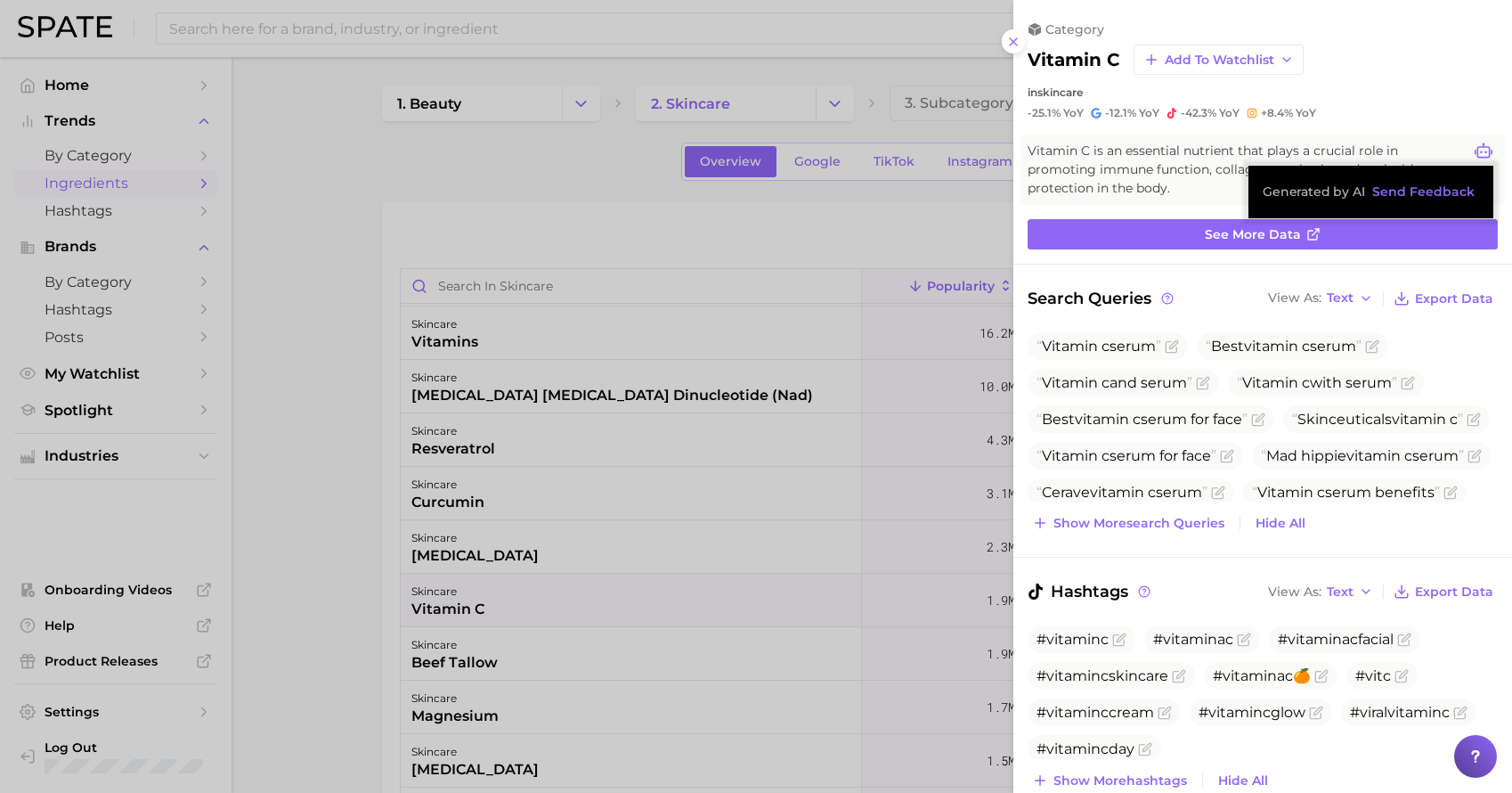
click at [1486, 150] on icon at bounding box center [1484, 150] width 17 height 16
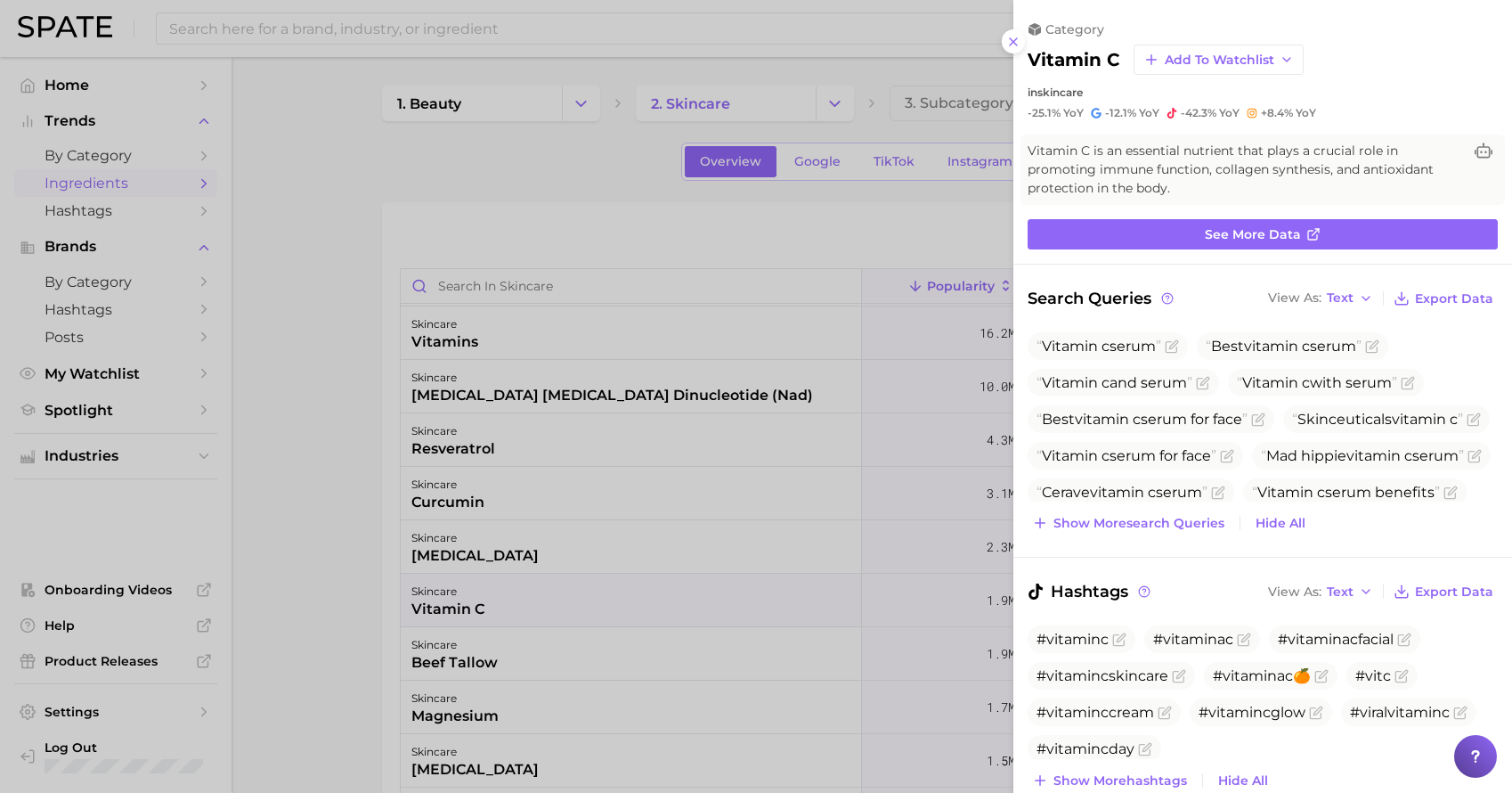
click at [1230, 162] on span "Vitamin C is an essential nutrient that plays a crucial role in promoting immun…" at bounding box center [1245, 169] width 435 height 56
click at [874, 229] on div at bounding box center [756, 396] width 1512 height 793
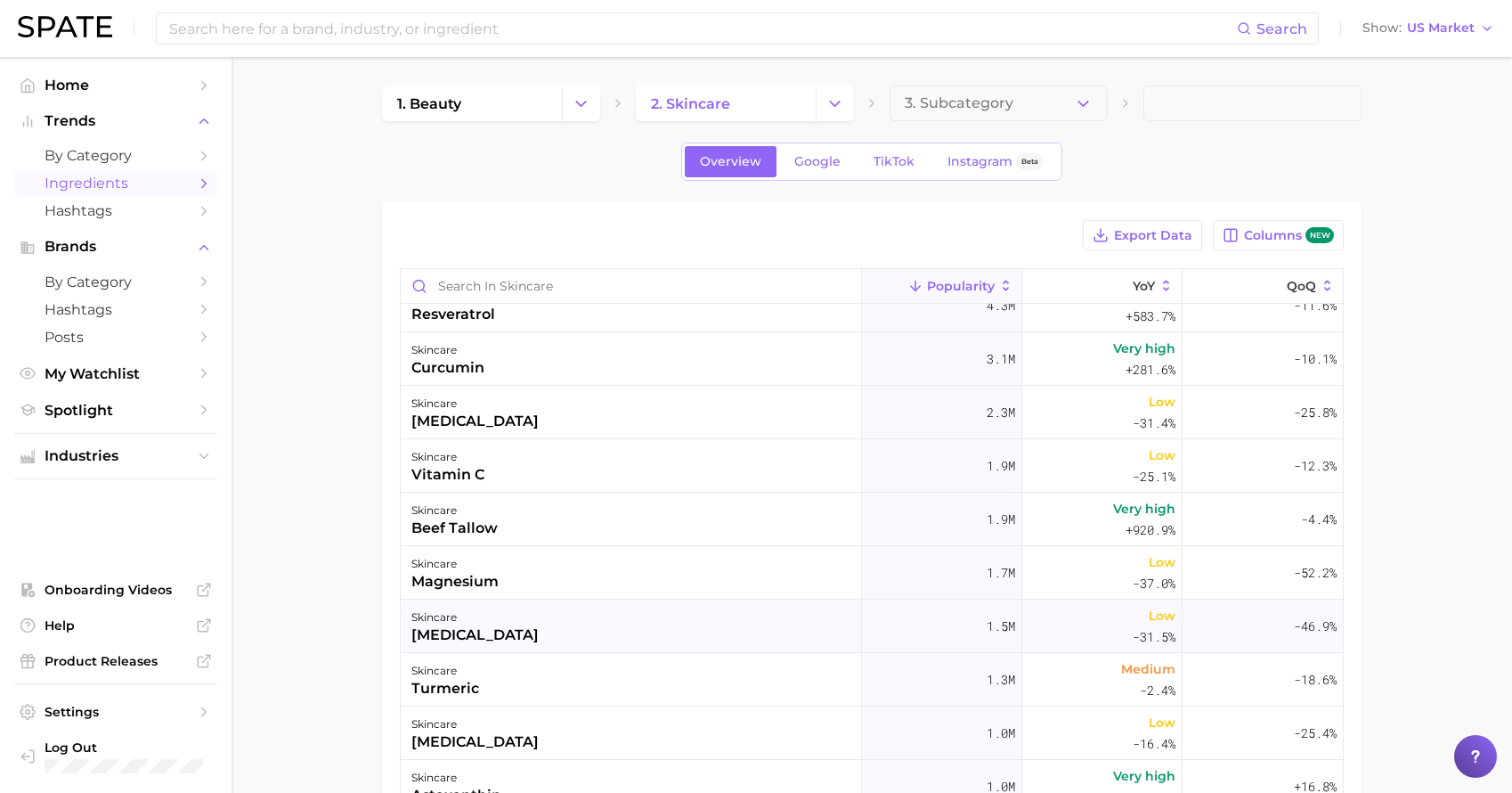
scroll to position [187, 0]
click at [580, 621] on div "skincare [MEDICAL_DATA]" at bounding box center [631, 625] width 461 height 53
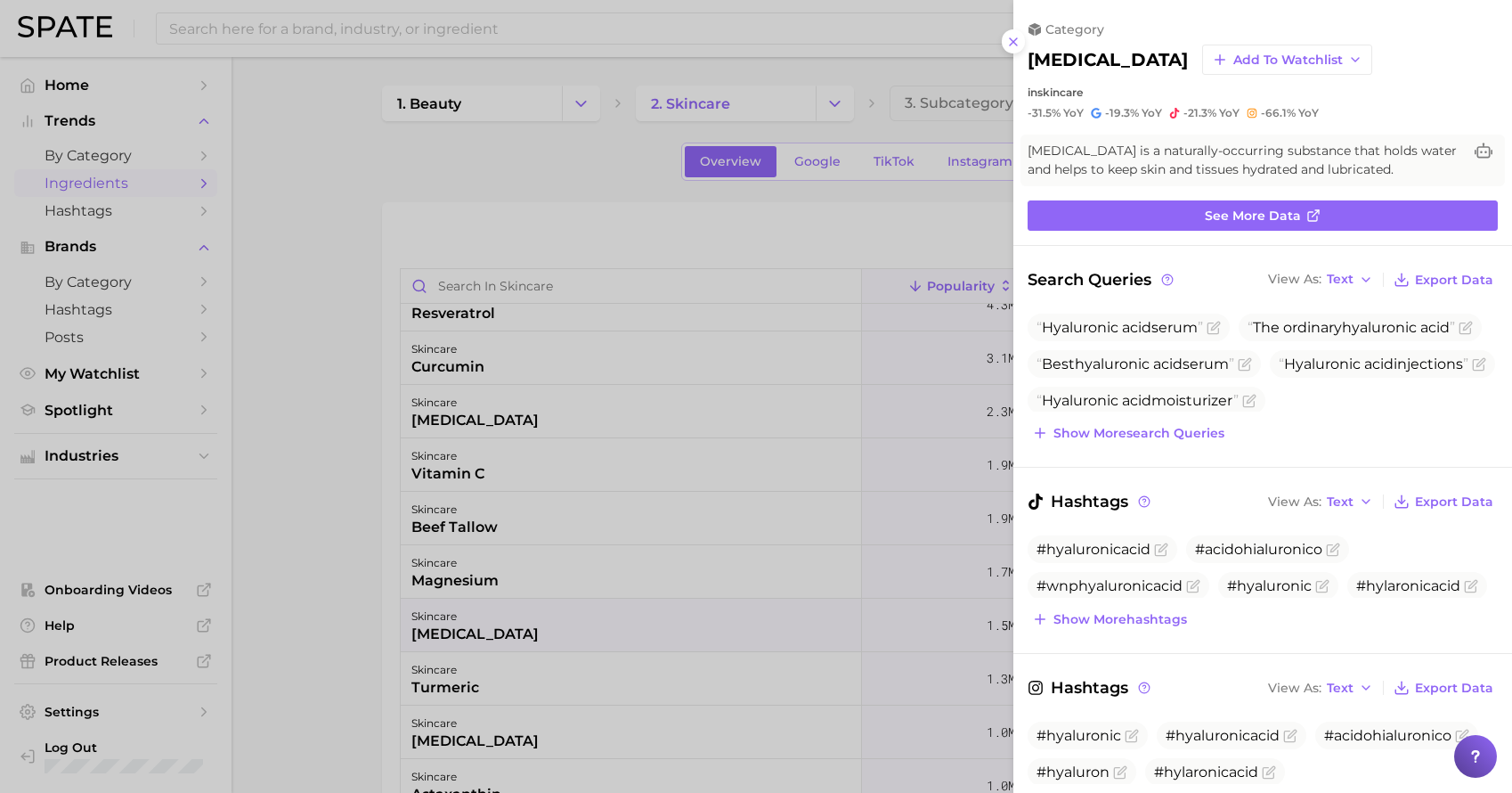
click at [818, 201] on div at bounding box center [756, 396] width 1512 height 793
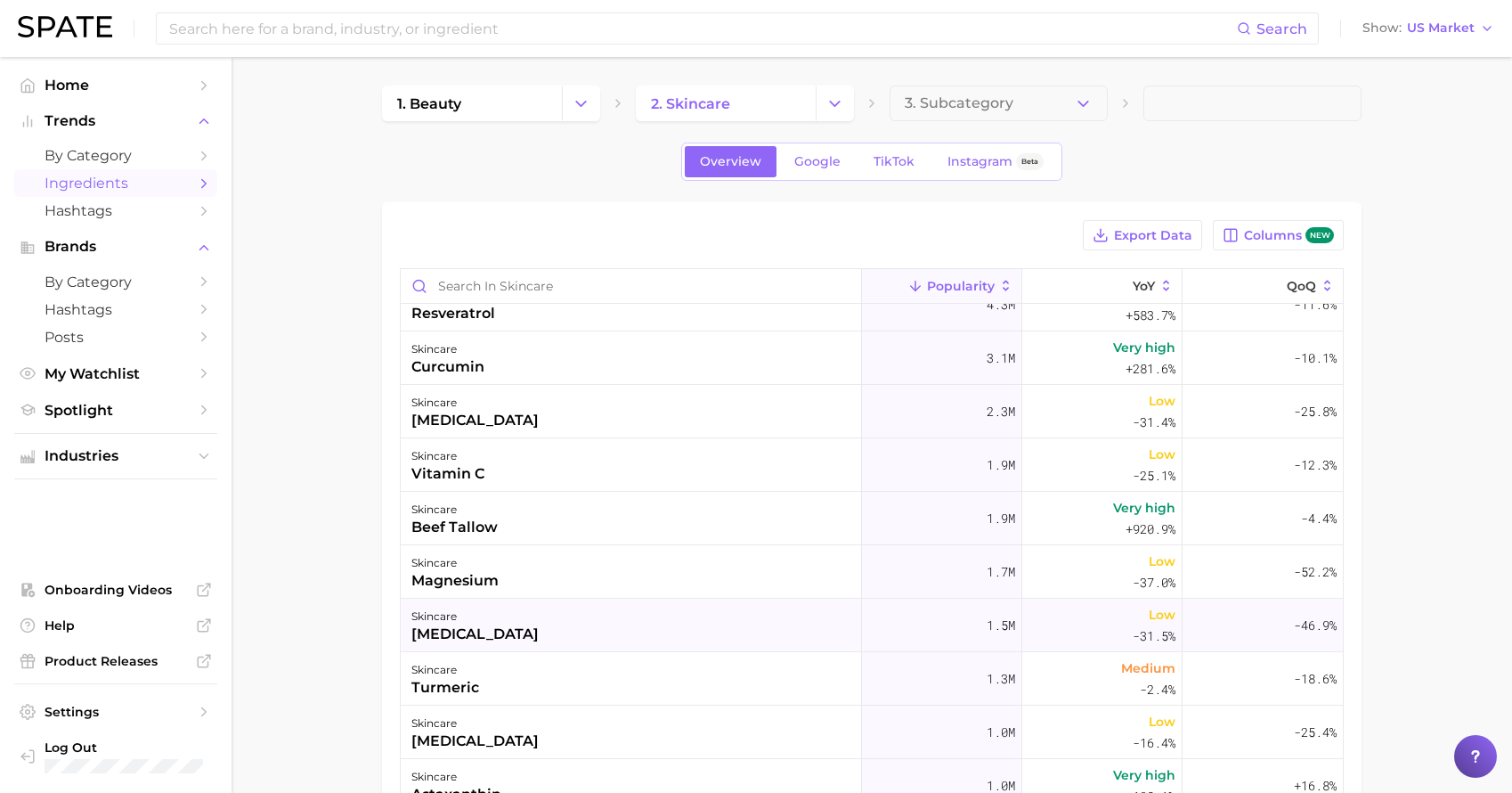
click at [1084, 627] on div "Low -31.5%" at bounding box center [1102, 625] width 161 height 53
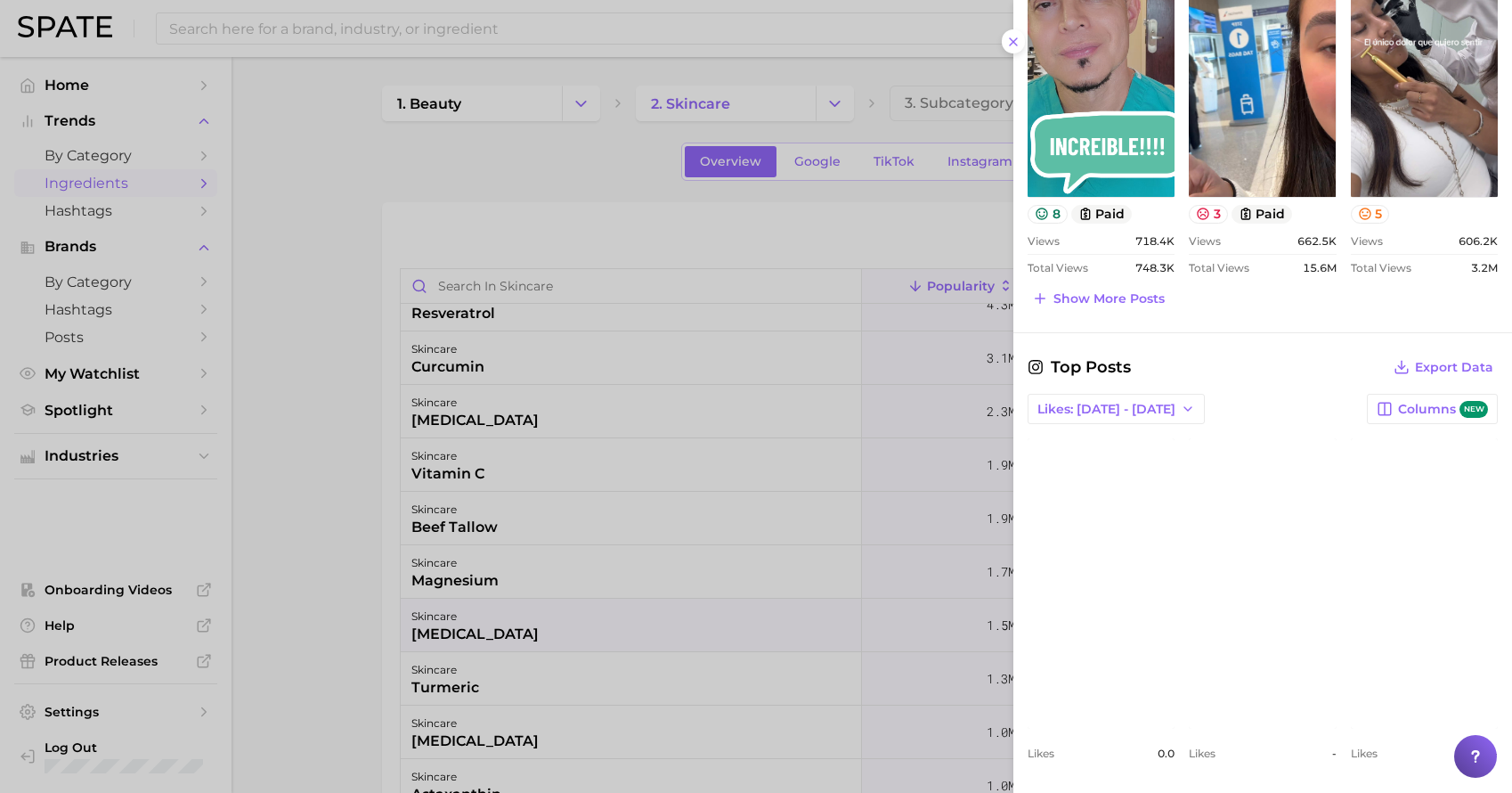
scroll to position [1036, 0]
click at [748, 478] on div at bounding box center [756, 396] width 1512 height 793
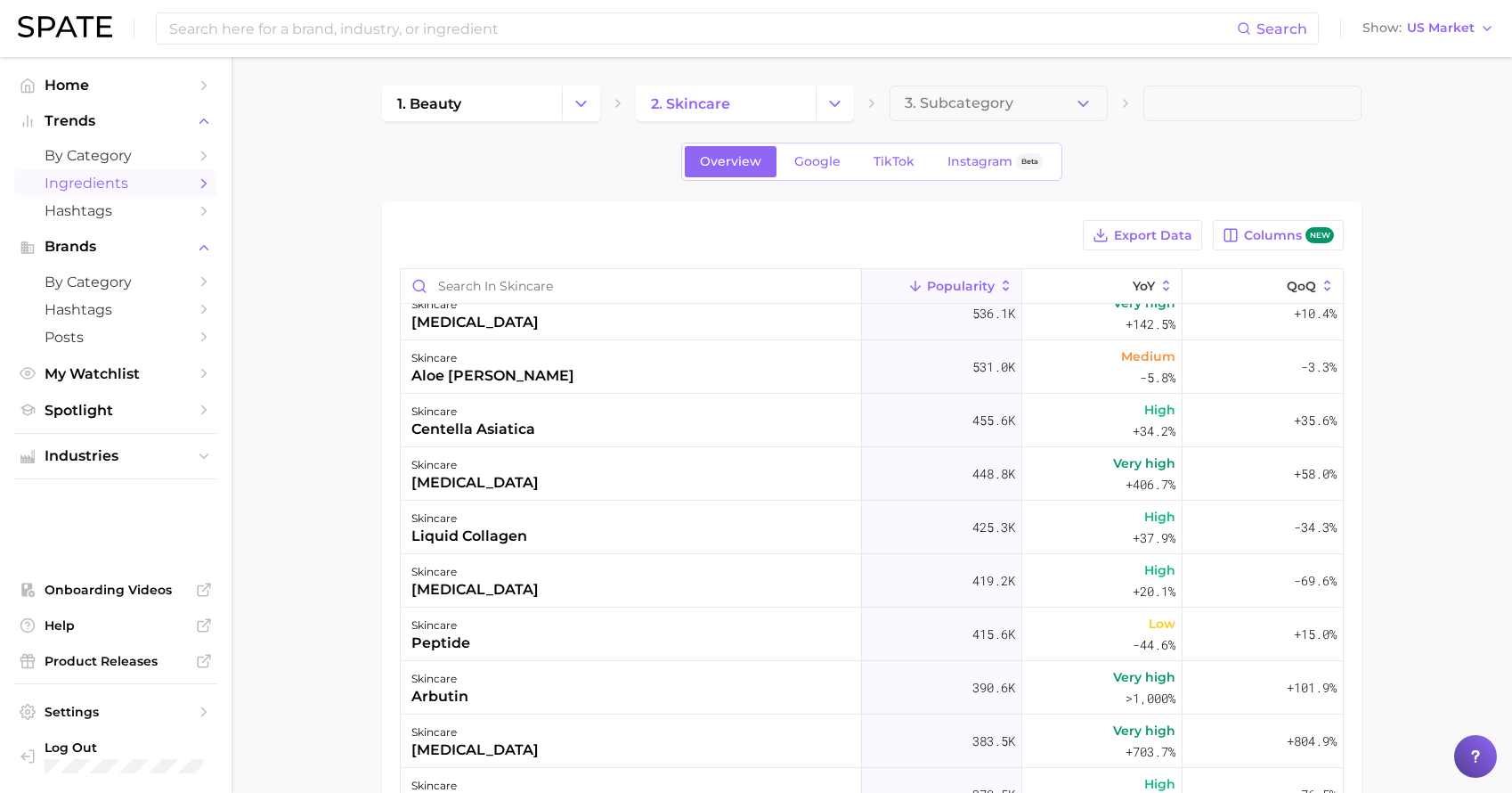
scroll to position [1595, 0]
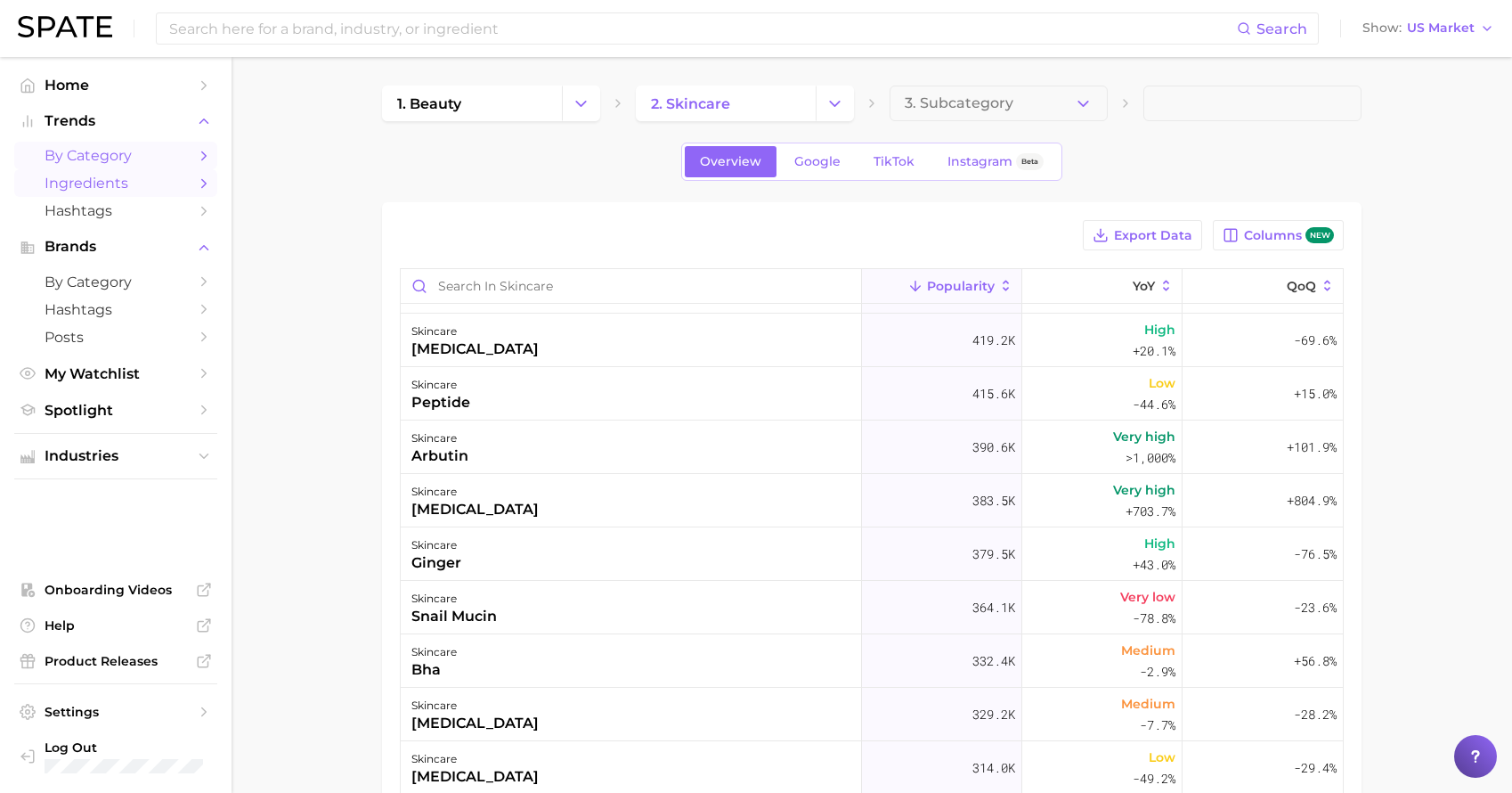
click at [116, 158] on span "by Category" at bounding box center [116, 155] width 142 height 17
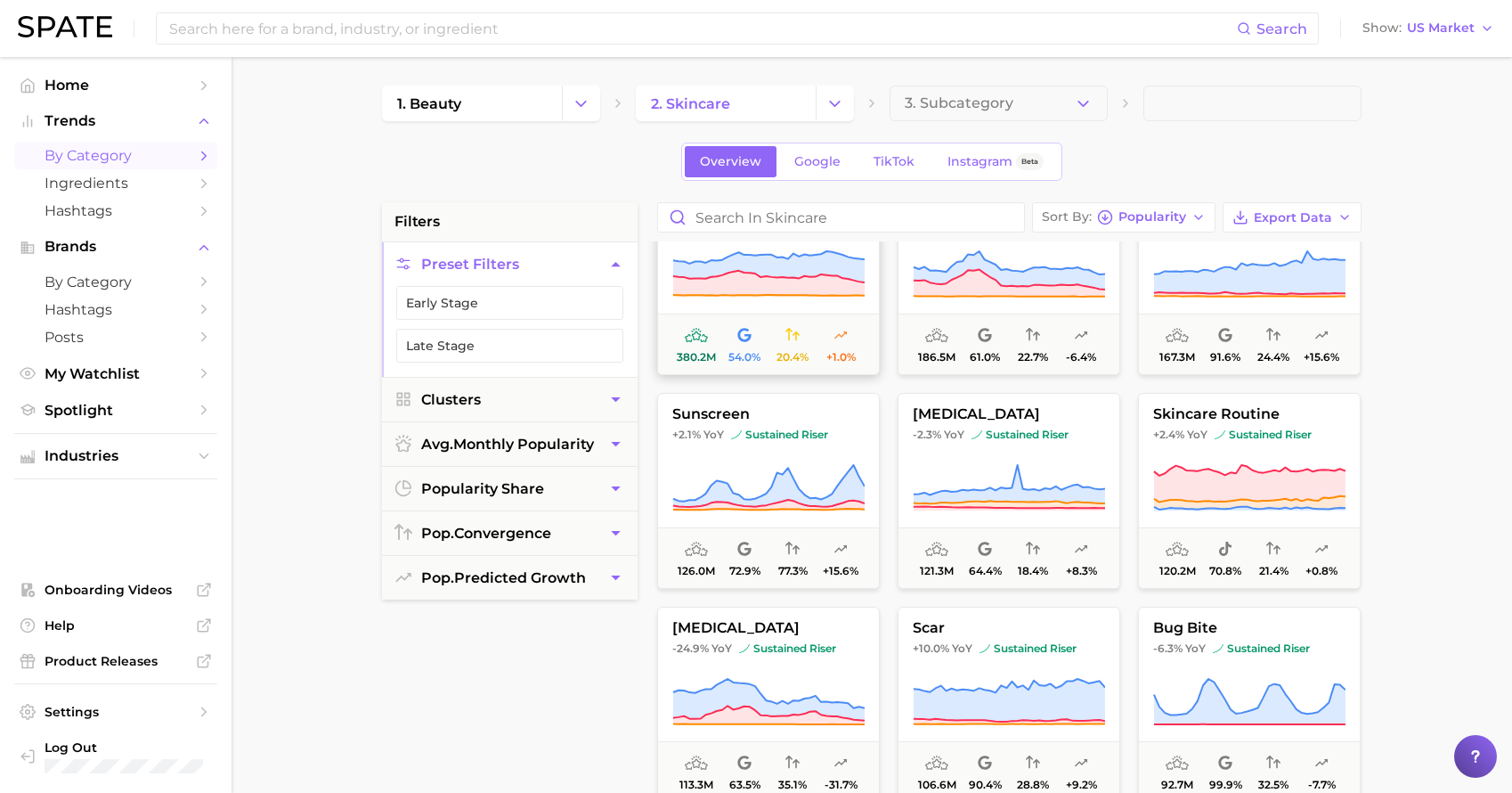
scroll to position [69, 0]
click at [1232, 459] on button "skincare routine +2.4% YoY sustained riser 120.2m 70.8% 21.4% +0.8%" at bounding box center [1250, 489] width 223 height 196
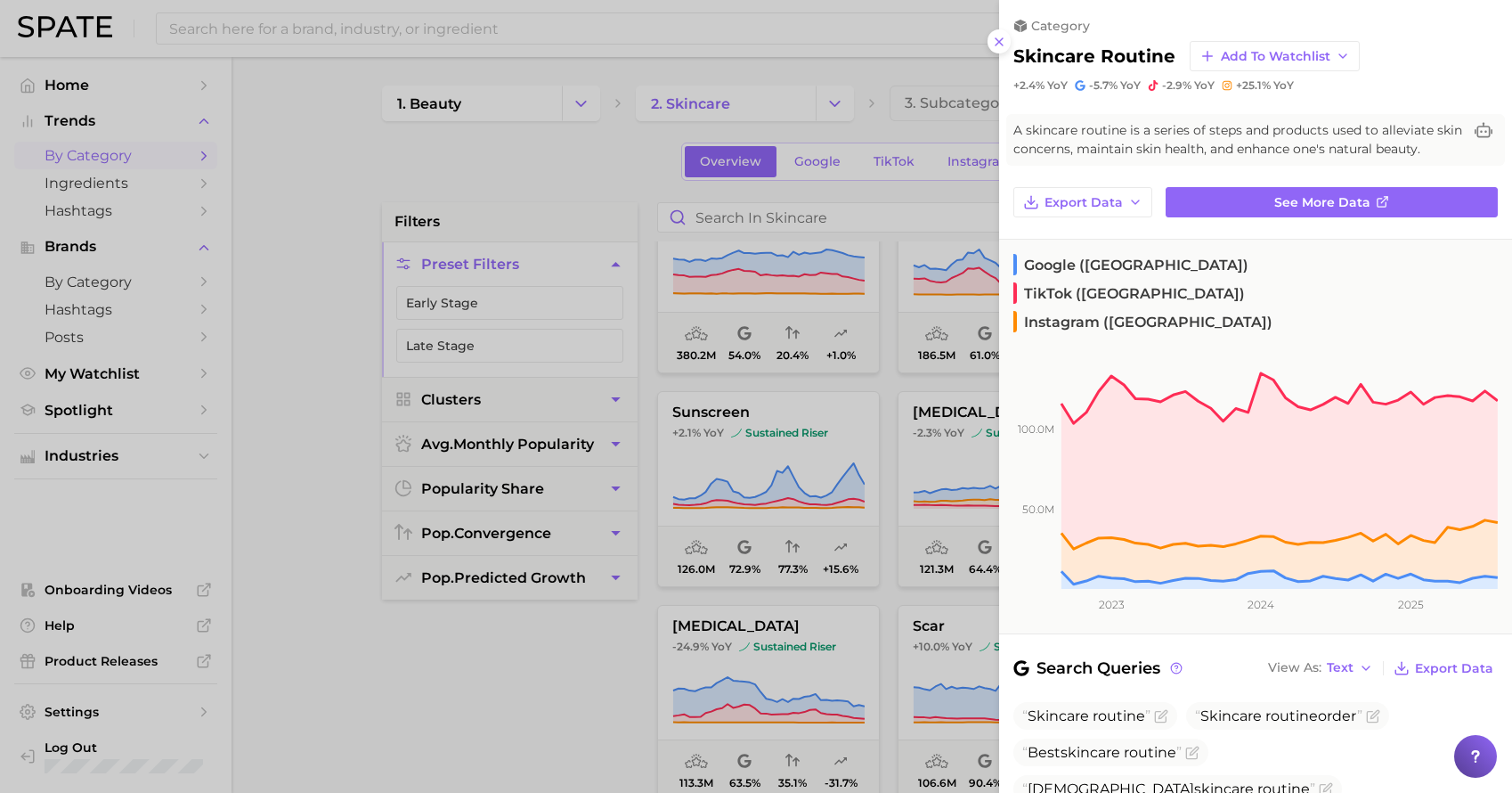
scroll to position [0, 0]
click at [1332, 198] on span "See more data" at bounding box center [1322, 203] width 96 height 16
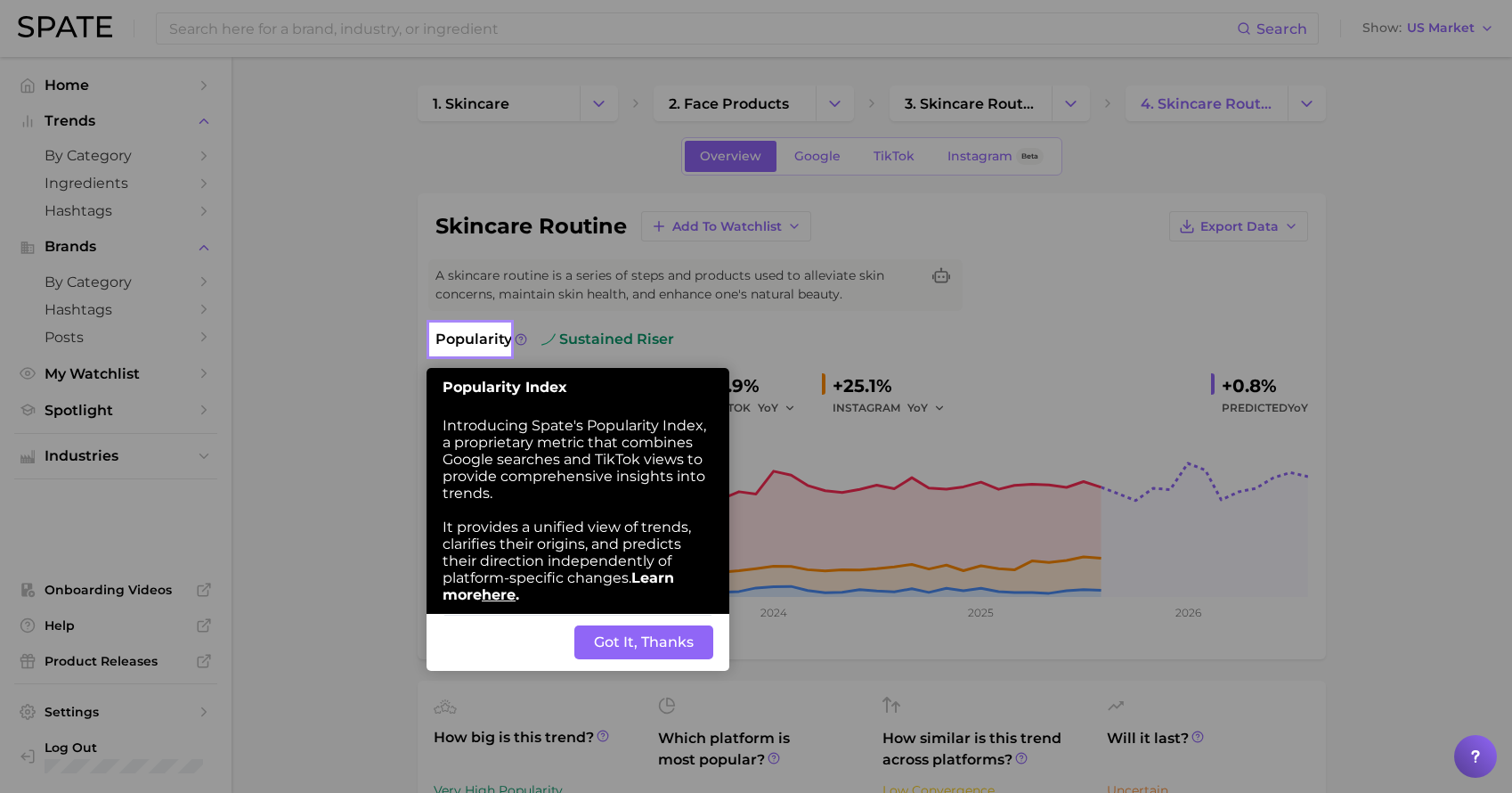
click at [673, 626] on button "Got It, Thanks" at bounding box center [643, 642] width 139 height 34
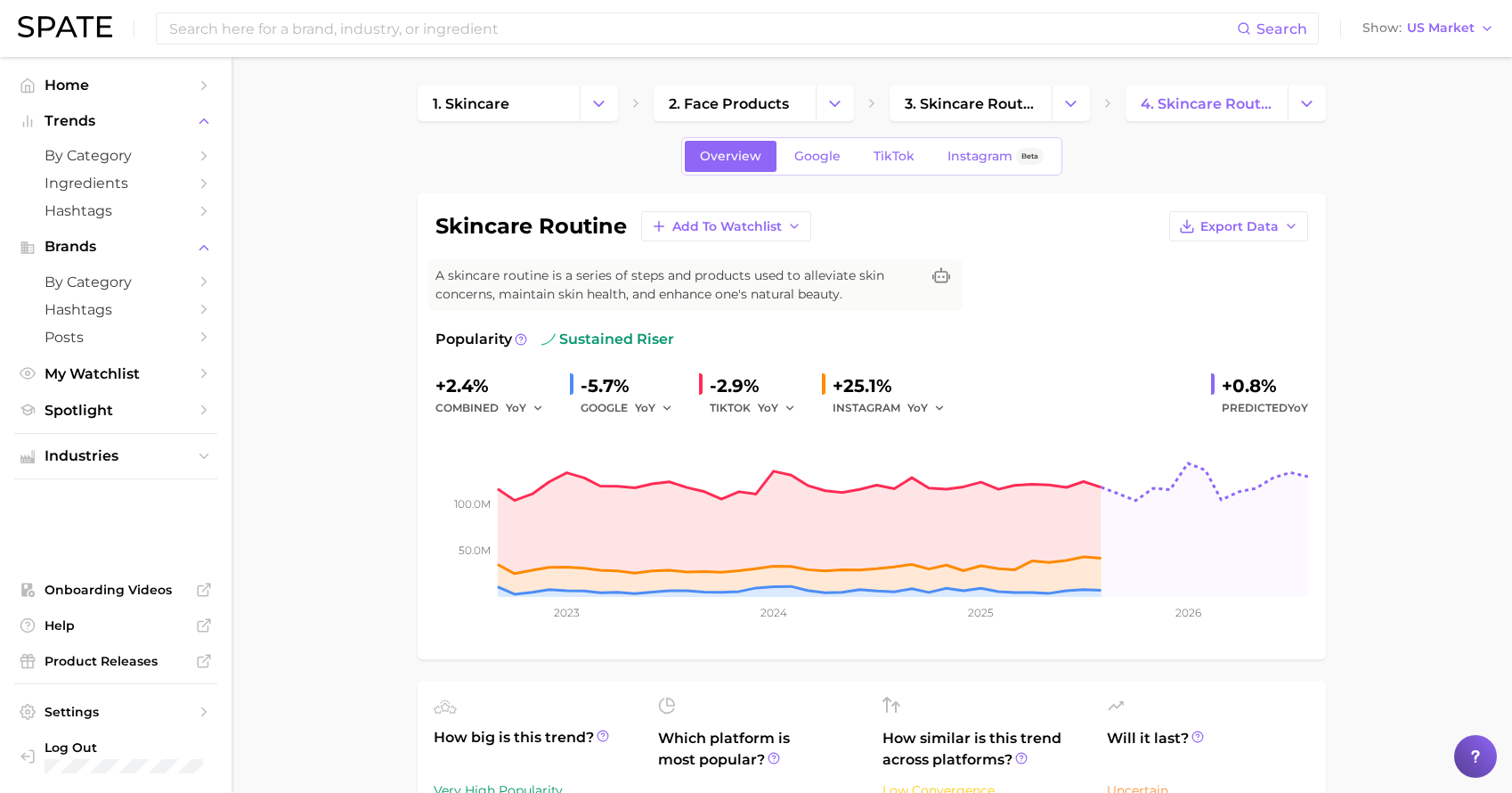
scroll to position [369, 0]
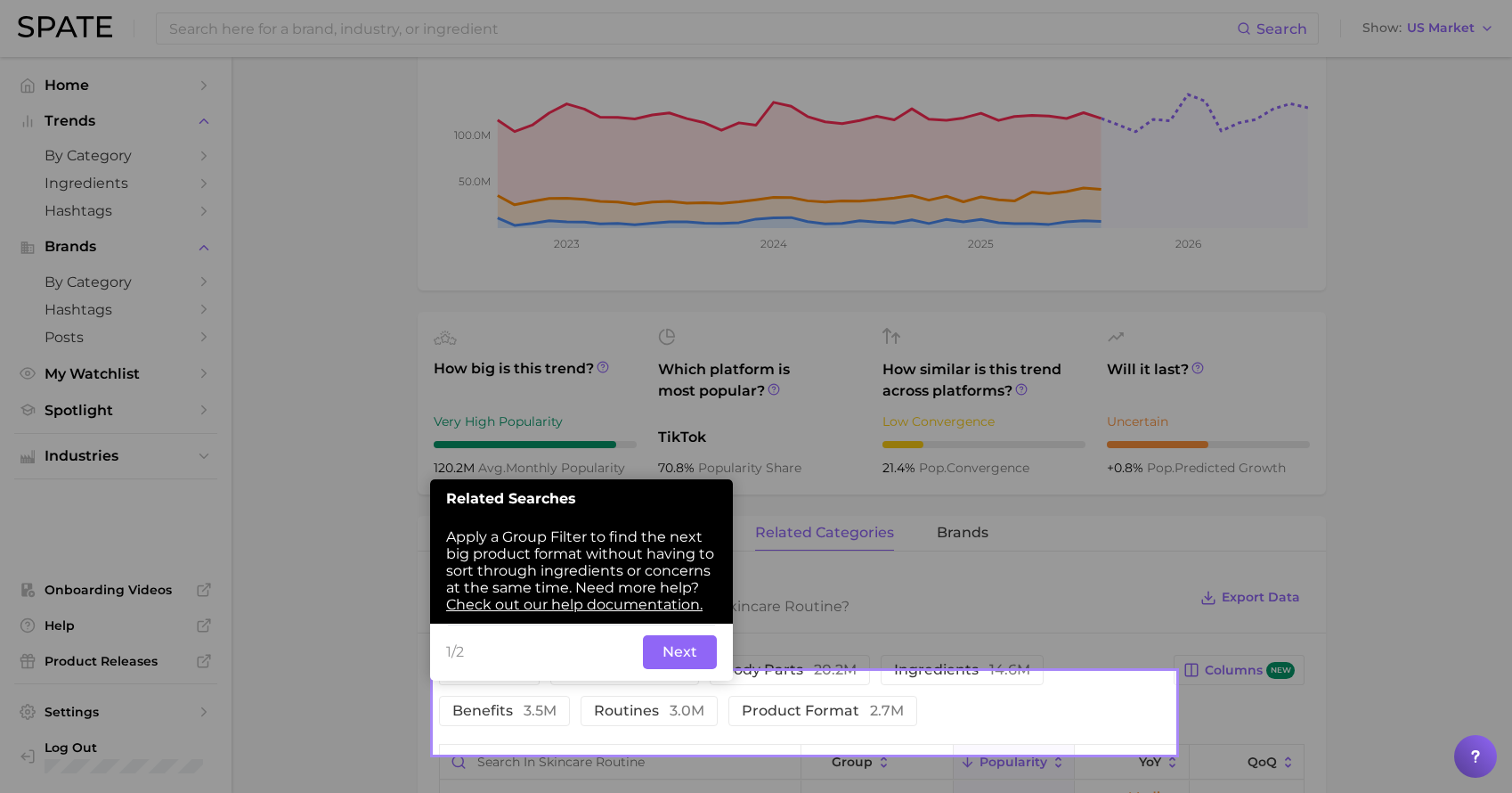
click at [679, 635] on button "Next" at bounding box center [680, 652] width 74 height 34
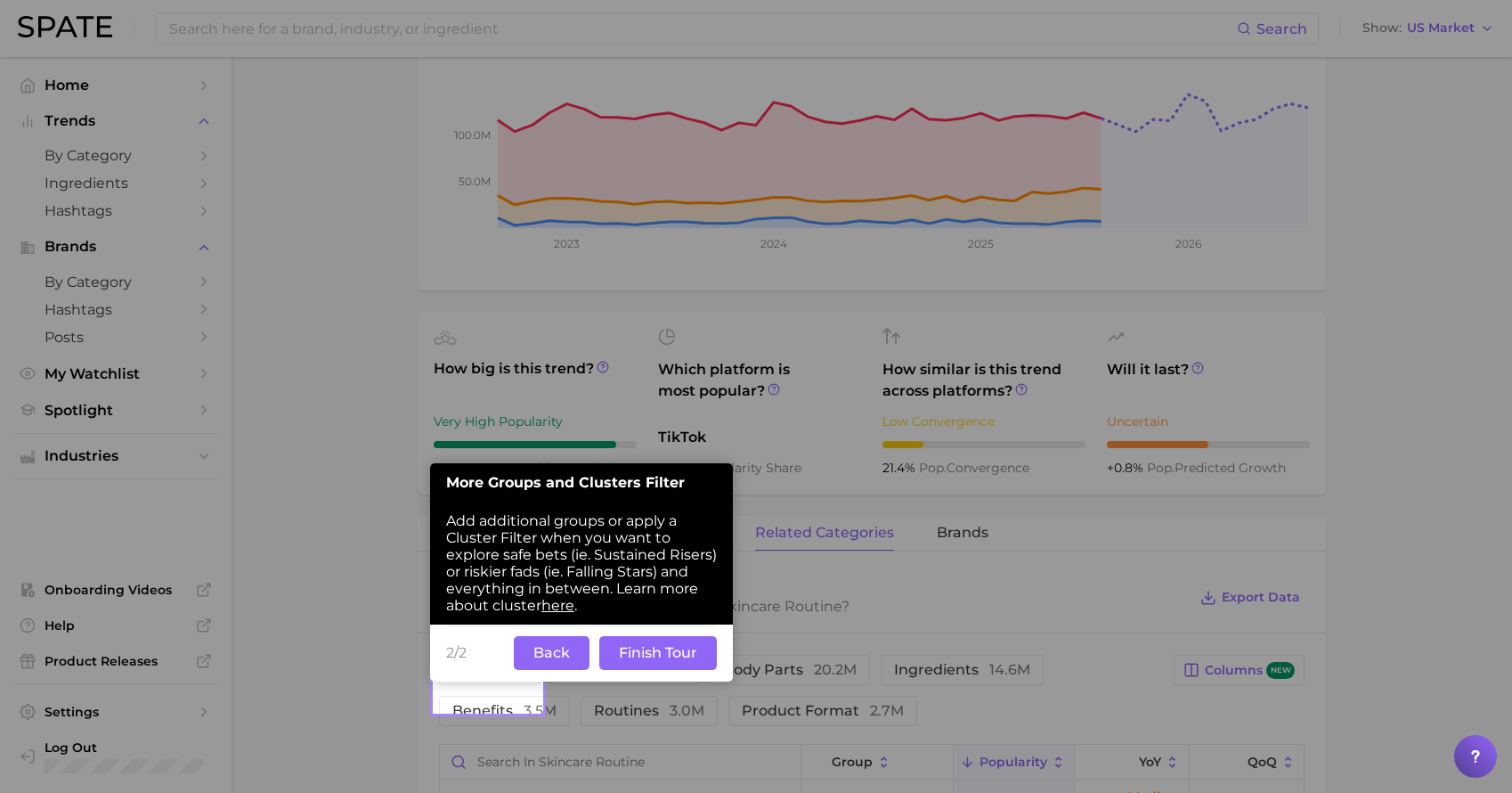
click at [676, 636] on button "Finish Tour" at bounding box center [658, 653] width 117 height 34
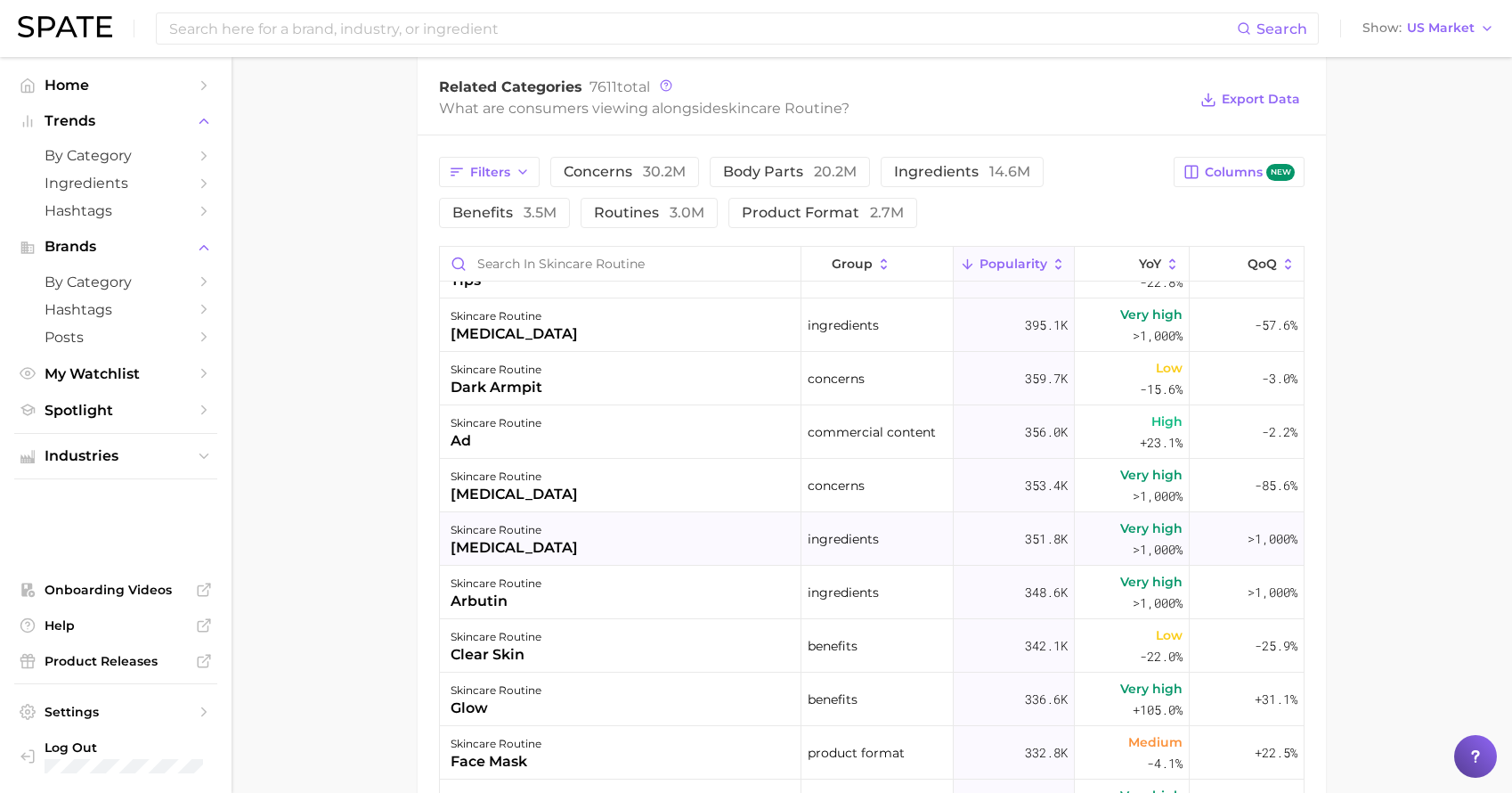
scroll to position [1847, 0]
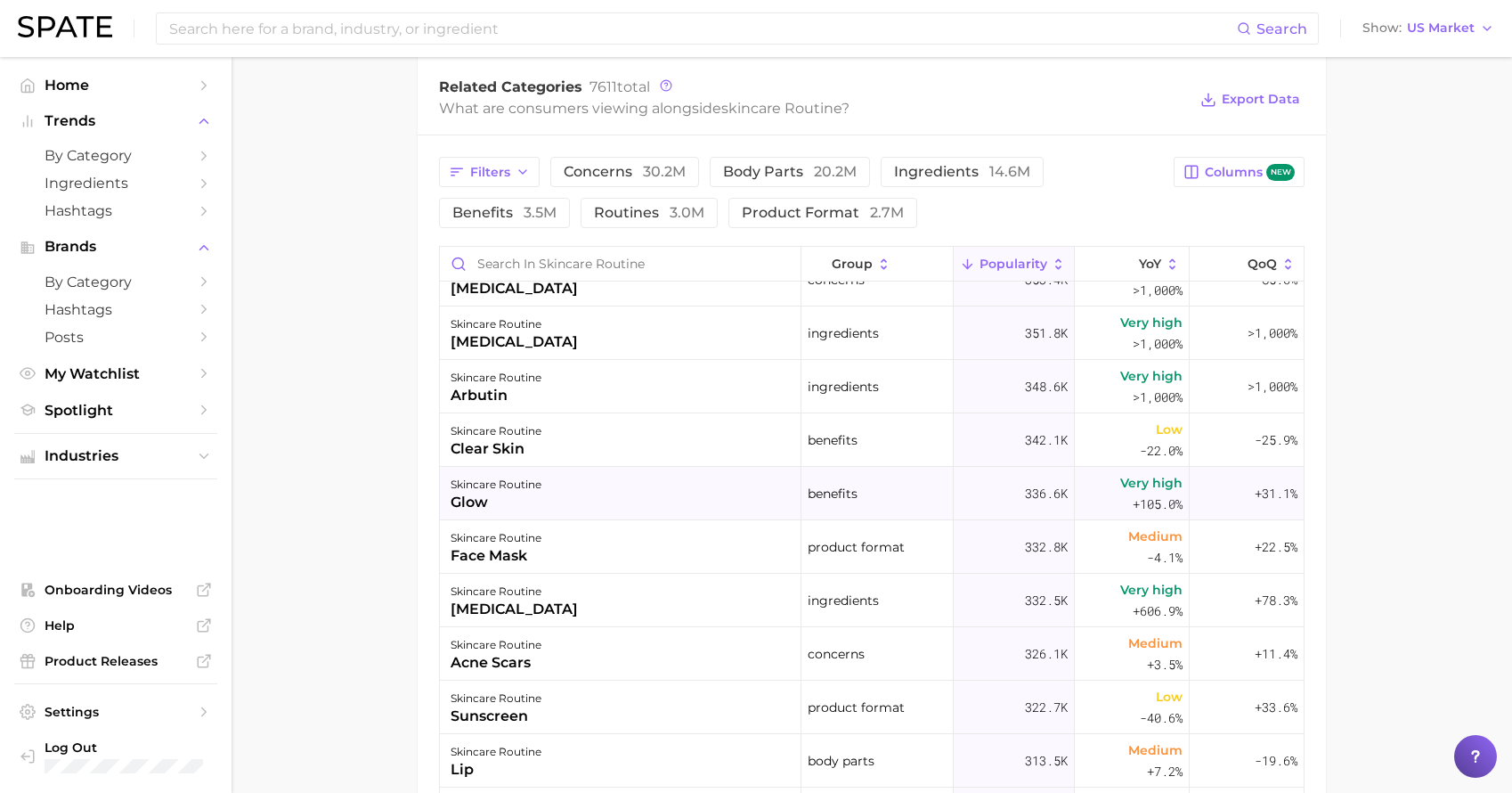
click at [696, 520] on div "skincare routine glow" at bounding box center [621, 494] width 361 height 53
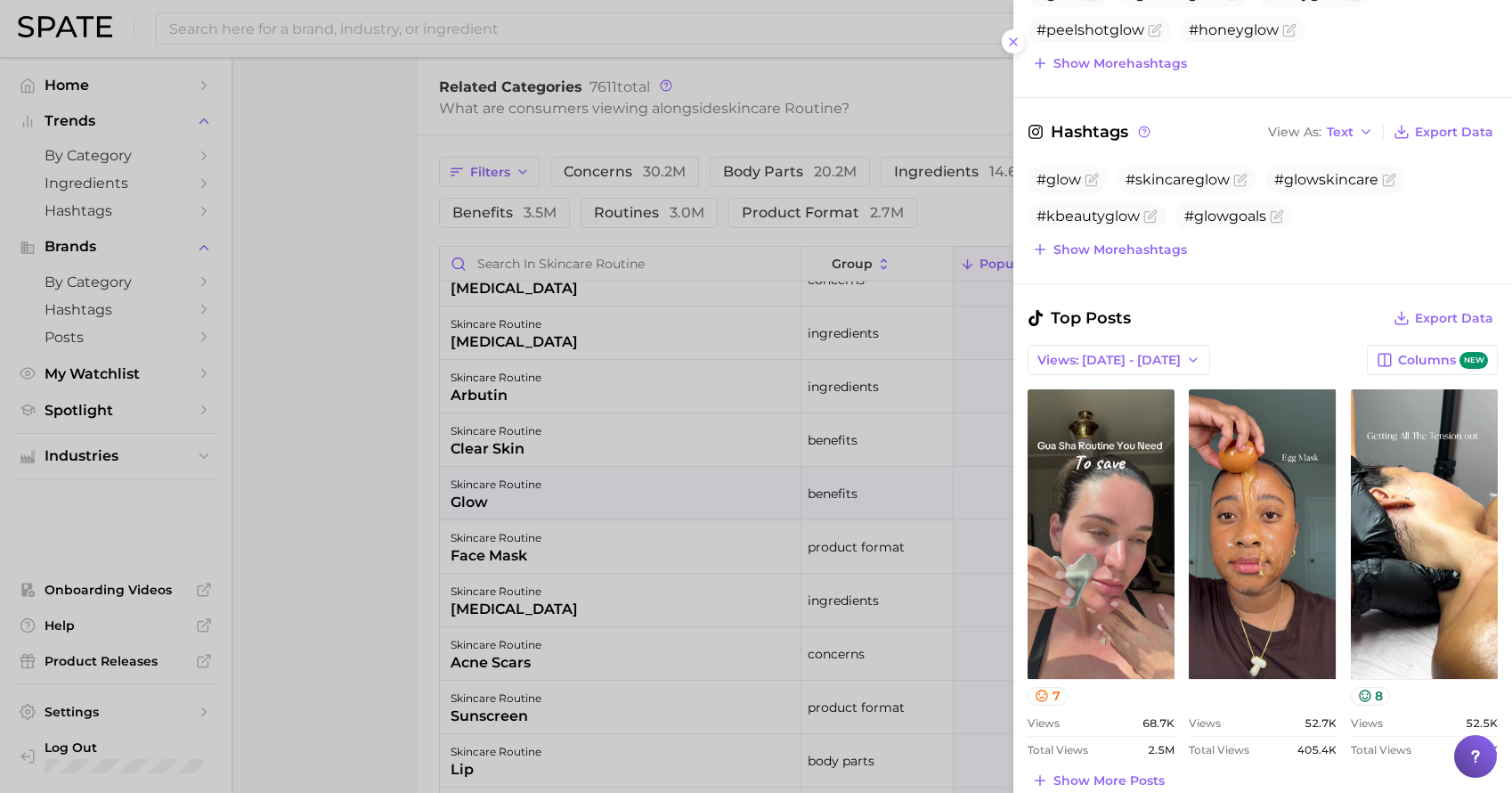
scroll to position [466, 0]
